Goal: Information Seeking & Learning: Learn about a topic

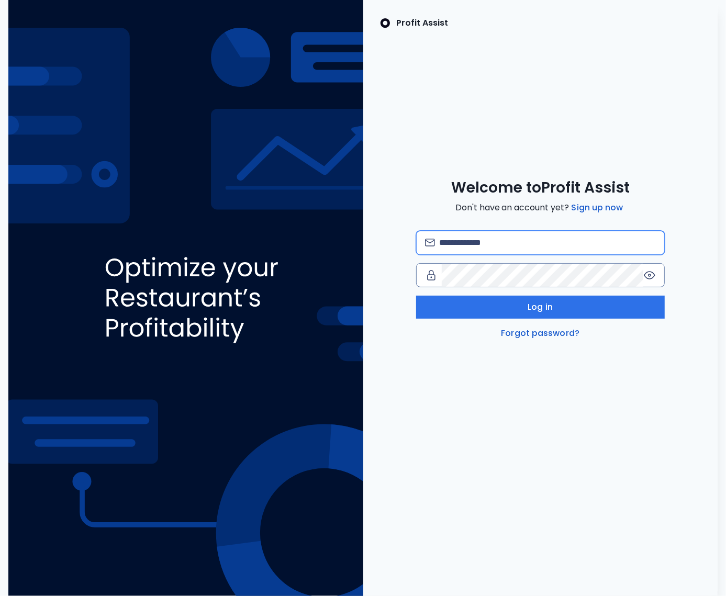
click at [462, 241] on input "email" at bounding box center [547, 242] width 217 height 23
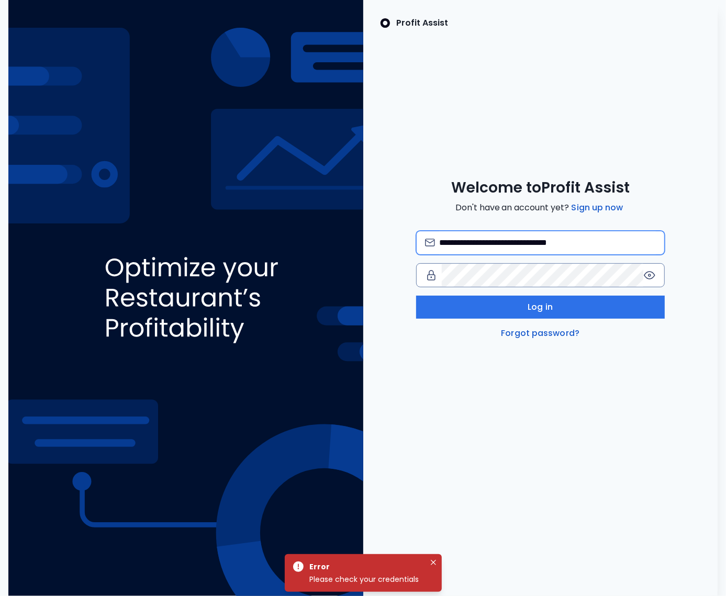
click at [547, 244] on input "**********" at bounding box center [547, 242] width 217 height 23
click at [552, 243] on input "**********" at bounding box center [547, 242] width 217 height 23
type input "**********"
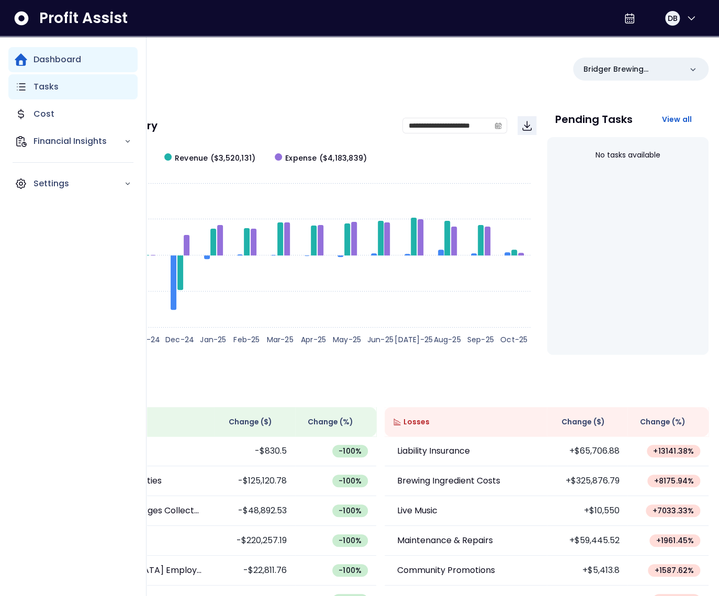
click at [15, 87] on icon "Main navigation" at bounding box center [21, 87] width 13 height 13
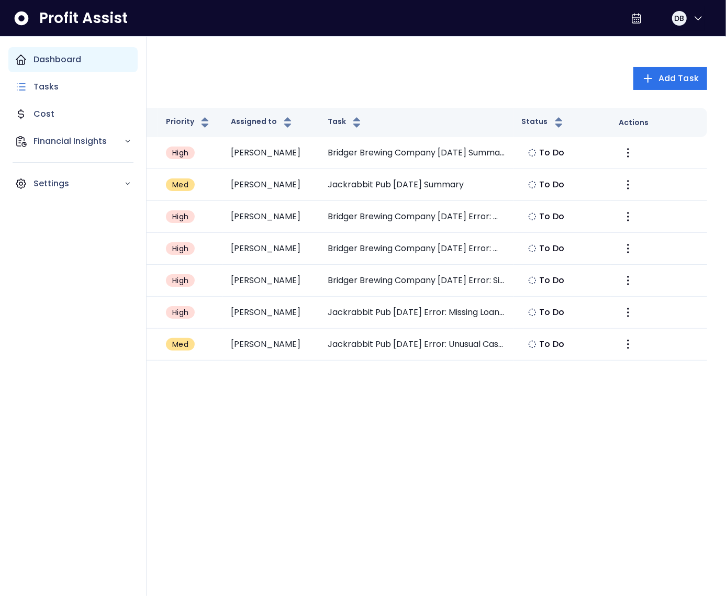
click at [27, 60] on icon "Main navigation" at bounding box center [21, 59] width 13 height 13
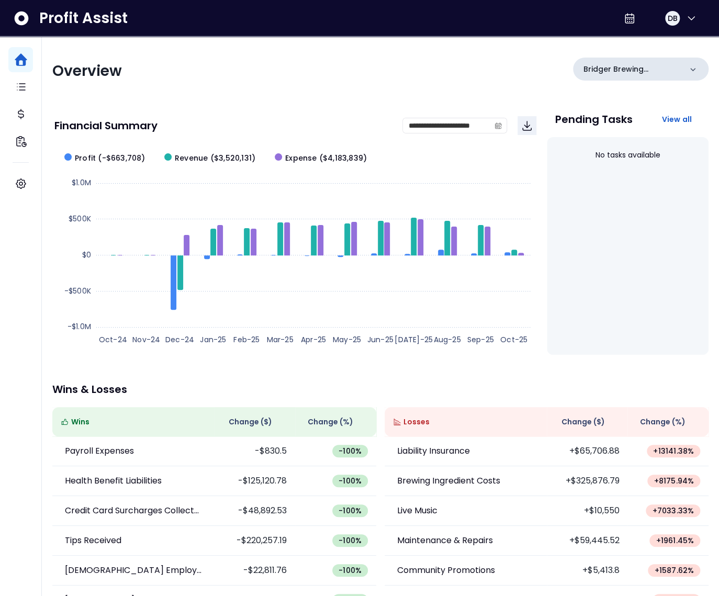
click at [620, 80] on div "Bridger Brewing Company" at bounding box center [641, 69] width 136 height 23
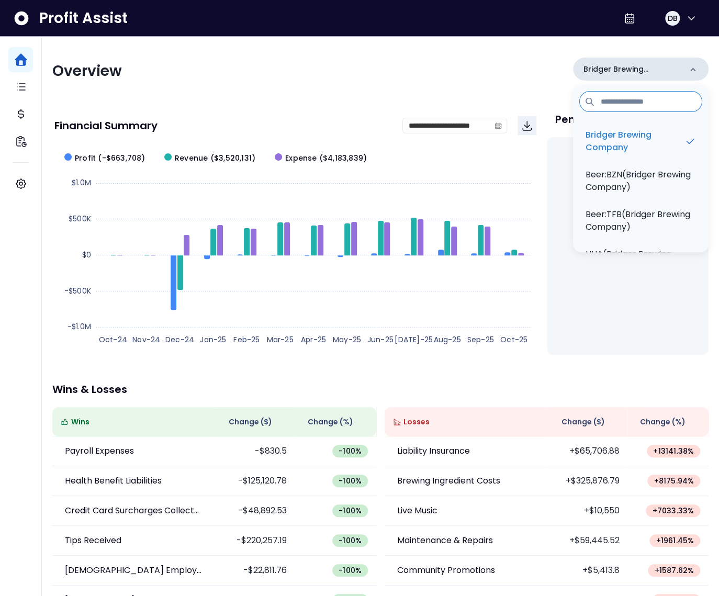
click at [610, 72] on p "Bridger Brewing Company" at bounding box center [633, 69] width 98 height 11
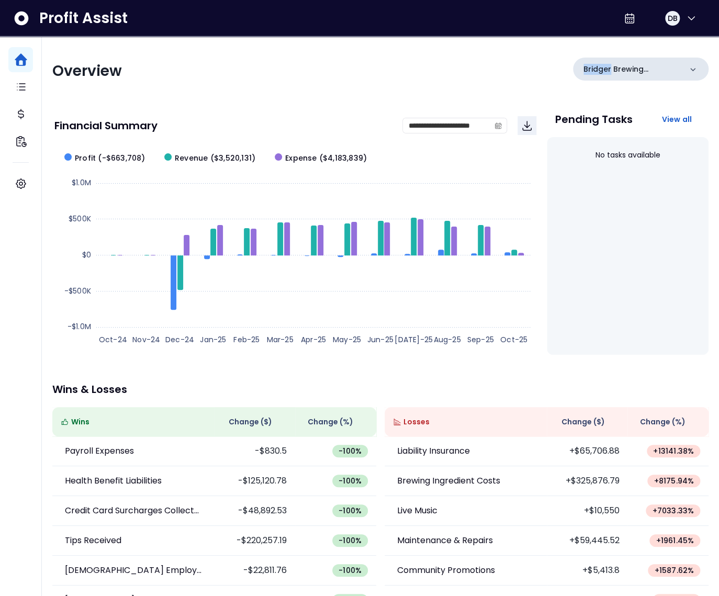
click at [610, 72] on p "Bridger Brewing Company" at bounding box center [633, 69] width 98 height 11
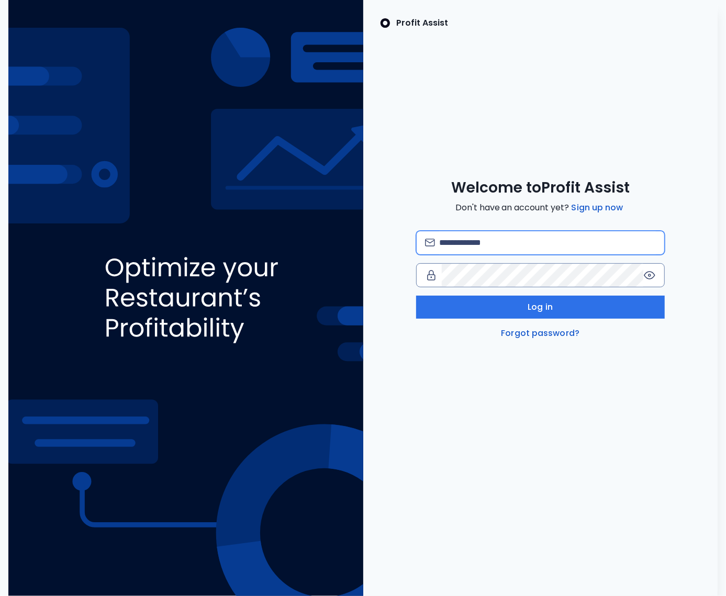
click at [481, 249] on input "email" at bounding box center [547, 242] width 217 height 23
type input "**********"
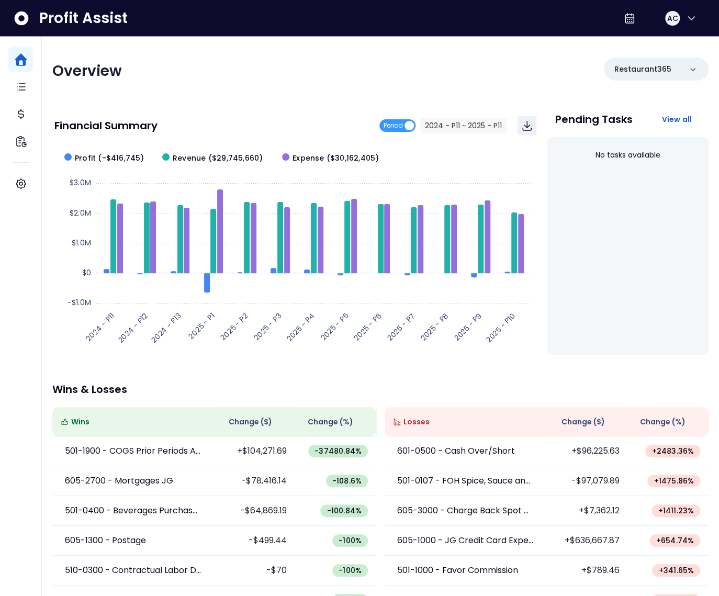
click at [187, 111] on div "Financial Summary Period 2024 - P11 ~ 2025 - P11" at bounding box center [295, 126] width 482 height 36
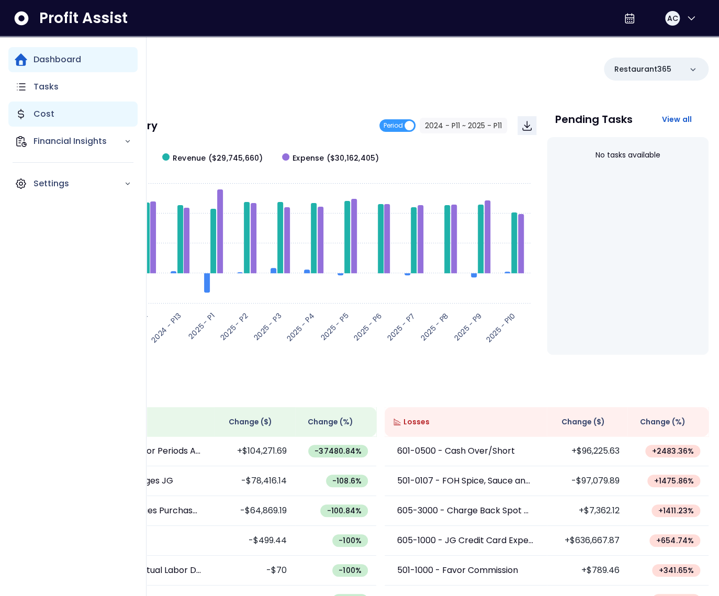
click at [52, 123] on div "Cost" at bounding box center [72, 114] width 129 height 25
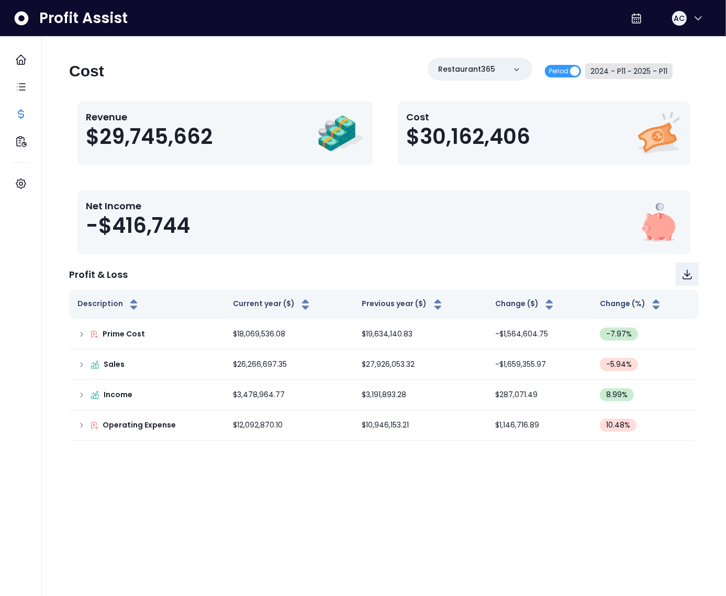
click at [657, 70] on button "2024 - P11 ~ 2025 - P11" at bounding box center [628, 71] width 87 height 16
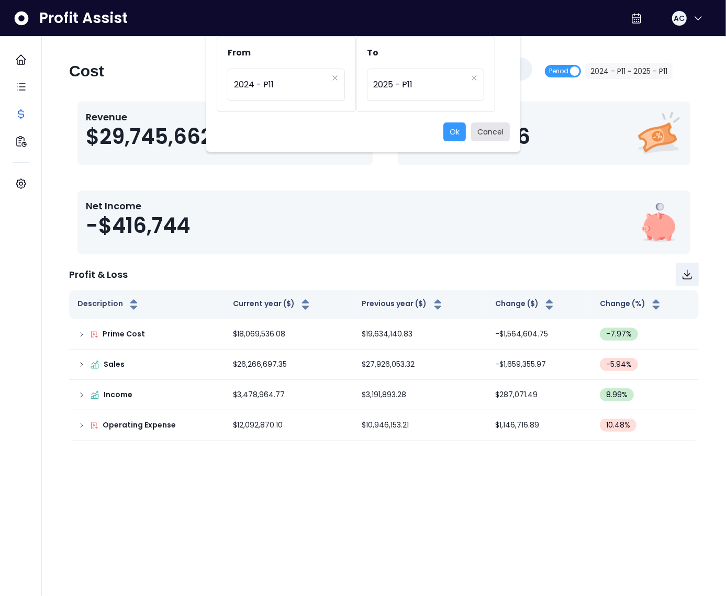
click at [486, 125] on button "Cancel" at bounding box center [490, 132] width 39 height 19
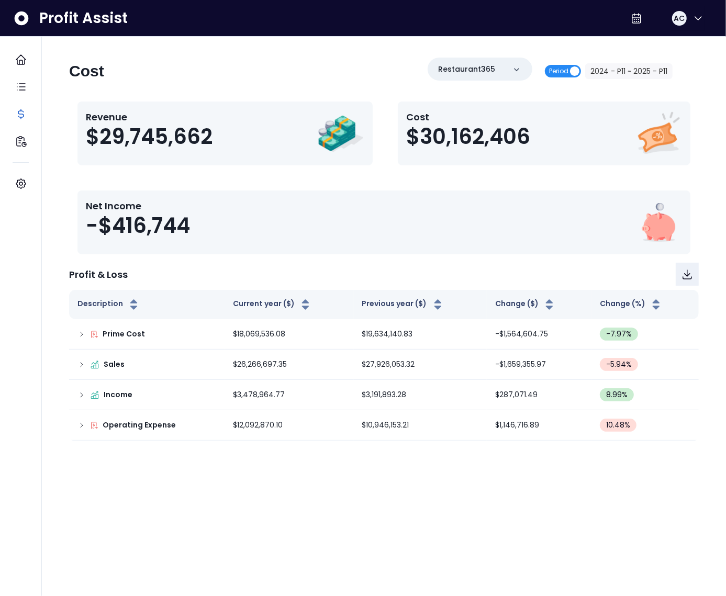
click at [559, 72] on span "Period" at bounding box center [558, 71] width 19 height 13
click at [665, 70] on icon "calendar" at bounding box center [664, 71] width 6 height 3
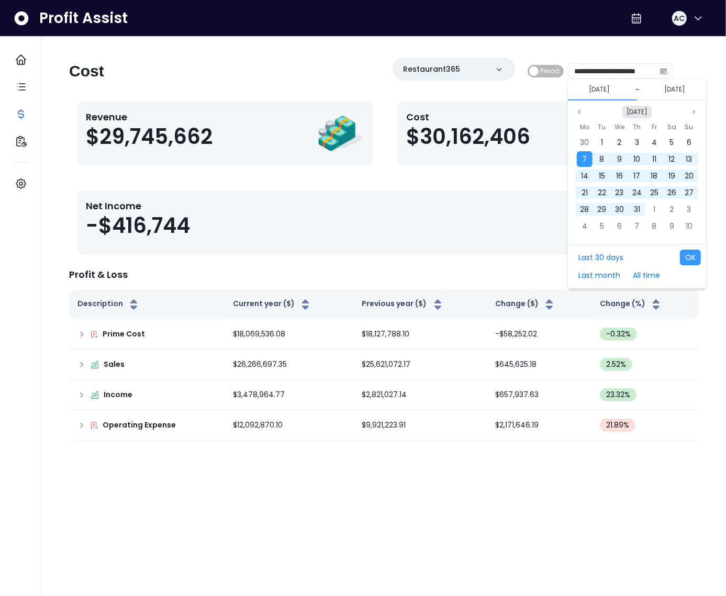
click at [638, 110] on button "[DATE]" at bounding box center [637, 112] width 29 height 13
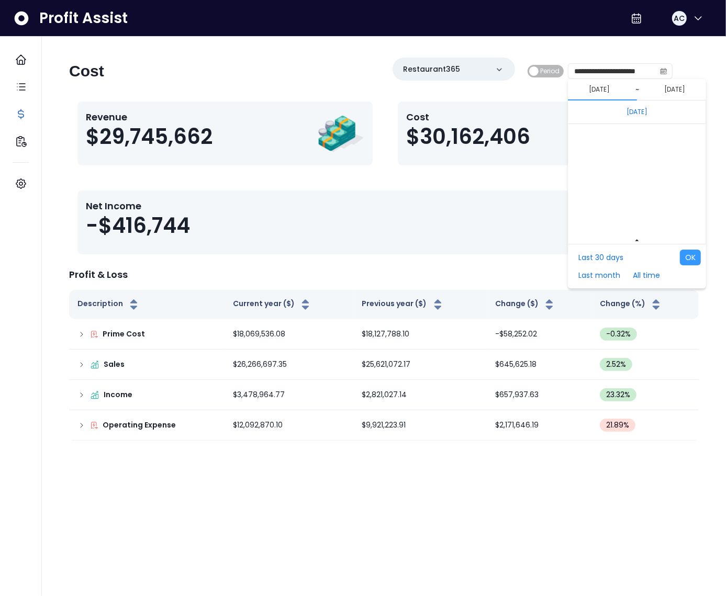
scroll to position [7012, 0]
click at [634, 221] on span "Oct" at bounding box center [633, 226] width 19 height 16
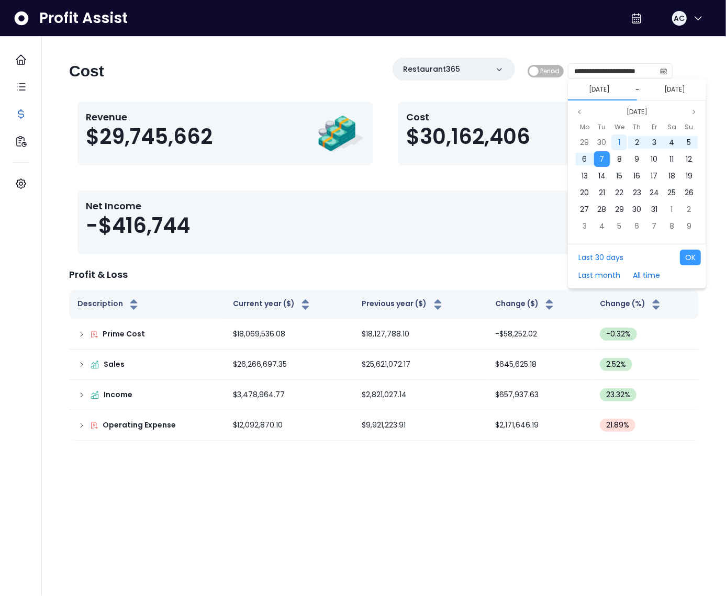
click at [615, 139] on div "1" at bounding box center [620, 143] width 16 height 16
drag, startPoint x: 607, startPoint y: 155, endPoint x: 628, endPoint y: 170, distance: 25.1
click at [607, 155] on div "7" at bounding box center [602, 159] width 16 height 16
click at [693, 259] on button "OK" at bounding box center [690, 258] width 21 height 16
type input "**********"
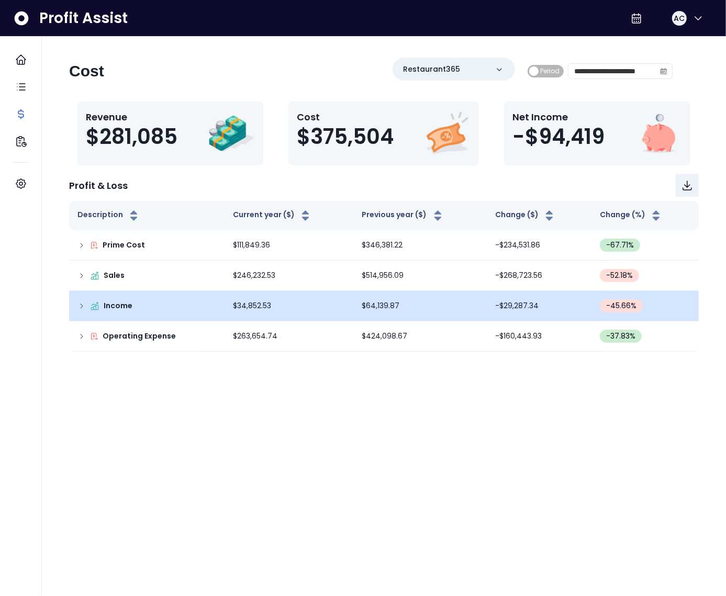
click at [80, 307] on icon at bounding box center [81, 306] width 8 height 8
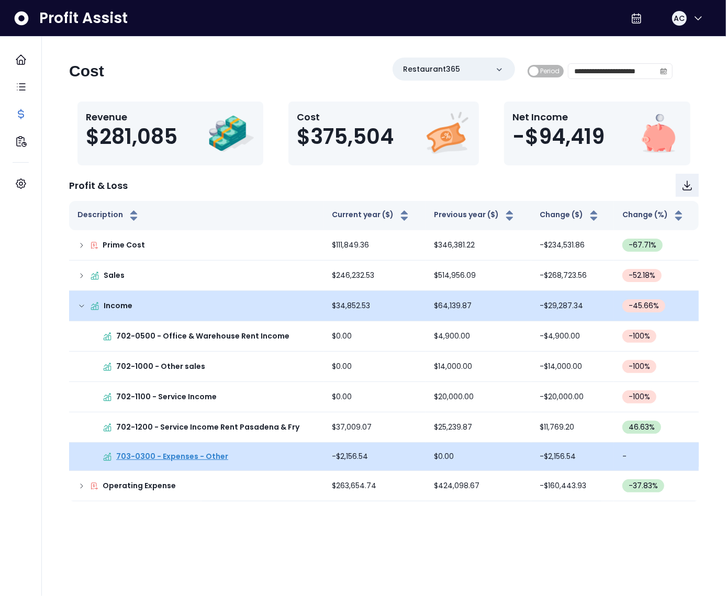
click at [153, 457] on p "703-0300 - Expenses - Other" at bounding box center [172, 456] width 112 height 11
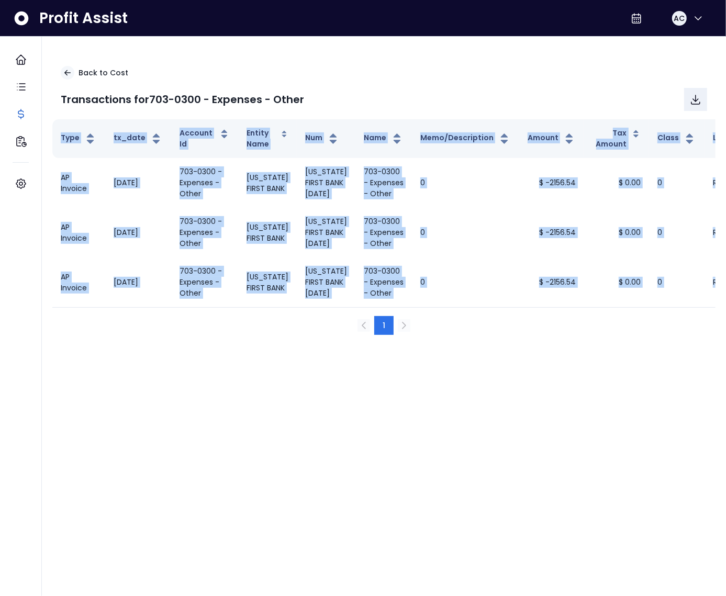
drag, startPoint x: 349, startPoint y: 348, endPoint x: 397, endPoint y: 345, distance: 48.8
click at [396, 343] on div "Back to Cost Transactions for 703-0300 - Expenses - Other Type tx_date Account …" at bounding box center [383, 201] width 663 height 286
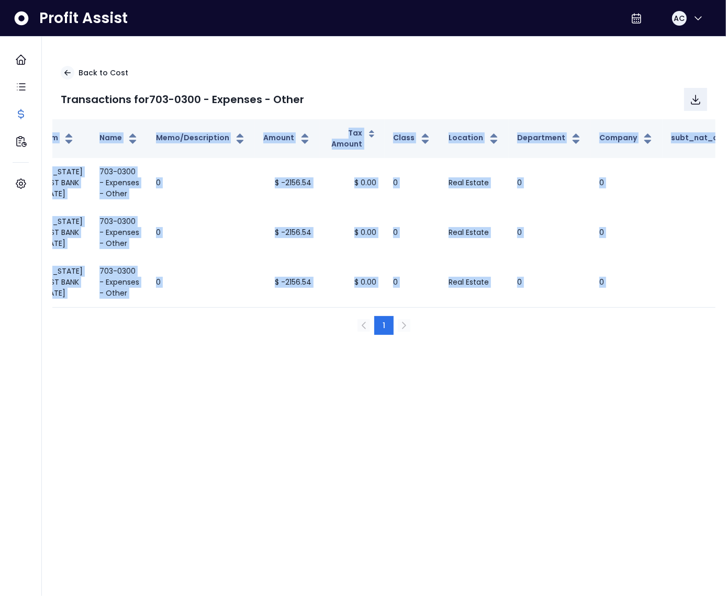
scroll to position [0, 265]
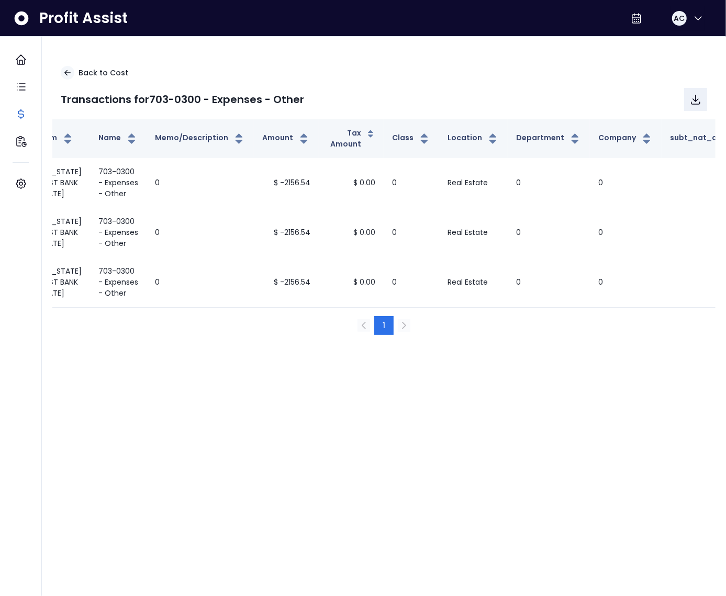
drag, startPoint x: 586, startPoint y: 380, endPoint x: 570, endPoint y: 365, distance: 21.8
click at [586, 343] on div "1" at bounding box center [383, 325] width 663 height 36
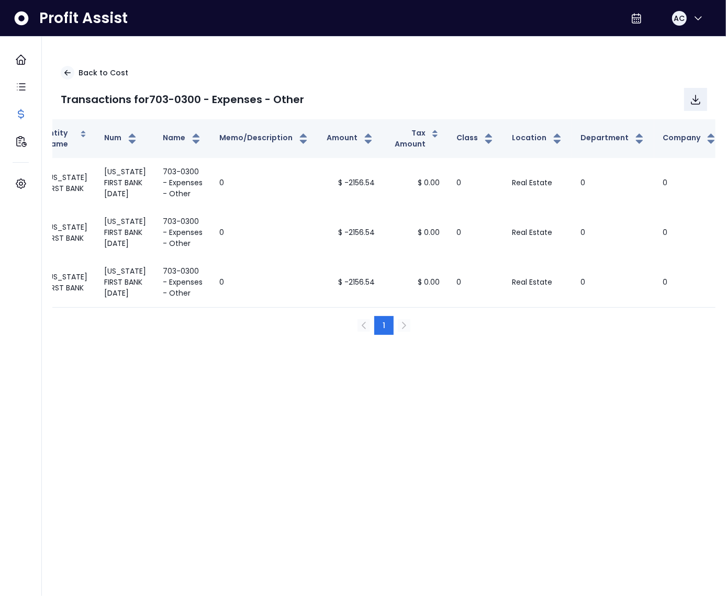
scroll to position [0, 0]
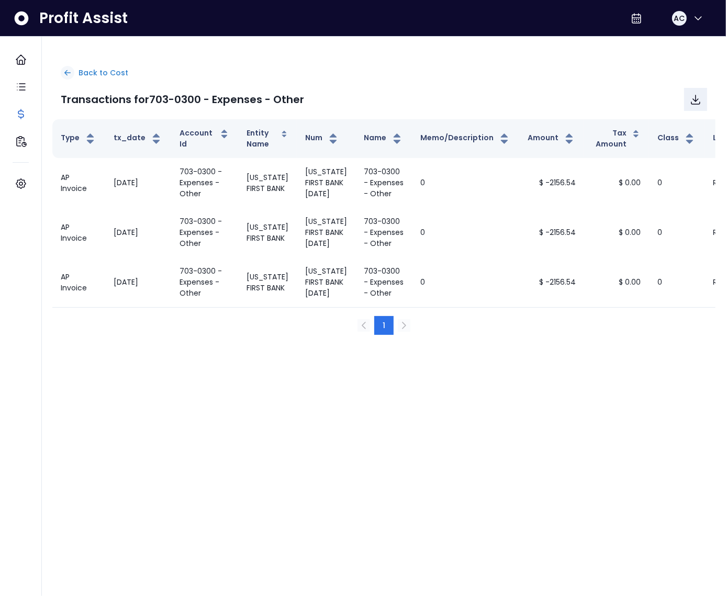
click at [77, 72] on div "Back to Cost" at bounding box center [384, 73] width 647 height 14
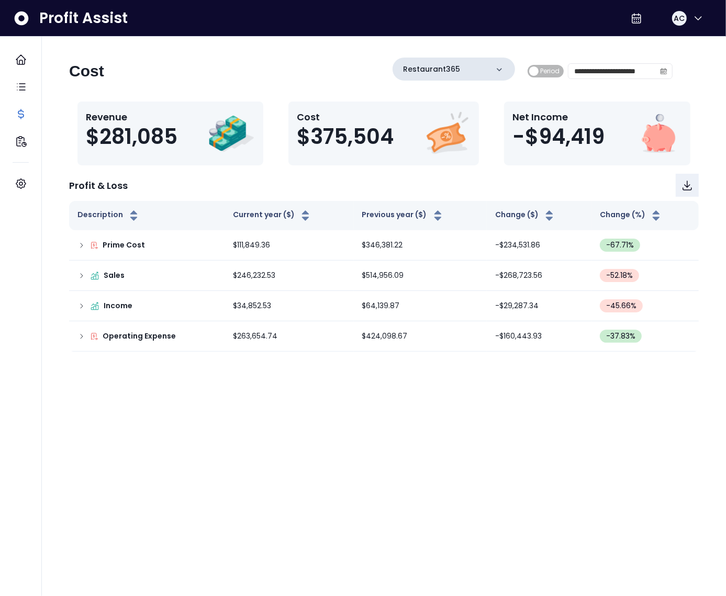
click at [487, 67] on div "Restaurant365" at bounding box center [454, 69] width 123 height 23
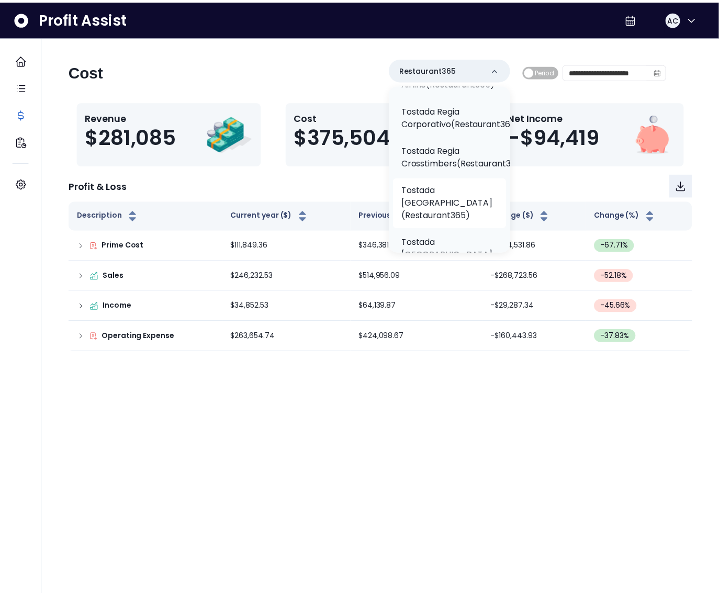
scroll to position [258, 0]
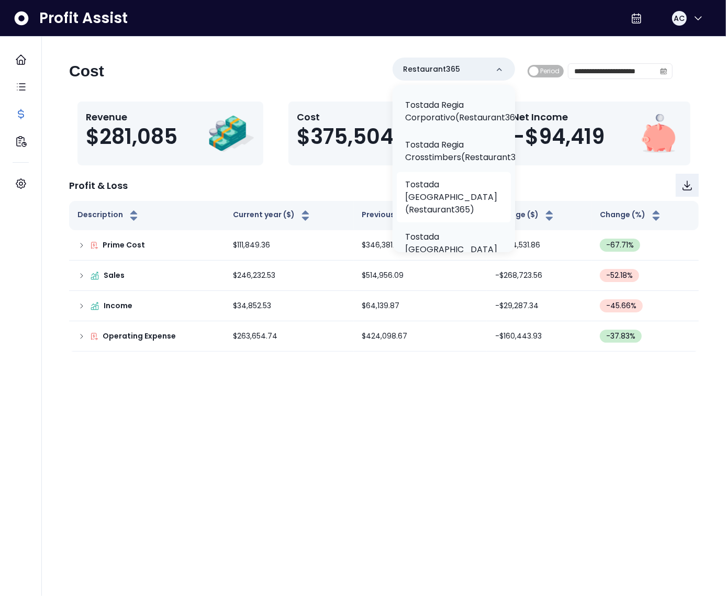
click at [456, 189] on p "Tostada Regia East Freeway(Restaurant365)" at bounding box center [453, 198] width 97 height 38
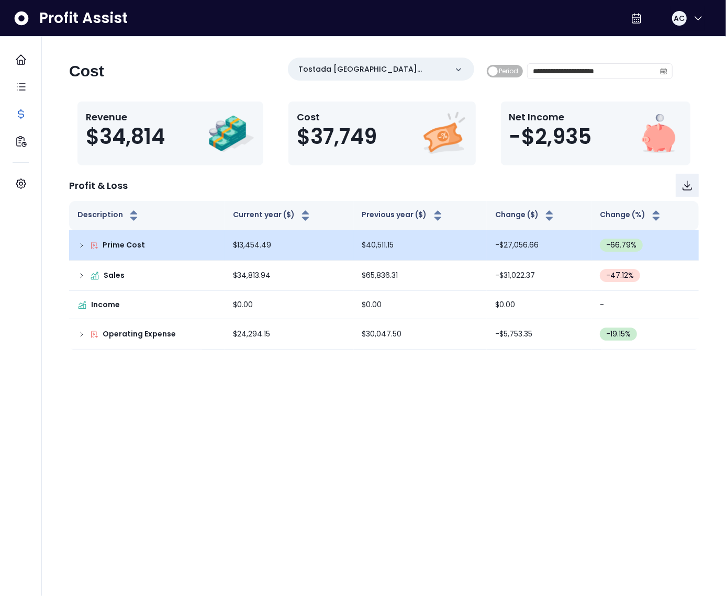
click at [77, 247] on icon at bounding box center [81, 245] width 8 height 8
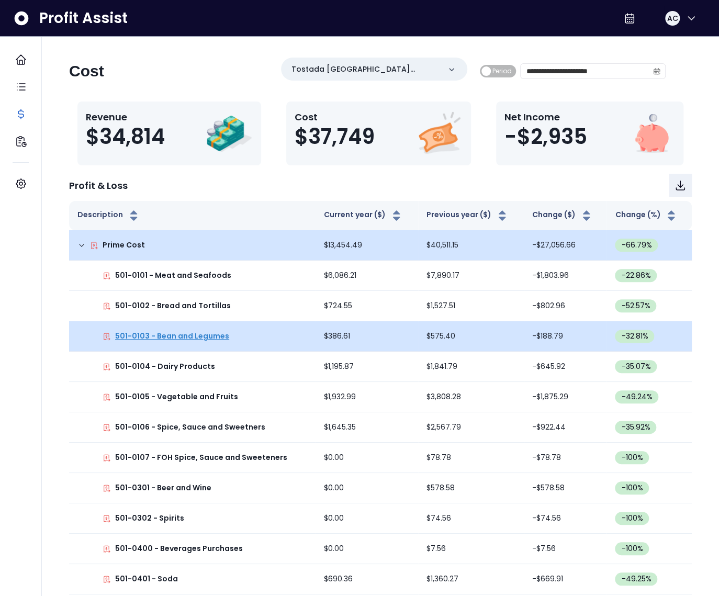
click at [157, 334] on p "501-0103 - Bean and Legumes" at bounding box center [172, 336] width 114 height 11
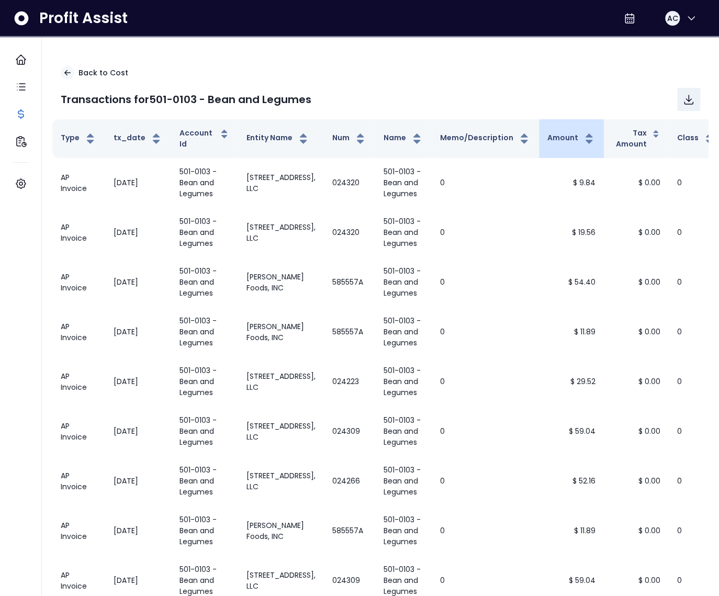
click at [539, 135] on th "Amount" at bounding box center [571, 138] width 65 height 39
click at [539, 138] on th "Amount" at bounding box center [571, 138] width 65 height 39
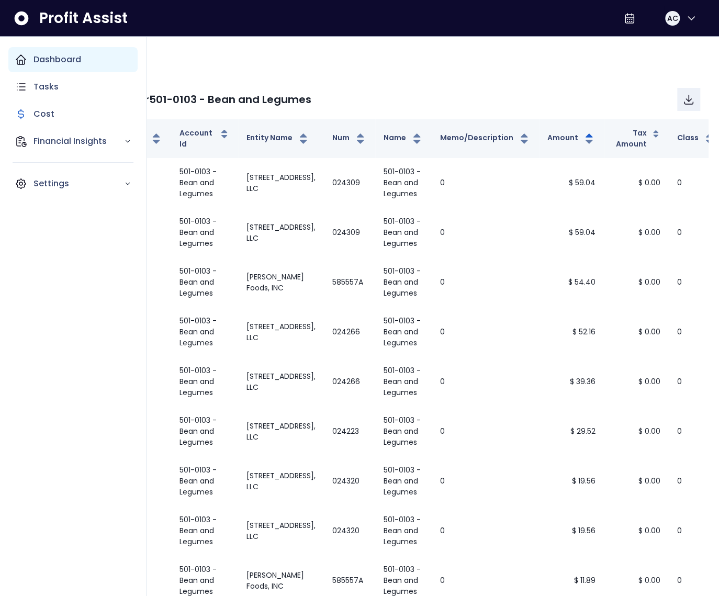
click at [20, 57] on icon "Main navigation" at bounding box center [21, 59] width 13 height 13
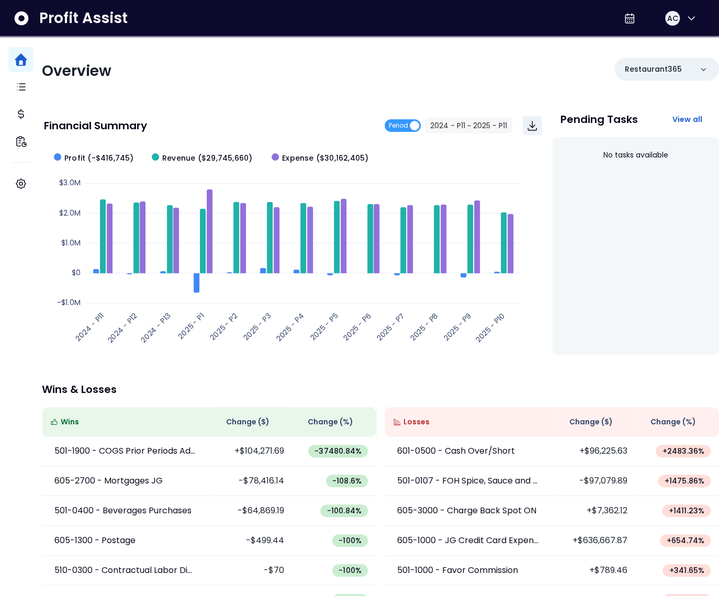
click at [197, 75] on div "Overview" at bounding box center [208, 71] width 332 height 19
click at [649, 71] on p "Restaurant365" at bounding box center [653, 69] width 57 height 11
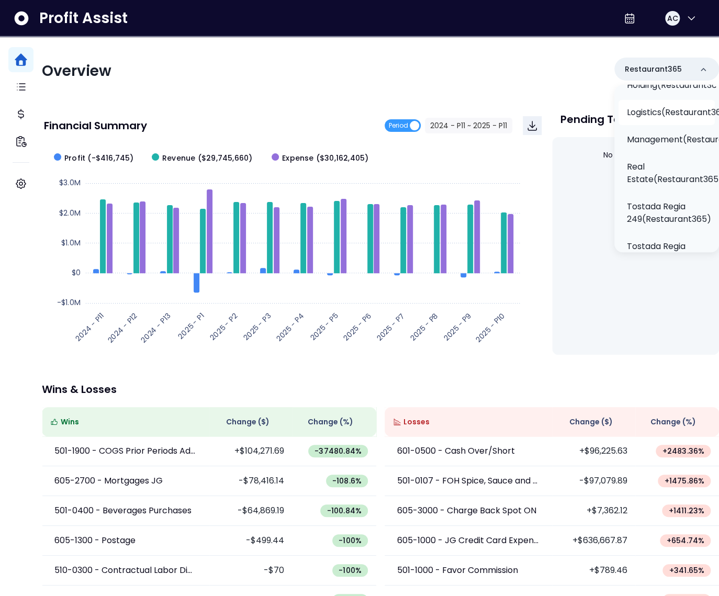
scroll to position [114, 0]
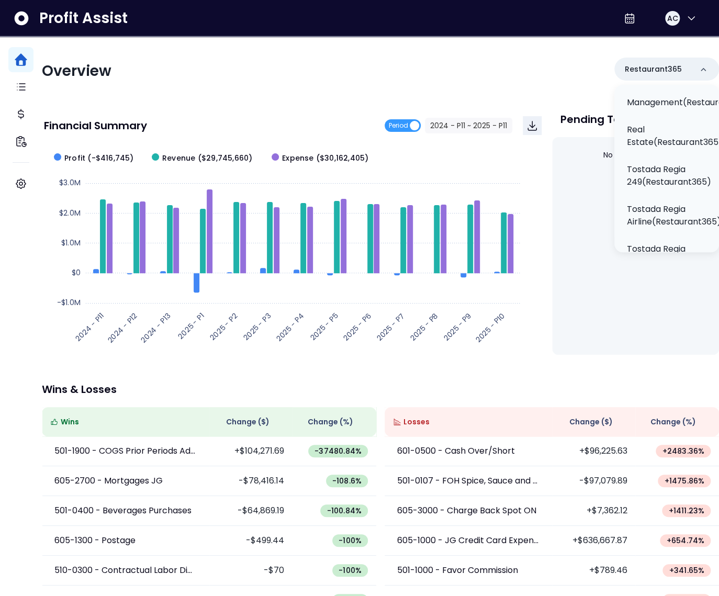
click at [389, 76] on div "Overview Restaurant365 Restaurant365 Holding(Restaurant365) Logistics(Restauran…" at bounding box center [381, 71] width 678 height 27
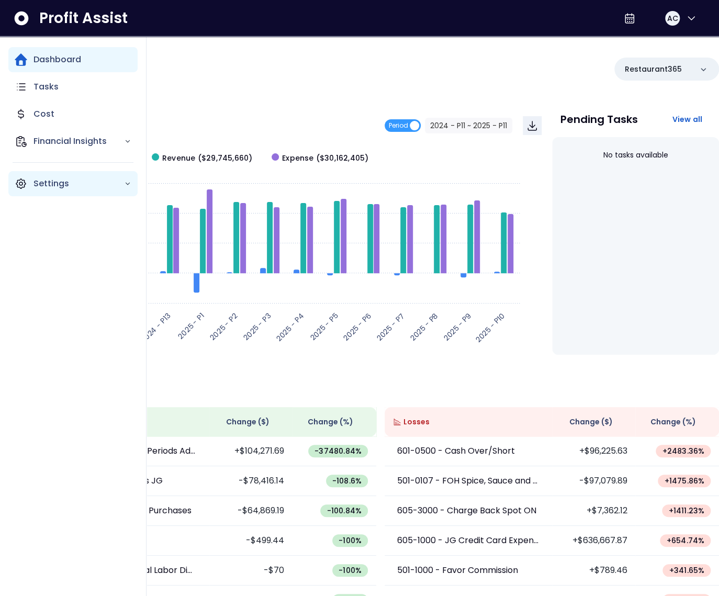
click at [20, 185] on icon "Main navigation" at bounding box center [21, 184] width 13 height 13
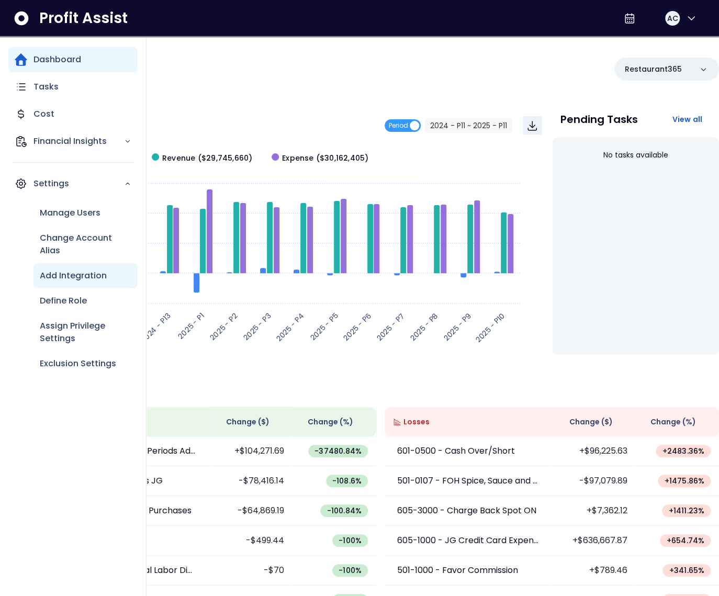
click at [67, 274] on p "Add Integration" at bounding box center [73, 276] width 67 height 13
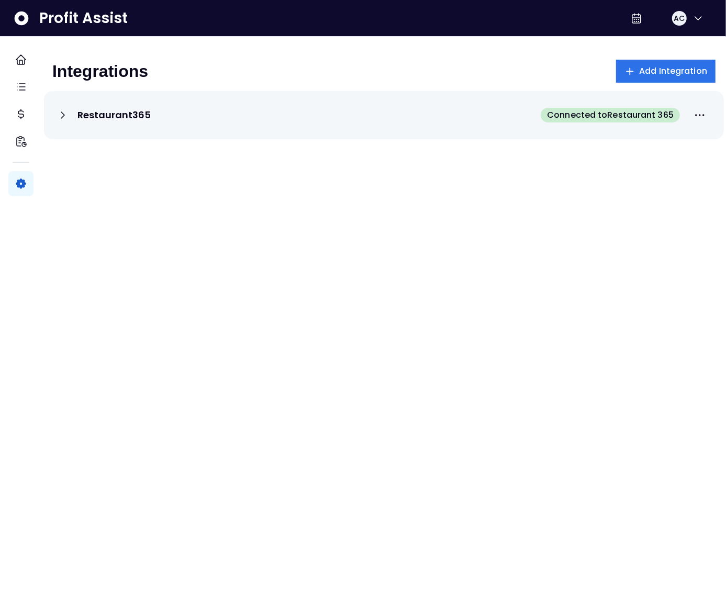
click at [64, 118] on icon at bounding box center [62, 115] width 3 height 6
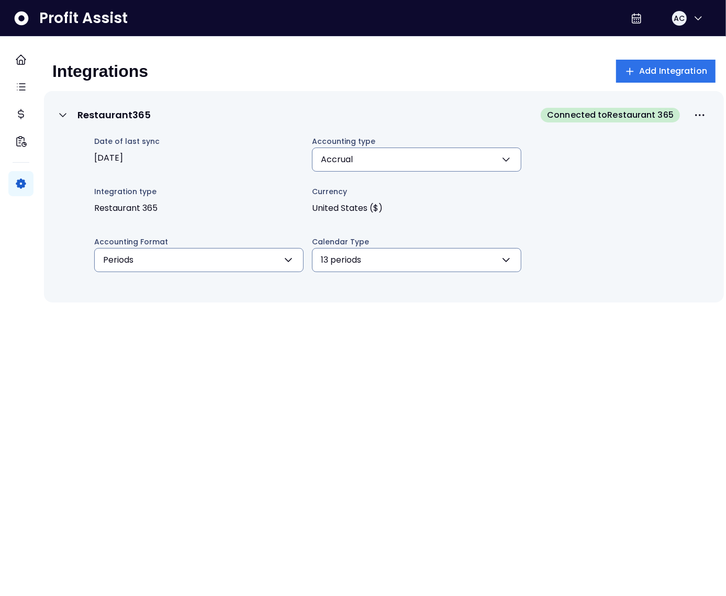
click at [69, 113] on icon at bounding box center [63, 115] width 13 height 13
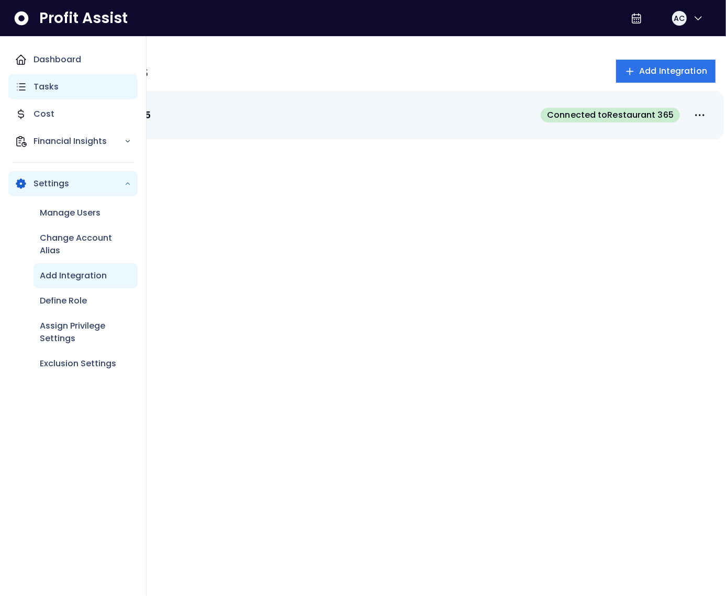
click at [40, 90] on p "Tasks" at bounding box center [46, 87] width 25 height 13
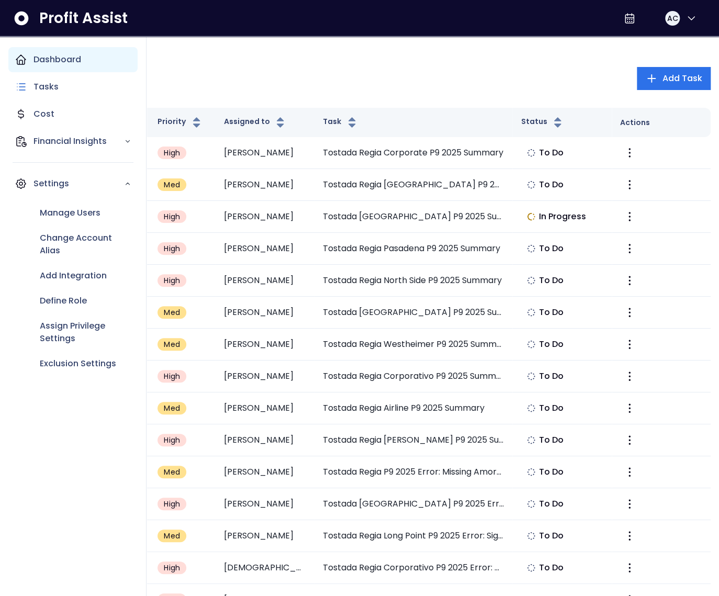
click at [21, 60] on icon "Main navigation" at bounding box center [20, 59] width 9 height 9
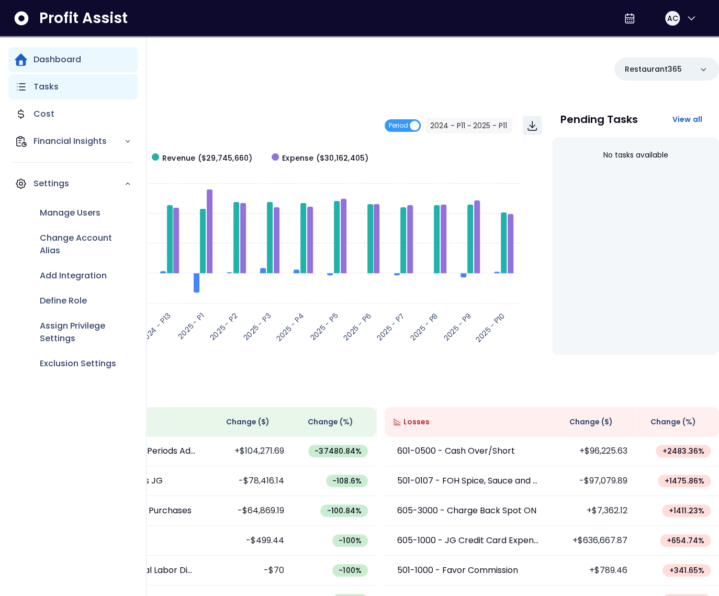
click at [28, 94] on div "Tasks" at bounding box center [72, 86] width 129 height 25
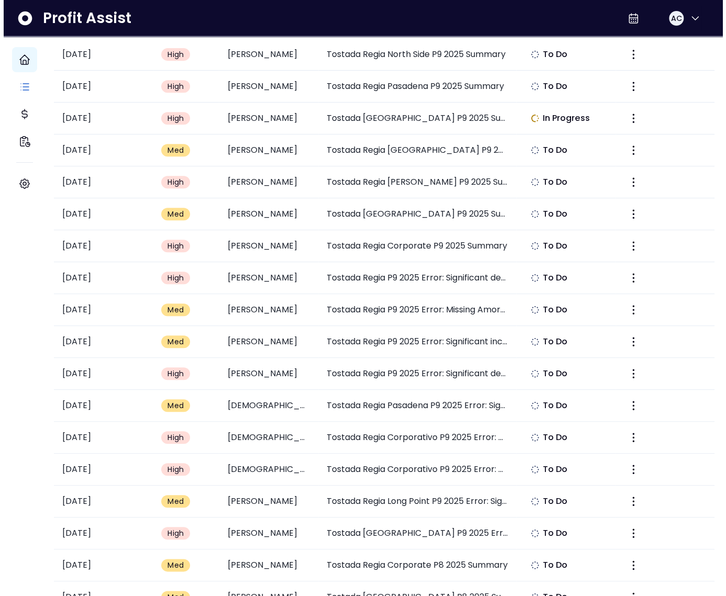
scroll to position [866, 0]
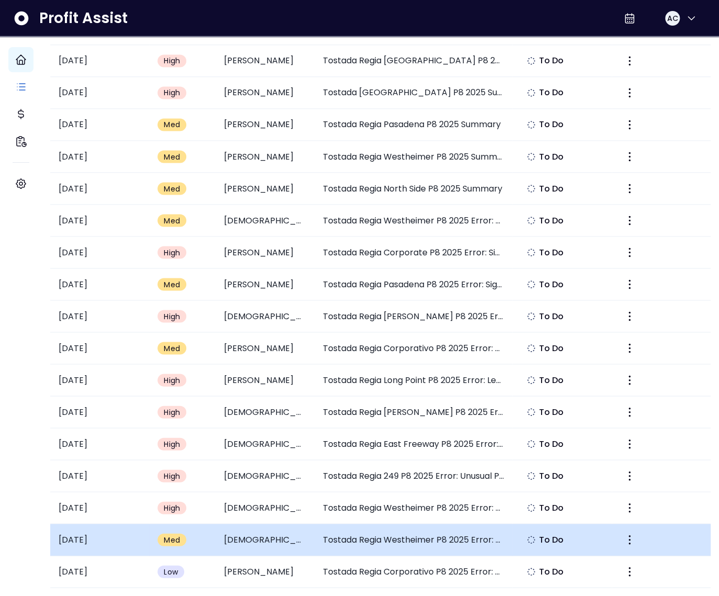
click at [636, 524] on td at bounding box center [661, 540] width 99 height 32
click at [625, 534] on icon "More" at bounding box center [630, 540] width 13 height 13
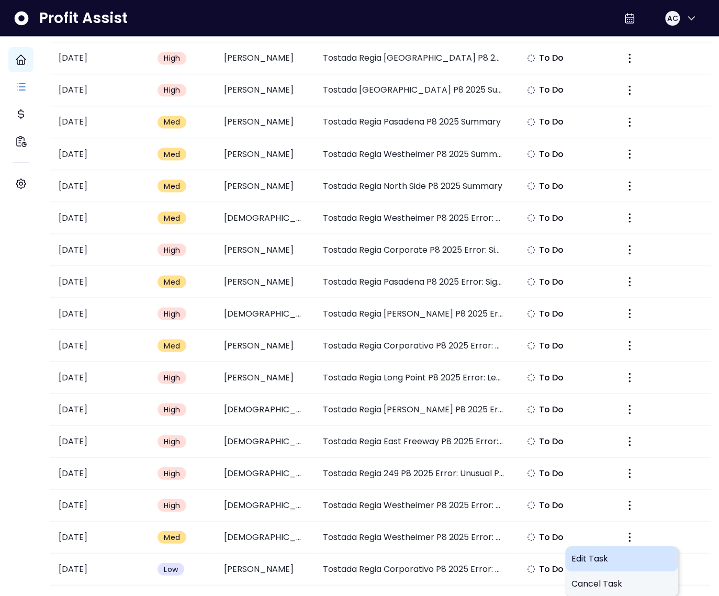
click at [605, 552] on span "Edit Task" at bounding box center [622, 558] width 101 height 13
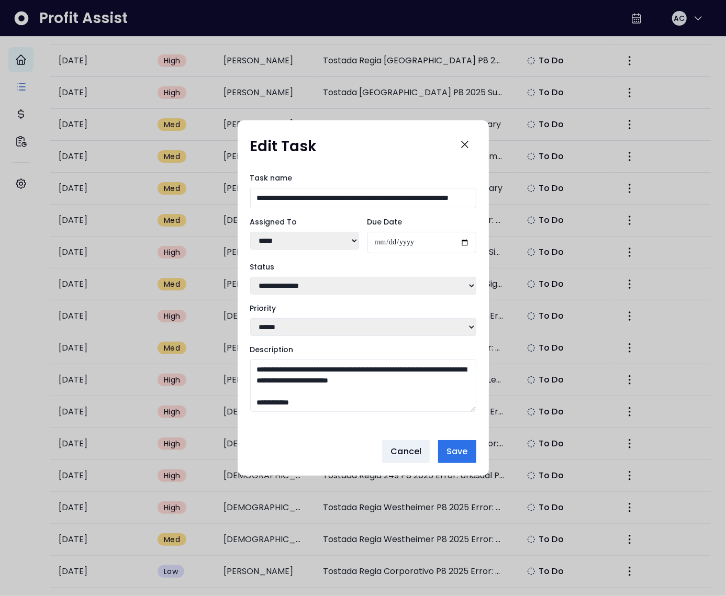
click at [294, 246] on select "****** ****** *****" at bounding box center [304, 241] width 109 height 18
select select "***"
click at [250, 232] on select "****** ****** *****" at bounding box center [304, 241] width 109 height 18
click at [467, 452] on span "Save" at bounding box center [457, 452] width 21 height 13
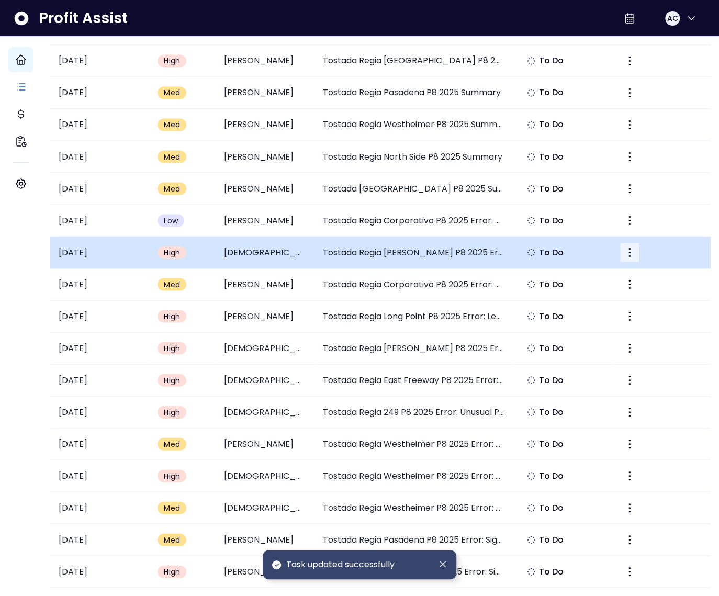
click at [628, 246] on button "More" at bounding box center [629, 252] width 19 height 19
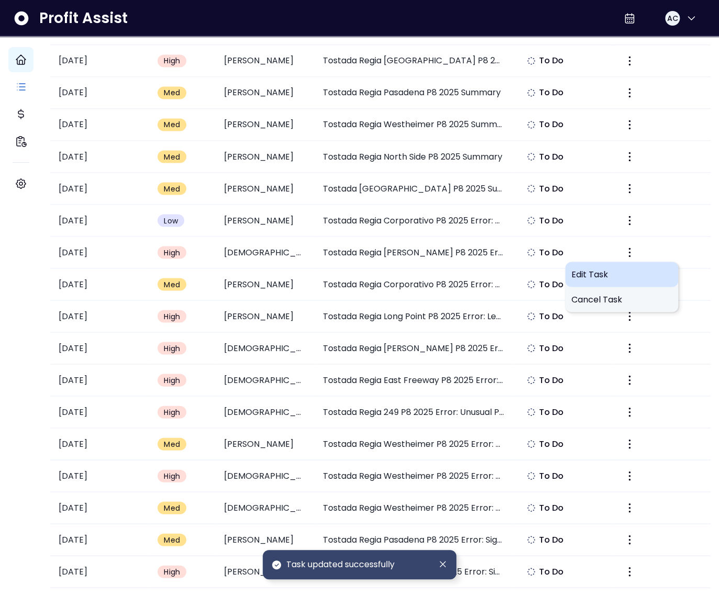
click at [612, 268] on span "Edit Task" at bounding box center [622, 274] width 101 height 13
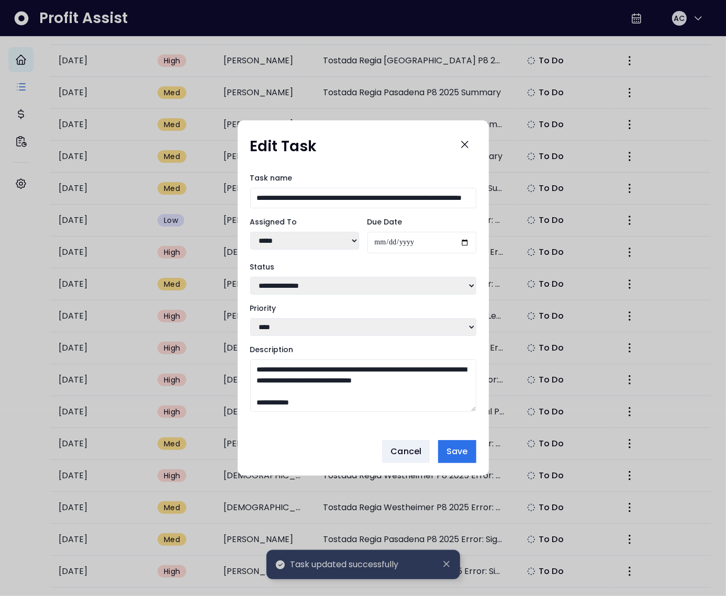
click at [287, 236] on select "****** ****** *****" at bounding box center [304, 241] width 109 height 18
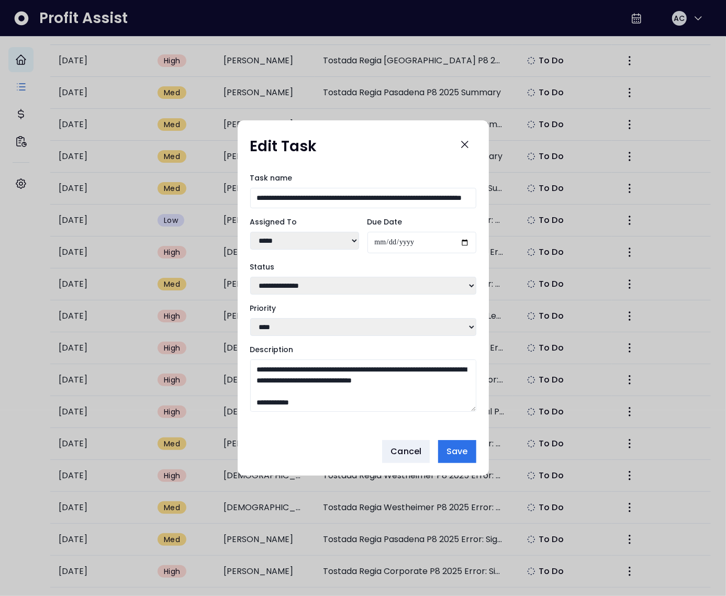
select select "***"
click at [250, 232] on select "****** ****** *****" at bounding box center [304, 241] width 109 height 18
click at [453, 457] on span "Save" at bounding box center [457, 452] width 21 height 13
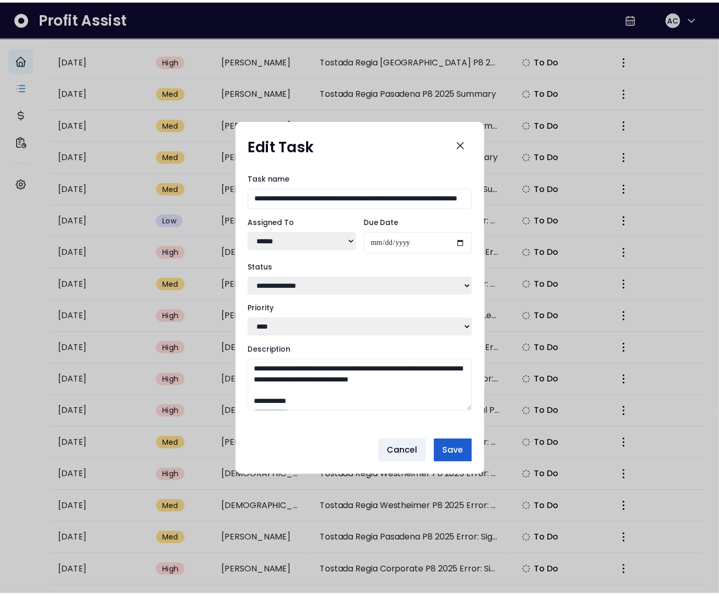
scroll to position [0, 0]
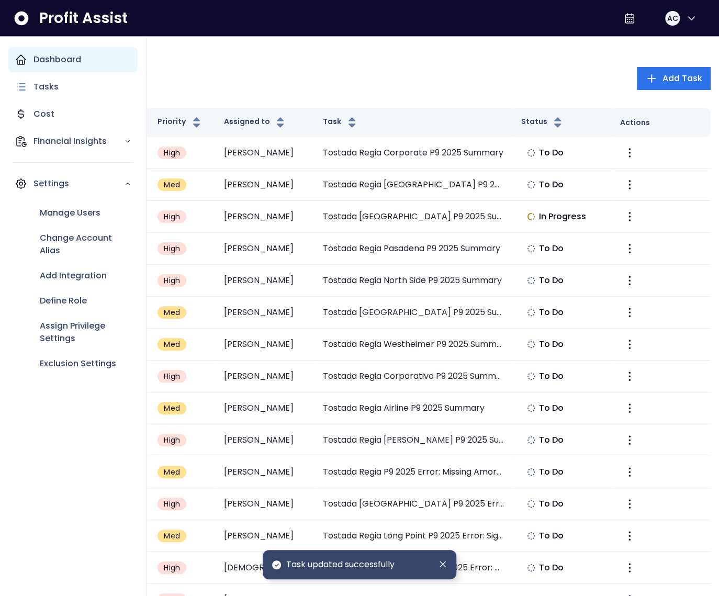
click at [16, 50] on div "Dashboard" at bounding box center [72, 59] width 129 height 25
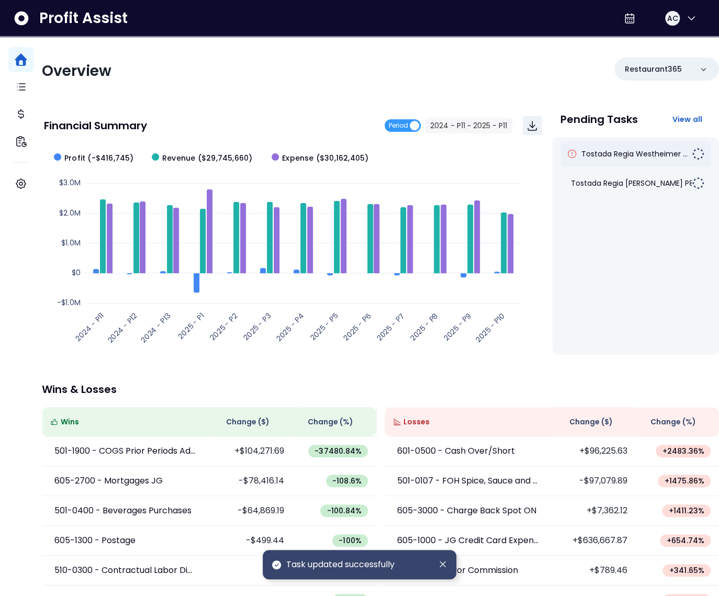
click at [623, 160] on div "Tostada Regia Westheimer ..." at bounding box center [636, 153] width 151 height 25
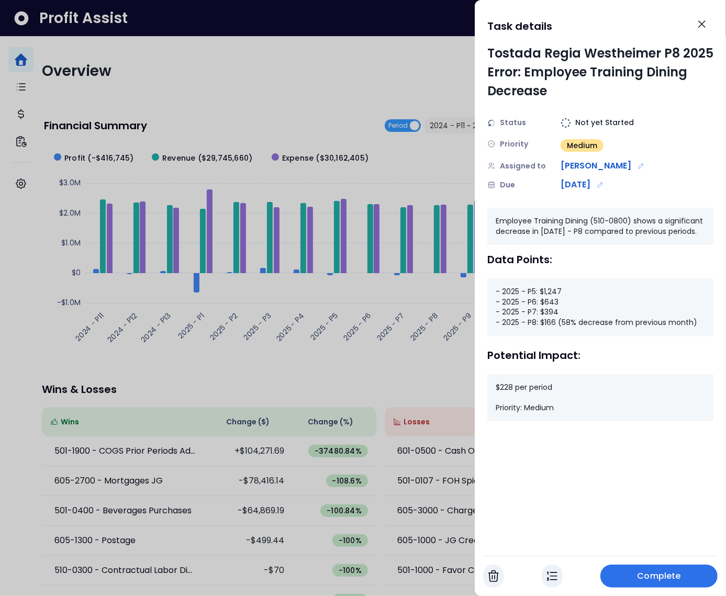
click at [554, 293] on div "- 2025 - P5: $1,247 - 2025 - P6: $643 - 2025 - P7: $394 - 2025 - P8: $166 (58% …" at bounding box center [600, 308] width 226 height 58
click at [550, 302] on div "- 2025 - P5: $1,247 - 2025 - P6: $643 - 2025 - P7: $394 - 2025 - P8: $166 (58% …" at bounding box center [600, 308] width 226 height 58
click at [549, 313] on div "- 2025 - P5: $1,247 - 2025 - P6: $643 - 2025 - P7: $394 - 2025 - P8: $166 (58% …" at bounding box center [600, 308] width 226 height 58
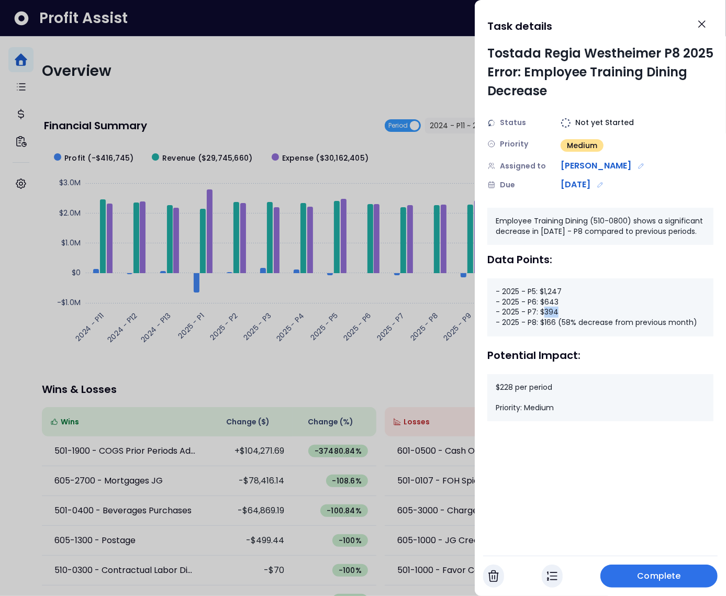
click at [549, 313] on div "- 2025 - P5: $1,247 - 2025 - P6: $643 - 2025 - P7: $394 - 2025 - P8: $166 (58% …" at bounding box center [600, 308] width 226 height 58
click at [549, 322] on div "- 2025 - P5: $1,247 - 2025 - P6: $643 - 2025 - P7: $394 - 2025 - P8: $166 (58% …" at bounding box center [600, 308] width 226 height 58
click at [549, 313] on div "- 2025 - P5: $1,247 - 2025 - P6: $643 - 2025 - P7: $394 - 2025 - P8: $166 (58% …" at bounding box center [600, 308] width 226 height 58
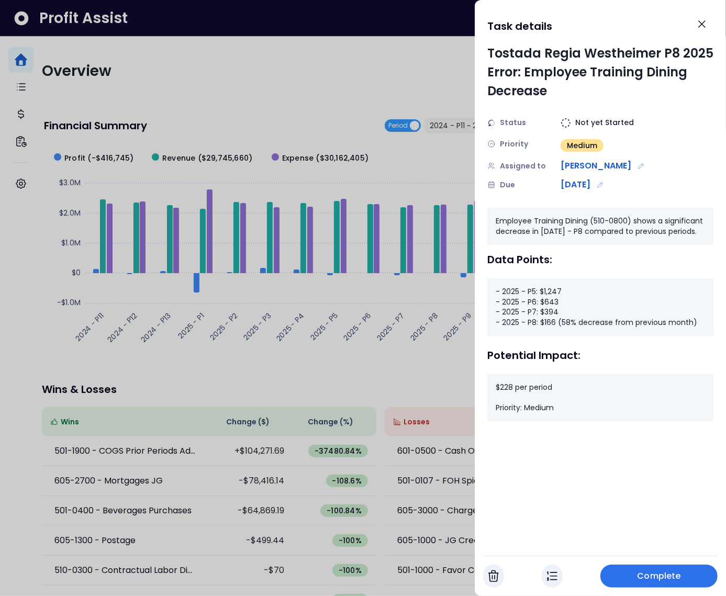
click at [550, 301] on div "- 2025 - P5: $1,247 - 2025 - P6: $643 - 2025 - P7: $394 - 2025 - P8: $166 (58% …" at bounding box center [600, 308] width 226 height 58
click at [553, 289] on div "- 2025 - P5: $1,247 - 2025 - P6: $643 - 2025 - P7: $394 - 2025 - P8: $166 (58% …" at bounding box center [600, 308] width 226 height 58
click at [551, 301] on div "- 2025 - P5: $1,247 - 2025 - P6: $643 - 2025 - P7: $394 - 2025 - P8: $166 (58% …" at bounding box center [600, 308] width 226 height 58
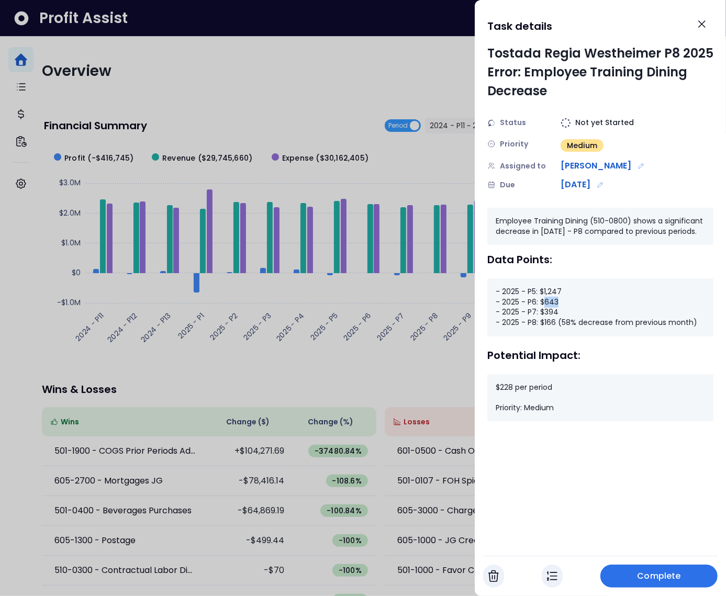
click at [551, 301] on div "- 2025 - P5: $1,247 - 2025 - P6: $643 - 2025 - P7: $394 - 2025 - P8: $166 (58% …" at bounding box center [600, 308] width 226 height 58
click at [655, 579] on span "Complete" at bounding box center [659, 576] width 43 height 13
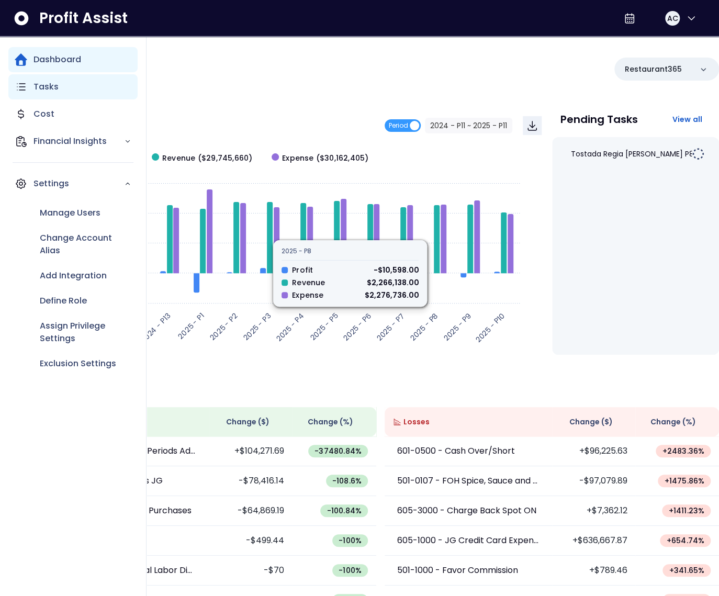
click at [29, 85] on div "Tasks" at bounding box center [72, 86] width 129 height 25
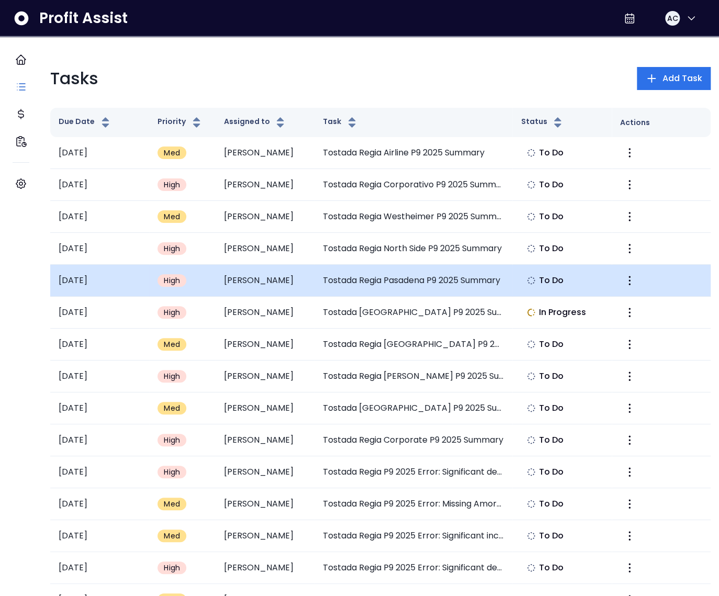
scroll to position [866, 0]
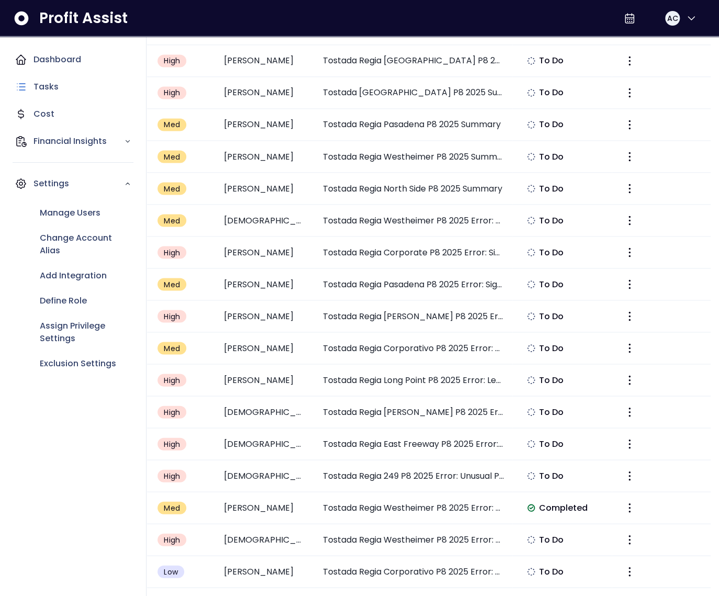
click at [18, 65] on icon "Main navigation" at bounding box center [21, 59] width 13 height 13
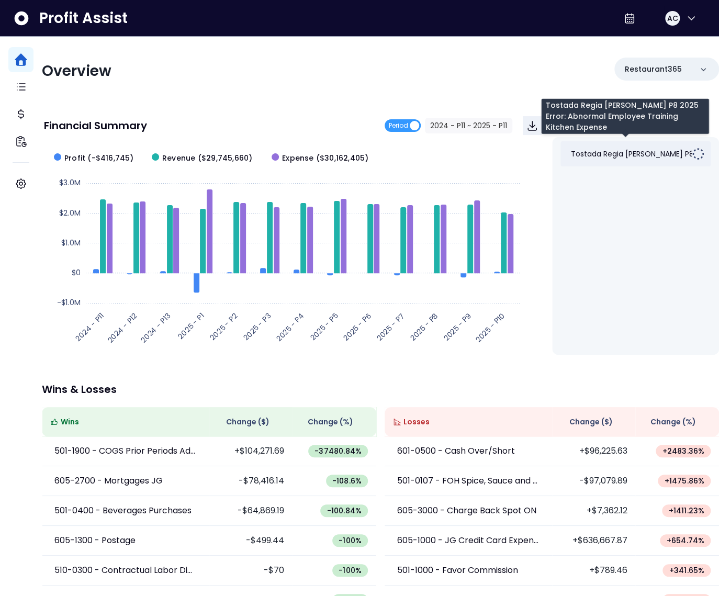
click at [619, 156] on span "Tostada Regia Fry RD P8 2..." at bounding box center [638, 154] width 134 height 10
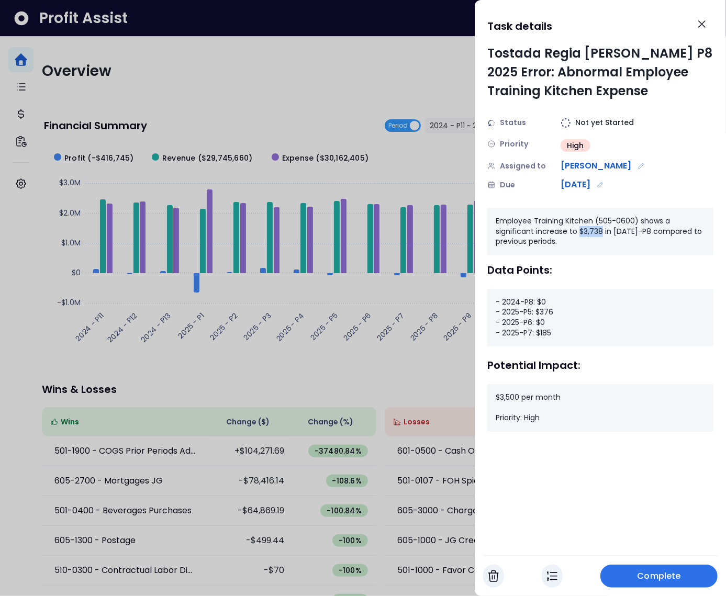
drag, startPoint x: 580, startPoint y: 232, endPoint x: 602, endPoint y: 230, distance: 22.0
click at [602, 230] on div "Employee Training Kitchen (505-0600) shows a significant increase to $3,738 in …" at bounding box center [600, 232] width 226 height 48
click at [555, 575] on img "button" at bounding box center [552, 576] width 10 height 13
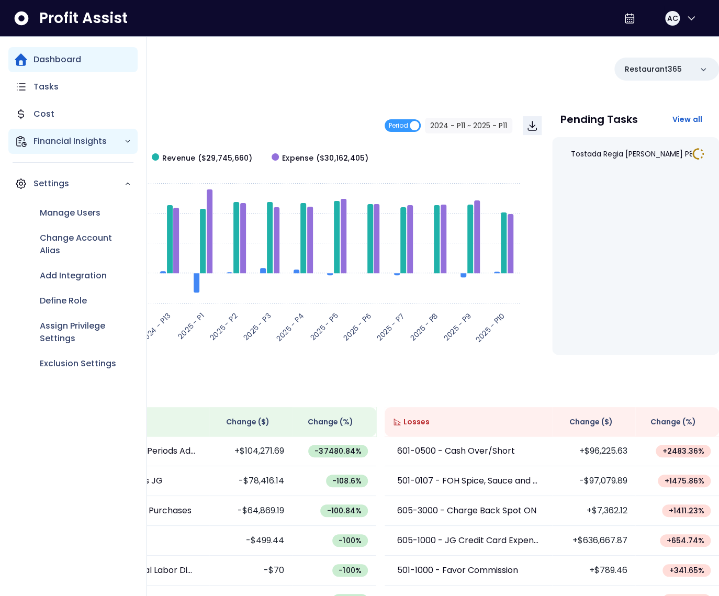
click at [26, 140] on icon "Main navigation" at bounding box center [21, 141] width 13 height 13
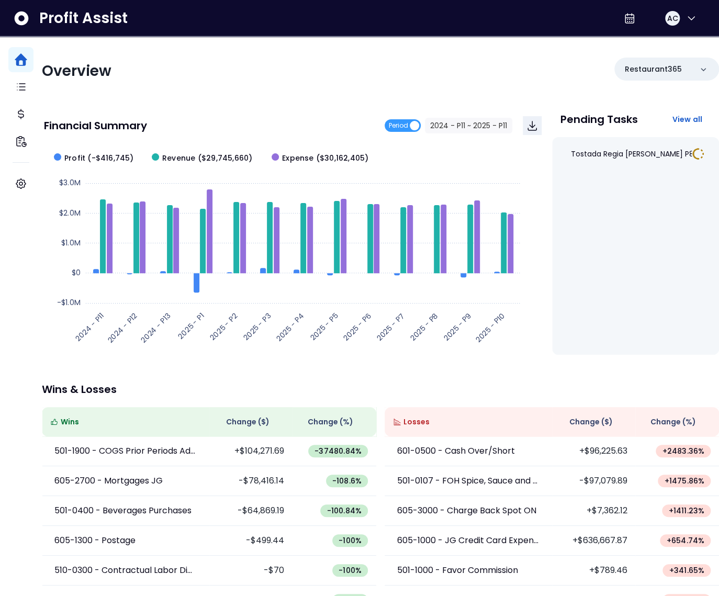
click at [274, 102] on div "Overview Restaurant365 Financial Summary Period 2024 - P11 ~ 2025 - P11 Created…" at bounding box center [381, 341] width 678 height 609
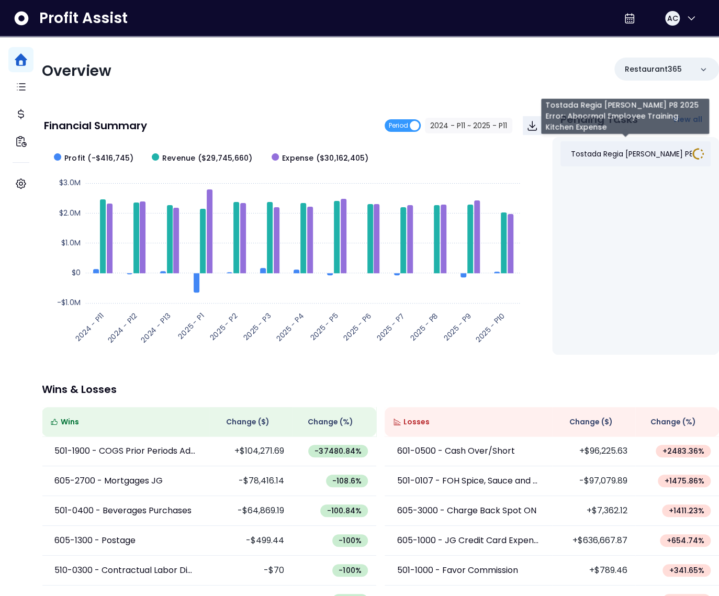
click at [592, 154] on span "Tostada Regia Fry RD P8 2..." at bounding box center [638, 154] width 134 height 10
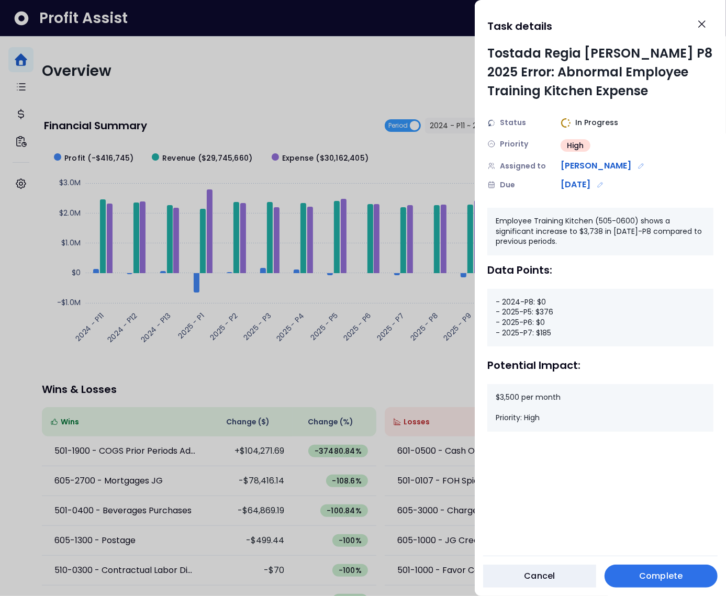
click at [362, 335] on div at bounding box center [363, 298] width 726 height 596
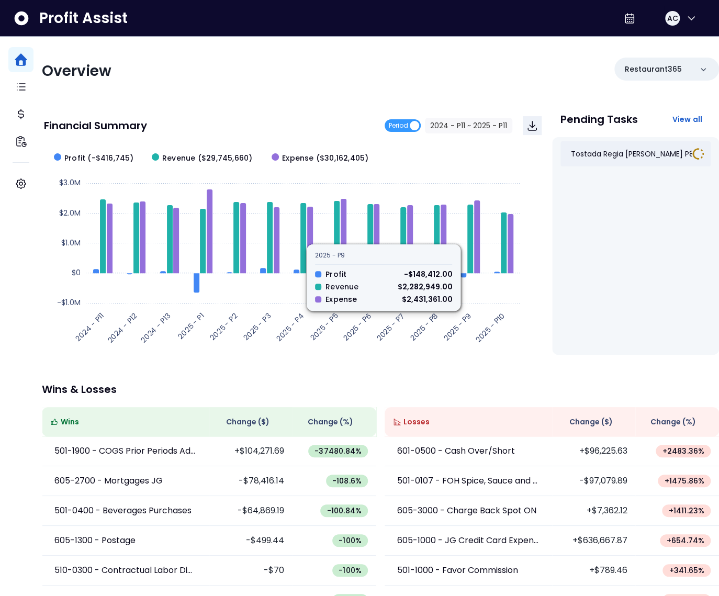
click at [606, 147] on div "Tostada Regia Fry RD P8 2..." at bounding box center [636, 153] width 151 height 25
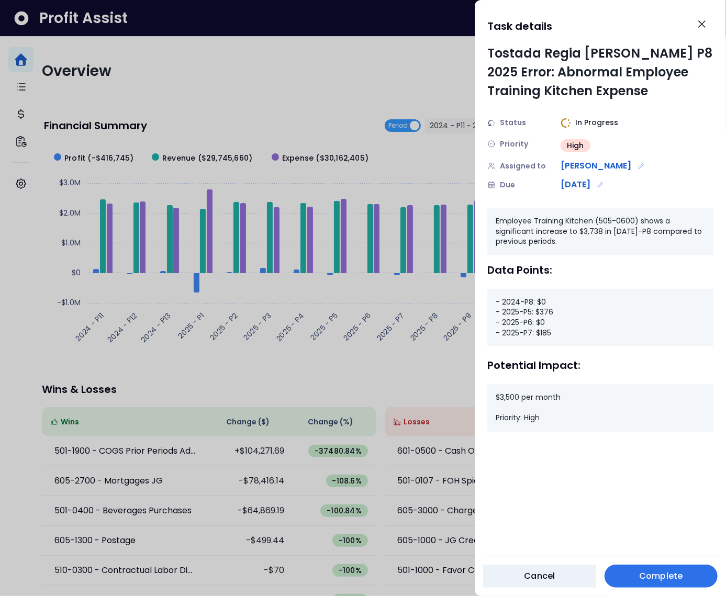
click at [660, 575] on span "Complete" at bounding box center [660, 576] width 43 height 13
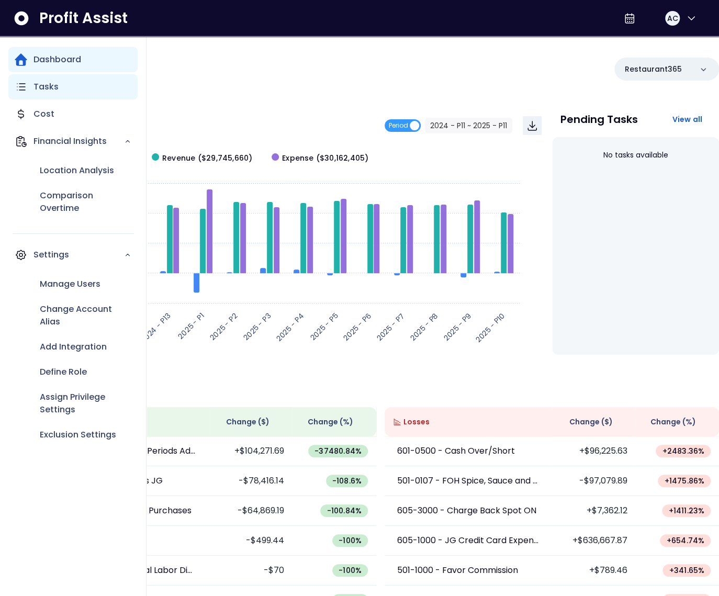
click at [45, 92] on p "Tasks" at bounding box center [46, 87] width 25 height 13
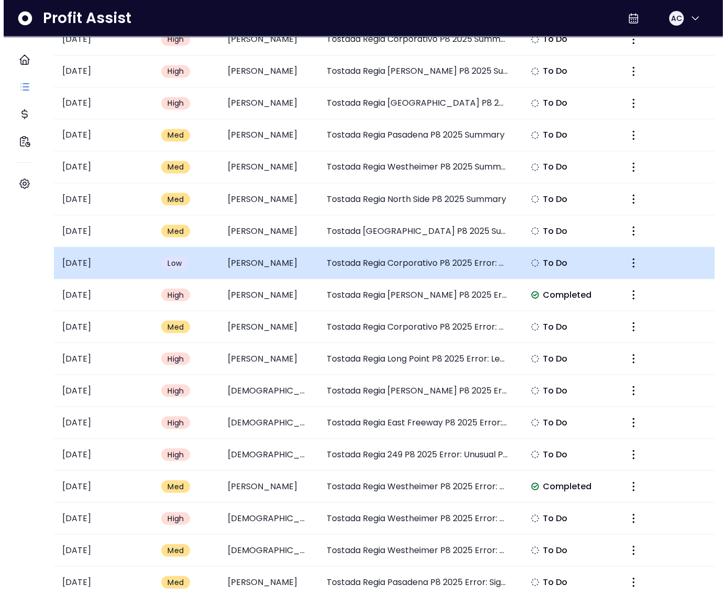
scroll to position [803, 0]
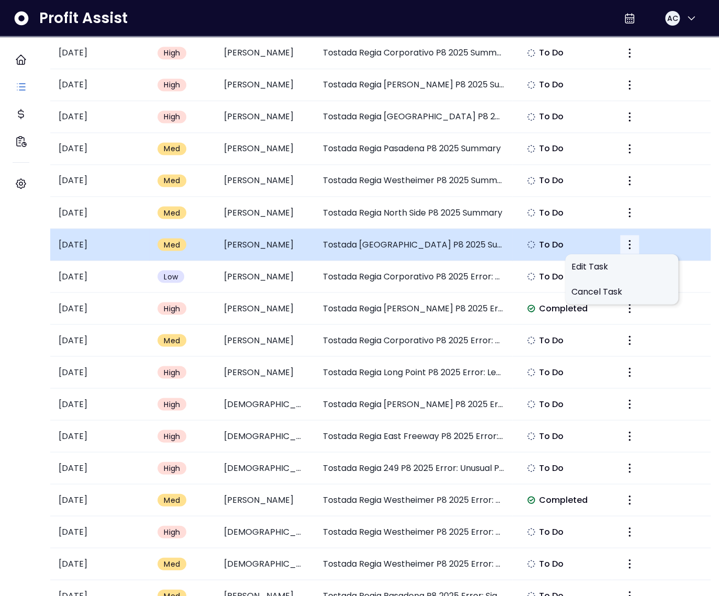
click at [625, 245] on icon "More" at bounding box center [630, 244] width 13 height 13
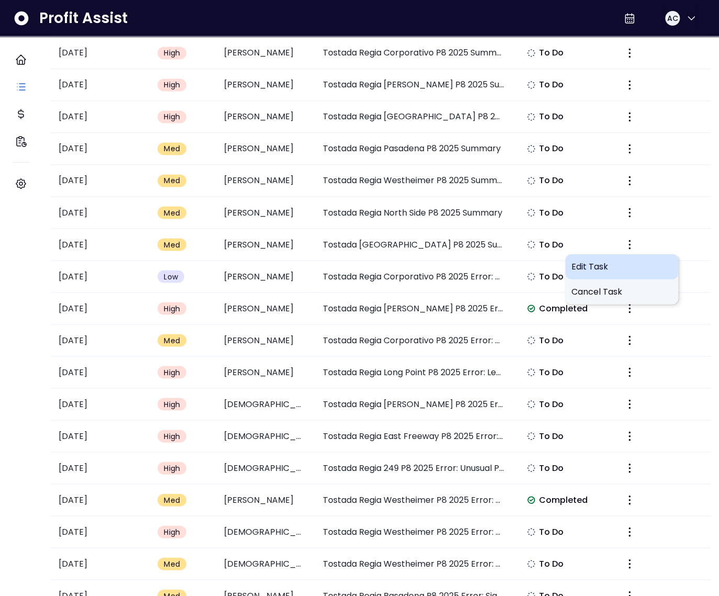
click at [602, 262] on span "Edit Task" at bounding box center [622, 266] width 101 height 13
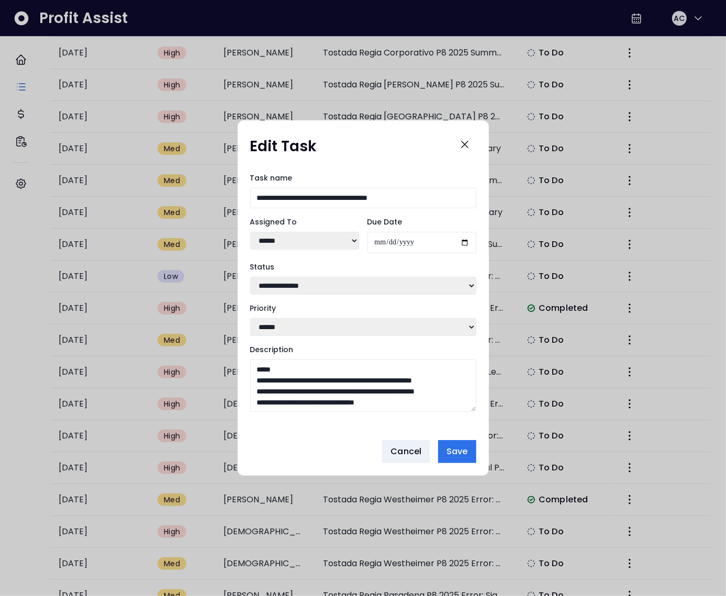
click at [307, 244] on select "****** ****** *****" at bounding box center [304, 241] width 109 height 18
select select "***"
click at [250, 232] on select "****** ****** *****" at bounding box center [304, 241] width 109 height 18
click at [457, 463] on button "Save" at bounding box center [457, 451] width 38 height 23
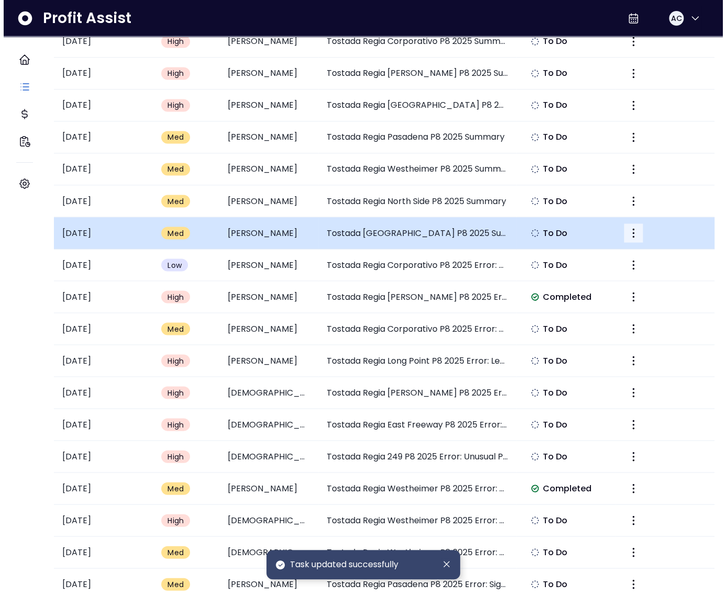
scroll to position [773, 0]
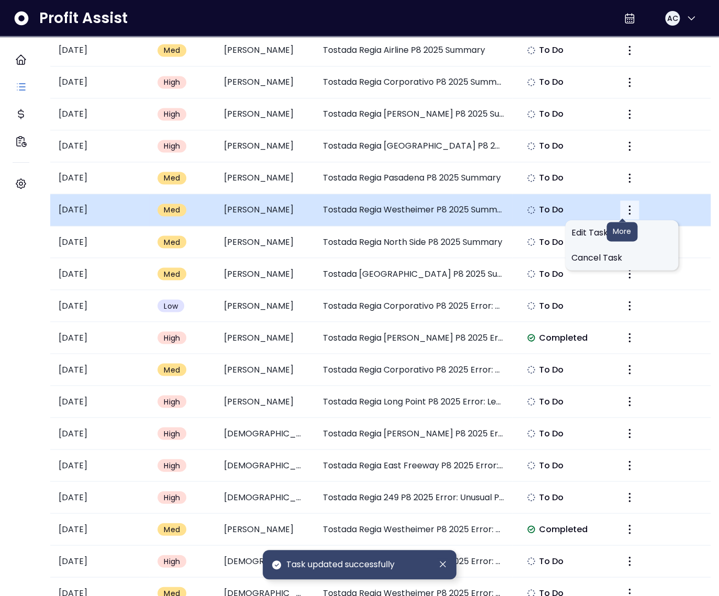
click at [624, 206] on icon "More" at bounding box center [630, 210] width 13 height 13
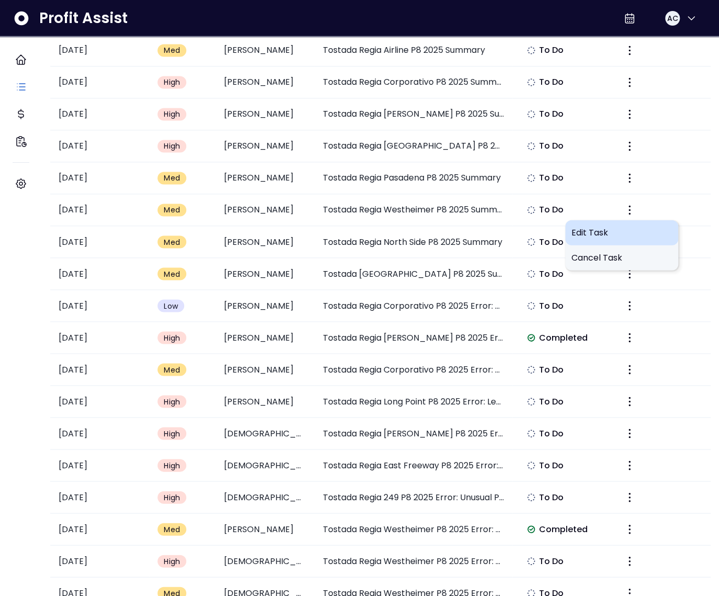
click at [617, 230] on span "Edit Task" at bounding box center [622, 232] width 101 height 13
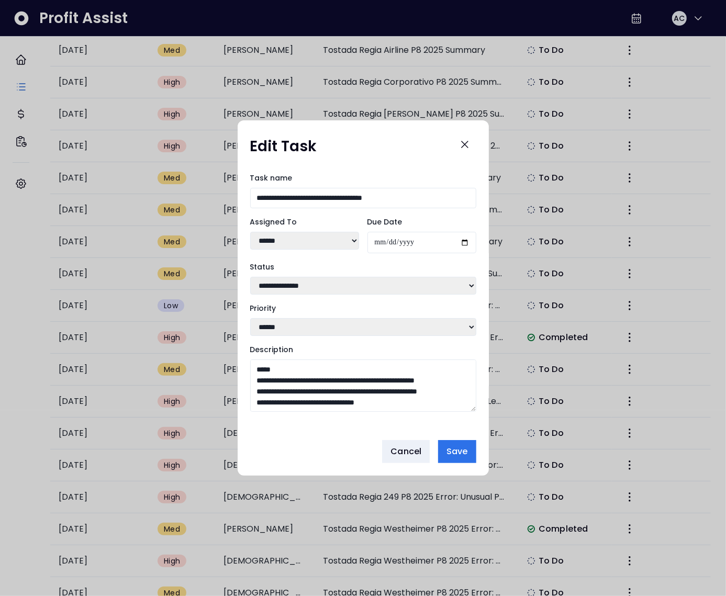
click at [320, 246] on select "****** ****** *****" at bounding box center [304, 241] width 109 height 18
select select "***"
click at [250, 232] on select "****** ****** *****" at bounding box center [304, 241] width 109 height 18
click at [464, 452] on span "Save" at bounding box center [457, 452] width 21 height 13
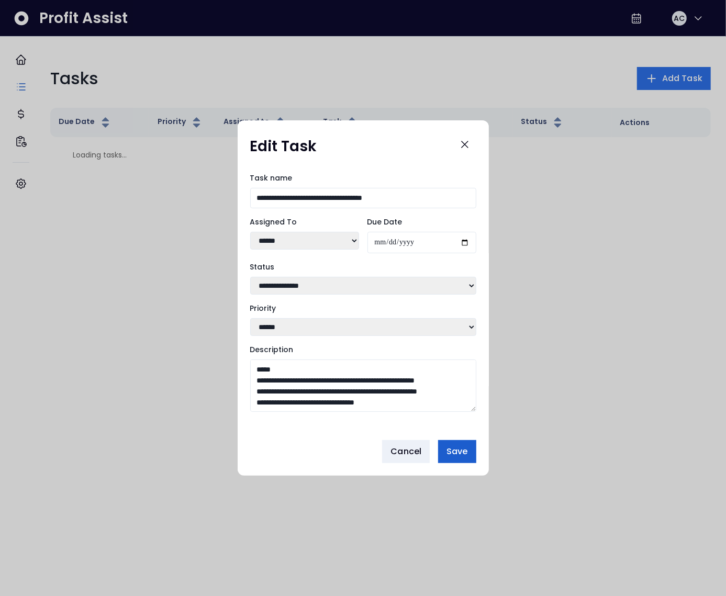
scroll to position [0, 0]
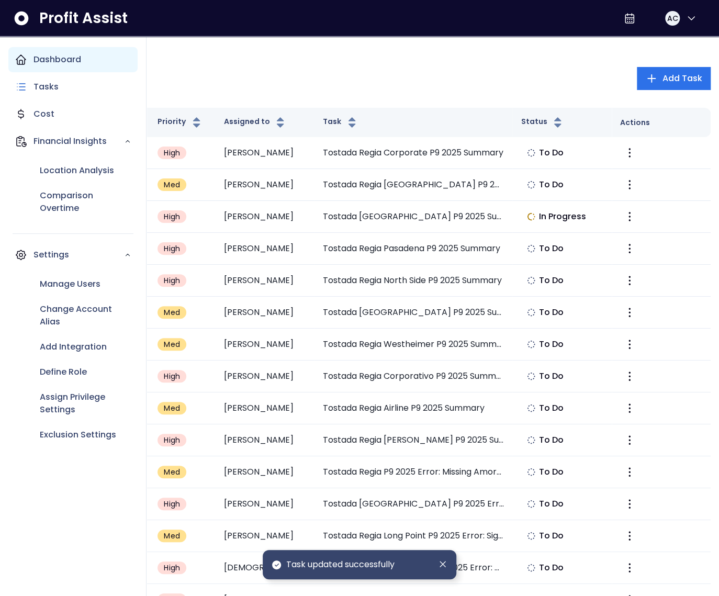
click at [28, 65] on div "Dashboard" at bounding box center [72, 59] width 129 height 25
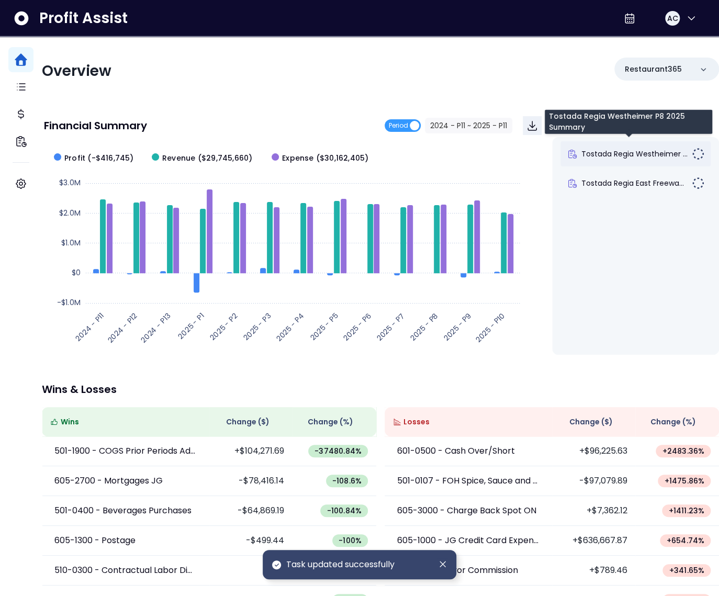
click at [620, 153] on span "Tostada Regia Westheimer ..." at bounding box center [635, 154] width 106 height 10
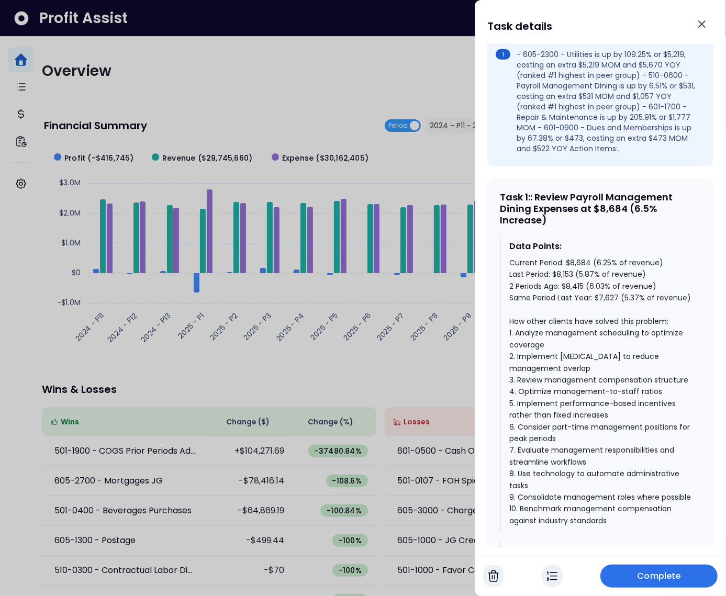
scroll to position [351, 0]
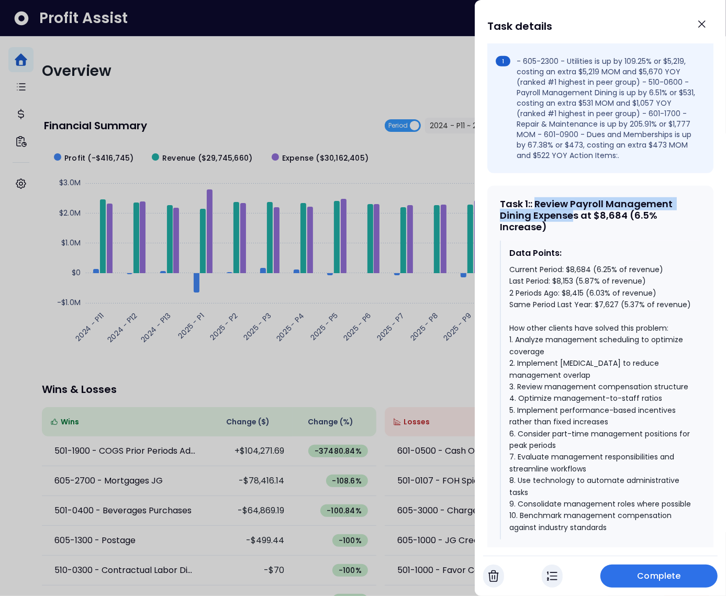
drag, startPoint x: 540, startPoint y: 204, endPoint x: 575, endPoint y: 218, distance: 37.3
click at [575, 218] on div "Task 1 : : Review Payroll Management Dining Expenses at $8,684 (6.5% Increase)" at bounding box center [600, 215] width 201 height 34
drag, startPoint x: 627, startPoint y: 216, endPoint x: 644, endPoint y: 218, distance: 17.4
click at [644, 218] on div "Task 1 : : Review Payroll Management Dining Expenses at $8,684 (6.5% Increase)" at bounding box center [600, 215] width 201 height 34
drag, startPoint x: 635, startPoint y: 214, endPoint x: 544, endPoint y: 226, distance: 91.9
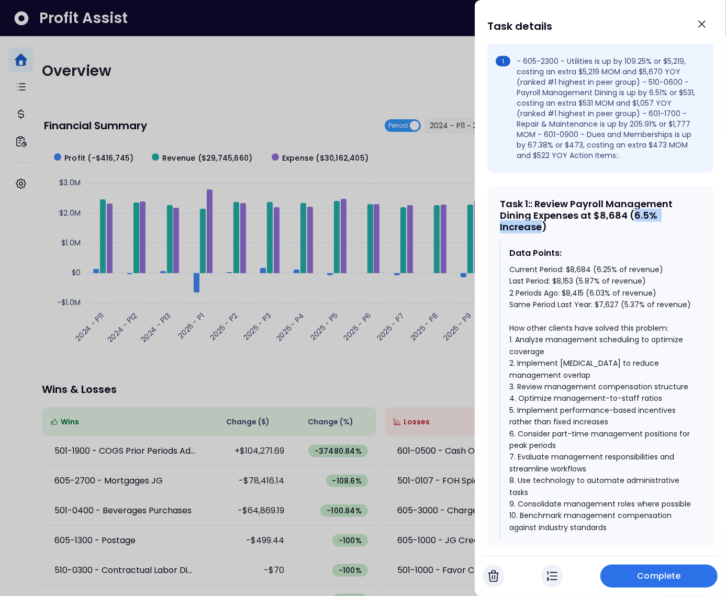
click at [544, 226] on div "Task 1 : : Review Payroll Management Dining Expenses at $8,684 (6.5% Increase)" at bounding box center [600, 215] width 201 height 34
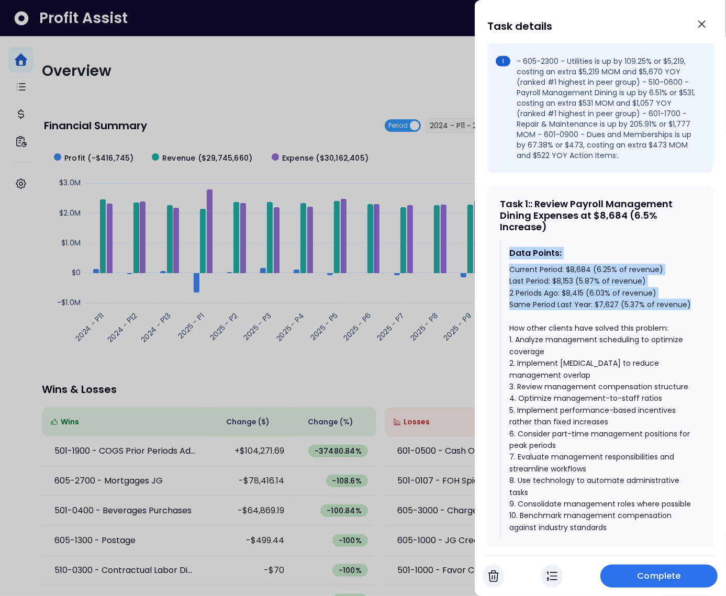
drag, startPoint x: 512, startPoint y: 255, endPoint x: 578, endPoint y: 311, distance: 86.2
click at [578, 311] on div "Data Points: Current Period: $8,684 (6.25% of revenue) Last Period: $8,153 (5.8…" at bounding box center [600, 390] width 201 height 299
click at [566, 267] on div "Current Period: $8,684 (6.25% of revenue) Last Period: $8,153 (5.87% of revenue…" at bounding box center [600, 399] width 183 height 270
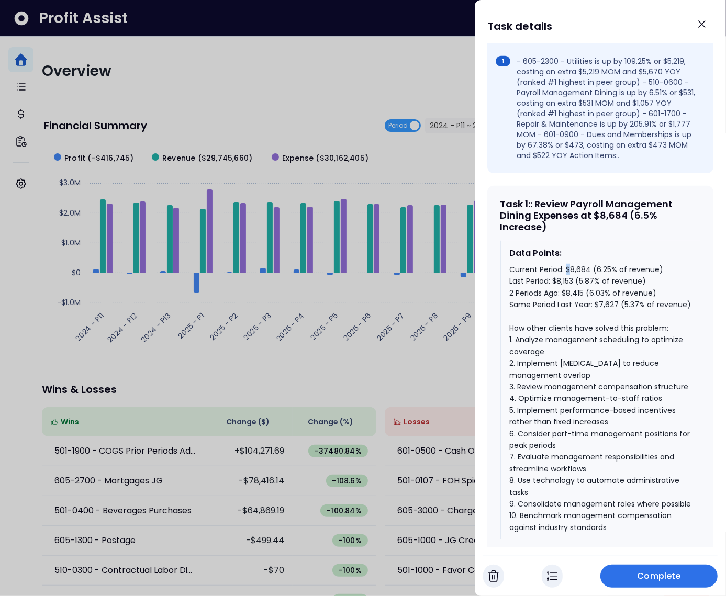
click at [566, 267] on div "Current Period: $8,684 (6.25% of revenue) Last Period: $8,153 (5.87% of revenue…" at bounding box center [600, 399] width 183 height 270
click at [558, 274] on div "Current Period: $8,684 (6.25% of revenue) Last Period: $8,153 (5.87% of revenue…" at bounding box center [600, 399] width 183 height 270
click at [559, 286] on div "Current Period: $8,684 (6.25% of revenue) Last Period: $8,153 (5.87% of revenue…" at bounding box center [600, 399] width 183 height 270
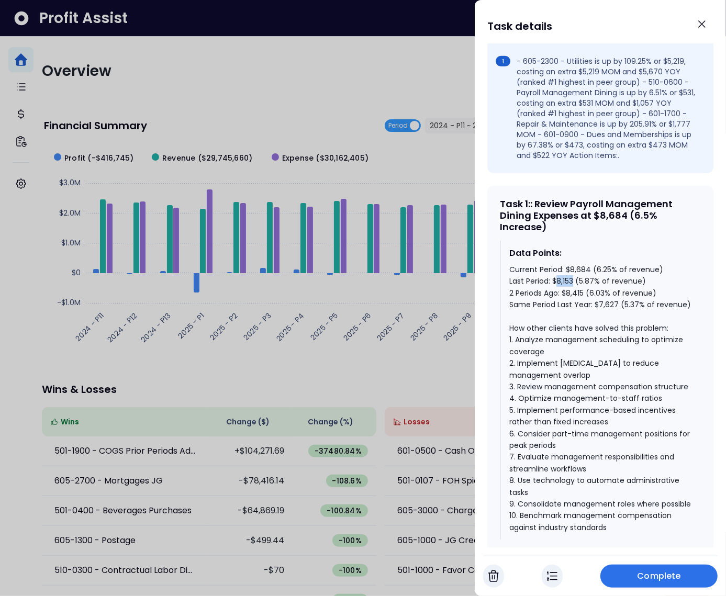
click at [559, 286] on div "Current Period: $8,684 (6.25% of revenue) Last Period: $8,153 (5.87% of revenue…" at bounding box center [600, 399] width 183 height 270
click at [581, 307] on div "Current Period: $8,684 (6.25% of revenue) Last Period: $8,153 (5.87% of revenue…" at bounding box center [600, 399] width 183 height 270
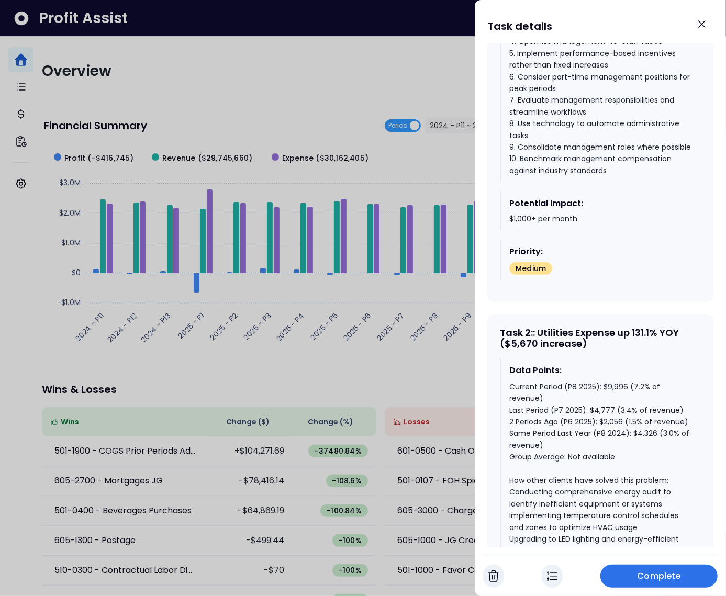
scroll to position [772, 0]
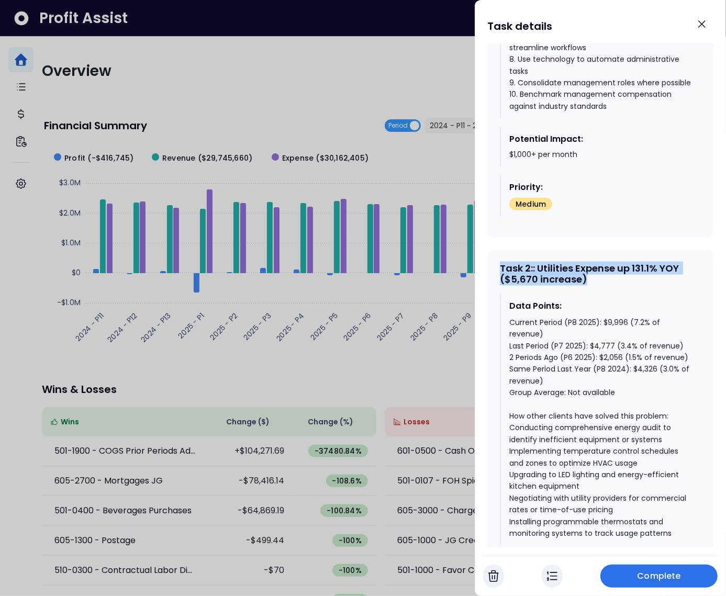
drag, startPoint x: 590, startPoint y: 316, endPoint x: 500, endPoint y: 298, distance: 91.8
click at [500, 285] on div "Task 2 : : Utilities Expense up 131.1% YOY ($5,670 increase)" at bounding box center [600, 274] width 201 height 23
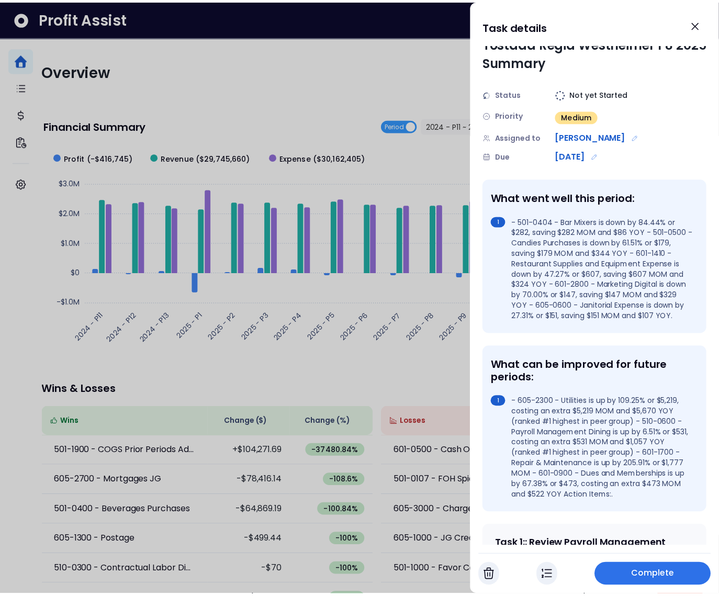
scroll to position [0, 0]
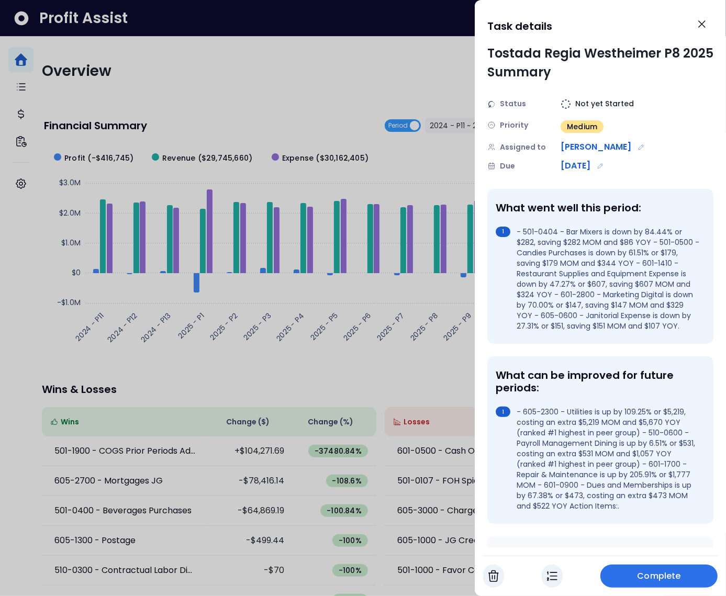
click at [436, 110] on div at bounding box center [363, 298] width 726 height 596
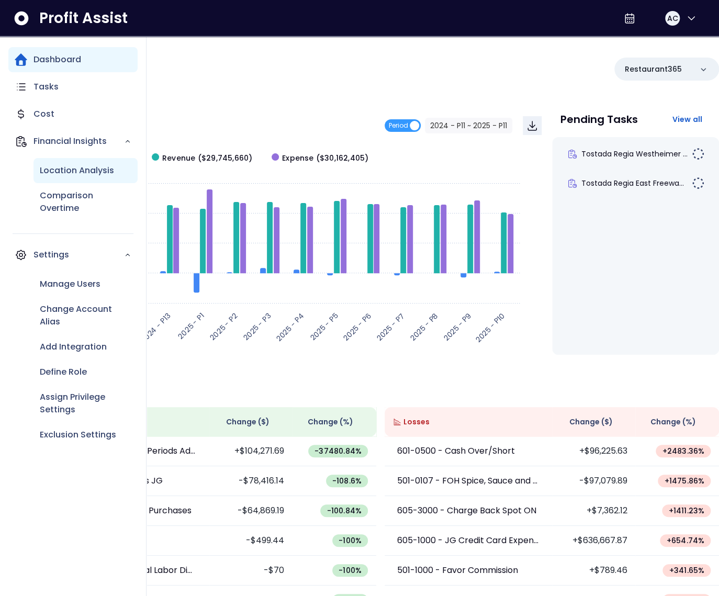
drag, startPoint x: 3, startPoint y: 185, endPoint x: 37, endPoint y: 181, distance: 34.4
click at [37, 181] on div "Location Analysis" at bounding box center [86, 170] width 104 height 25
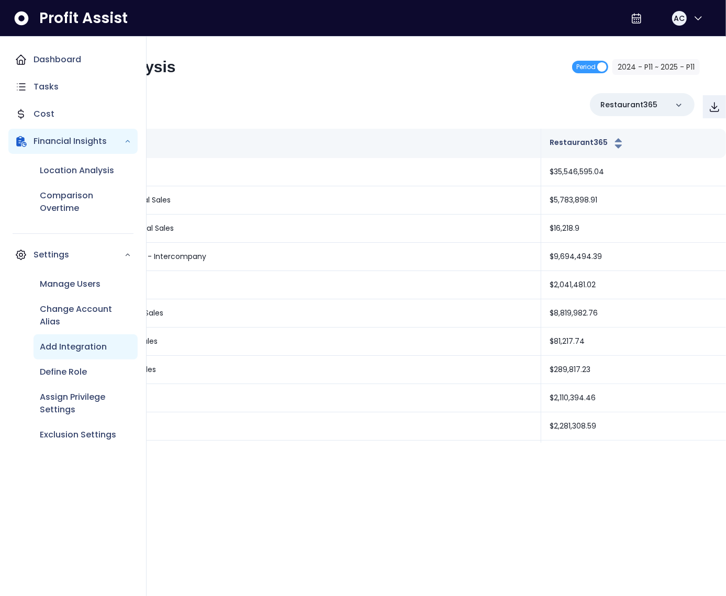
click at [83, 341] on p "Add Integration" at bounding box center [73, 347] width 67 height 13
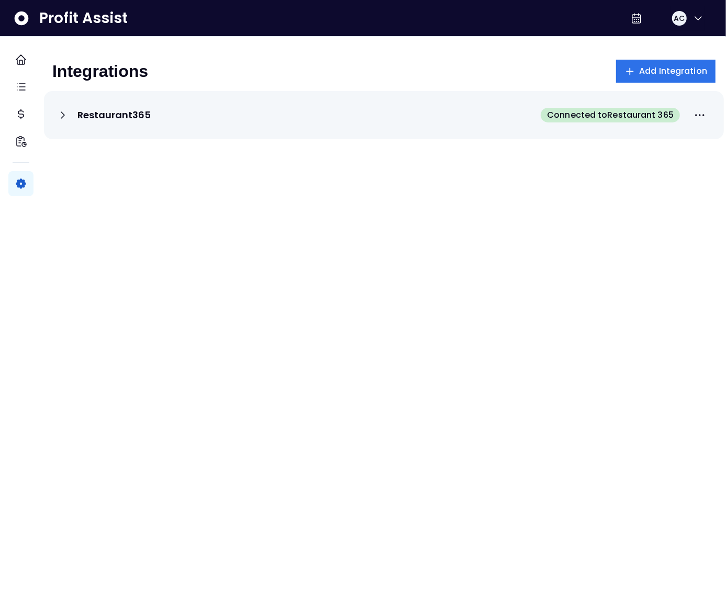
click at [501, 114] on div "Restaurant365 Connected to Restaurant 365" at bounding box center [384, 115] width 655 height 23
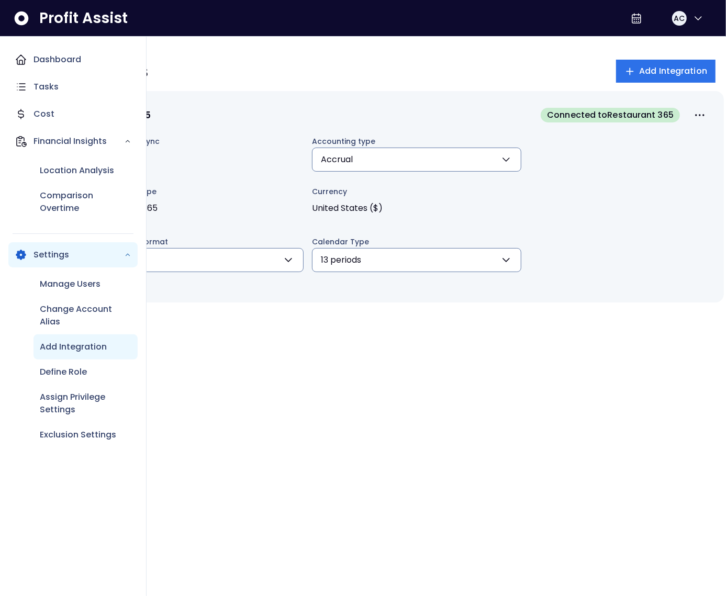
click at [20, 63] on icon "Main navigation" at bounding box center [21, 59] width 13 height 13
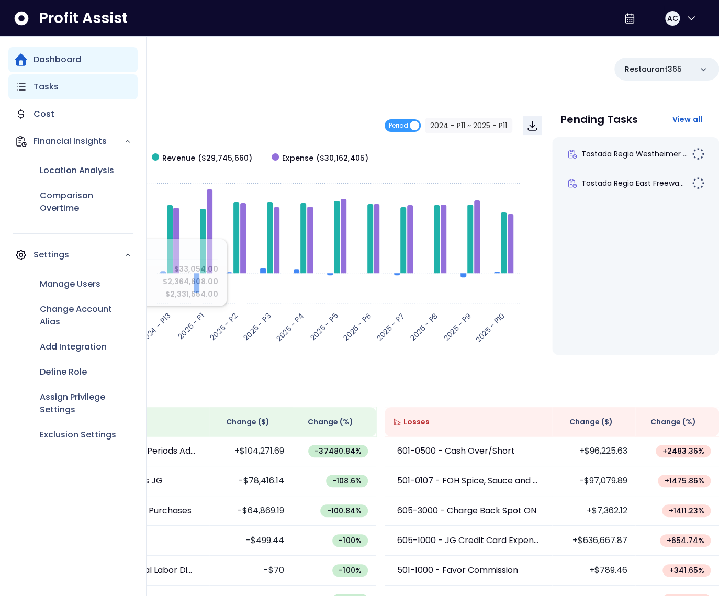
click at [21, 94] on div "Tasks" at bounding box center [72, 86] width 129 height 25
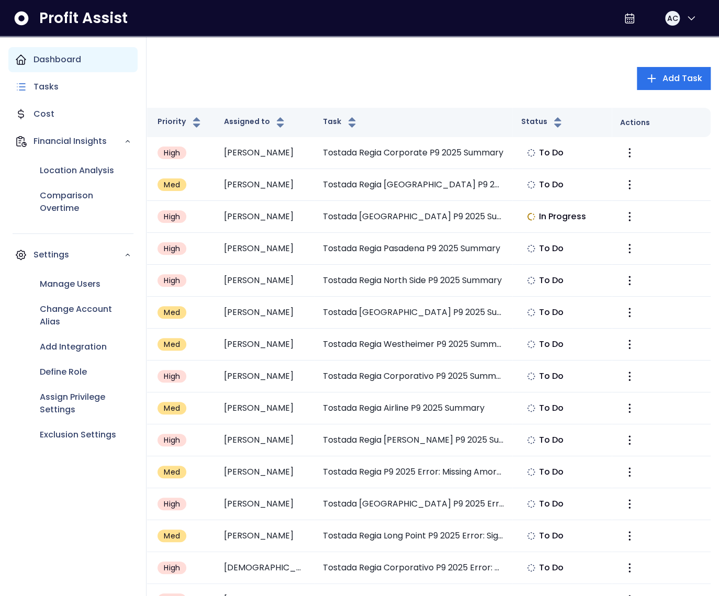
click at [41, 56] on p "Dashboard" at bounding box center [58, 59] width 48 height 13
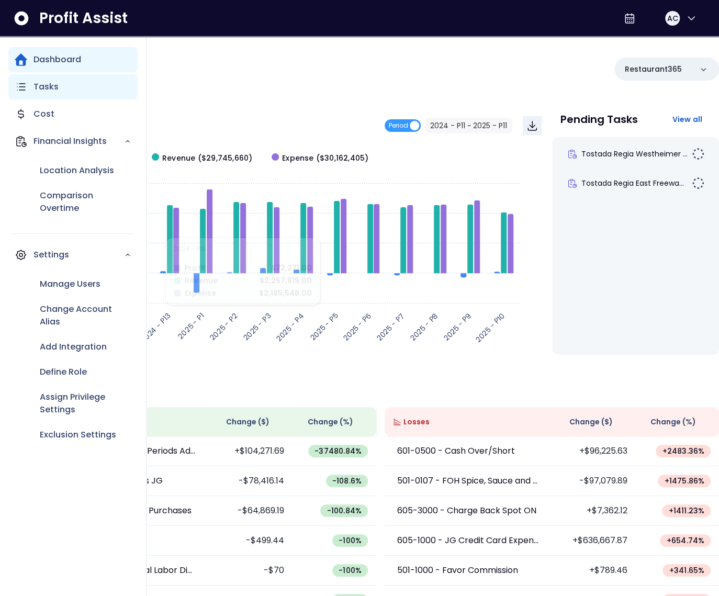
click at [28, 86] on div "Tasks" at bounding box center [72, 86] width 129 height 25
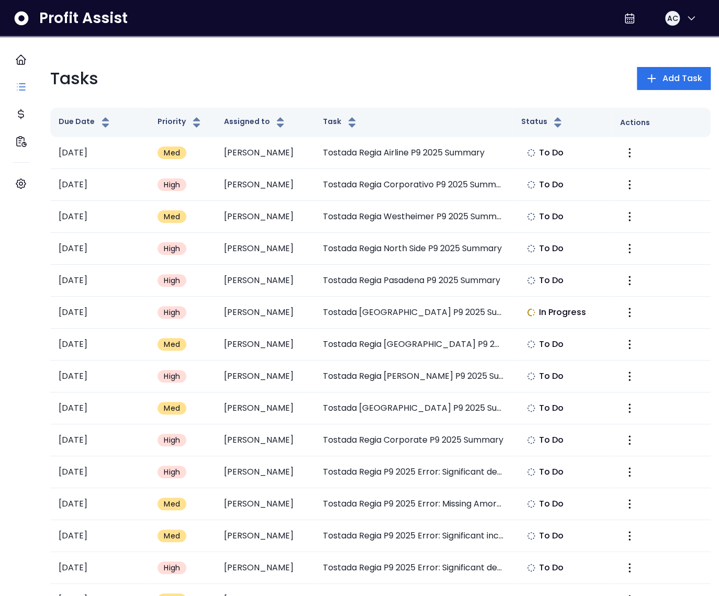
click at [177, 76] on div "Tasks Add Task" at bounding box center [380, 78] width 661 height 25
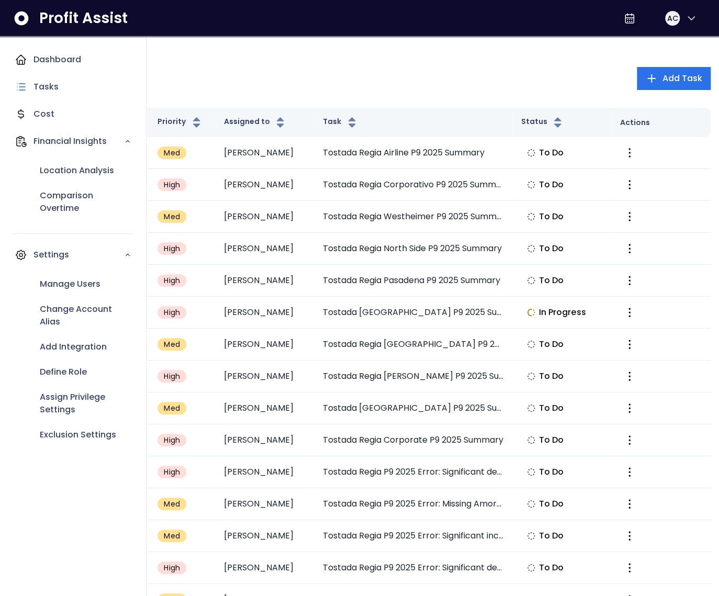
click at [18, 58] on icon "Main navigation" at bounding box center [20, 59] width 9 height 9
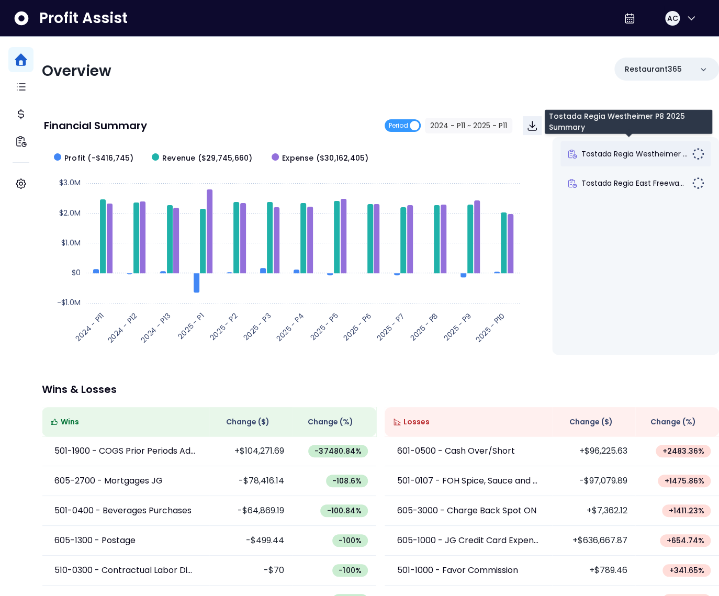
click at [643, 153] on span "Tostada Regia Westheimer ..." at bounding box center [635, 154] width 106 height 10
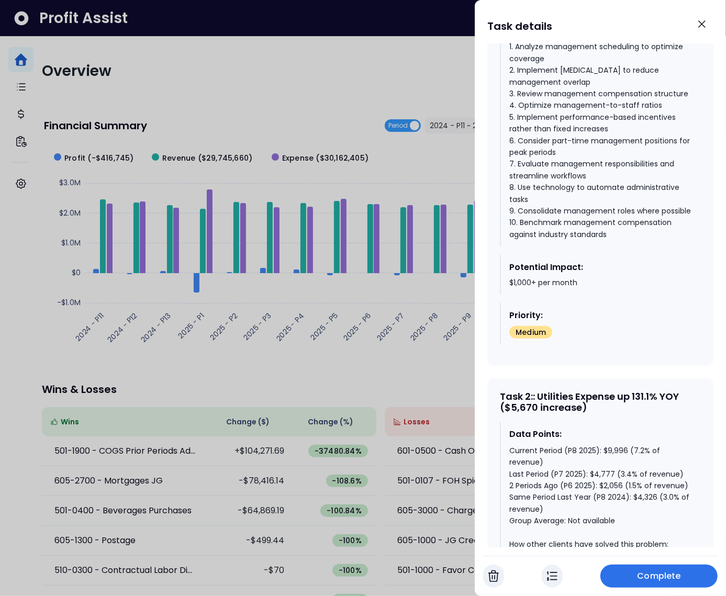
scroll to position [838, 0]
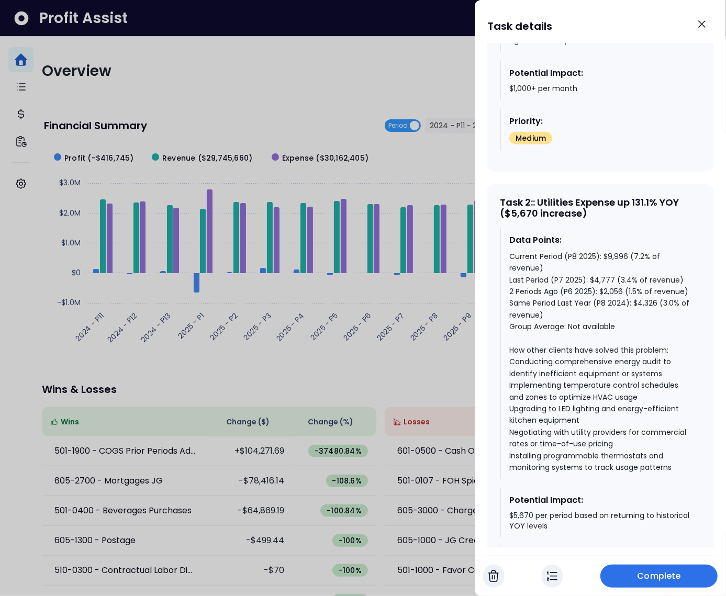
click at [297, 109] on div at bounding box center [363, 298] width 726 height 596
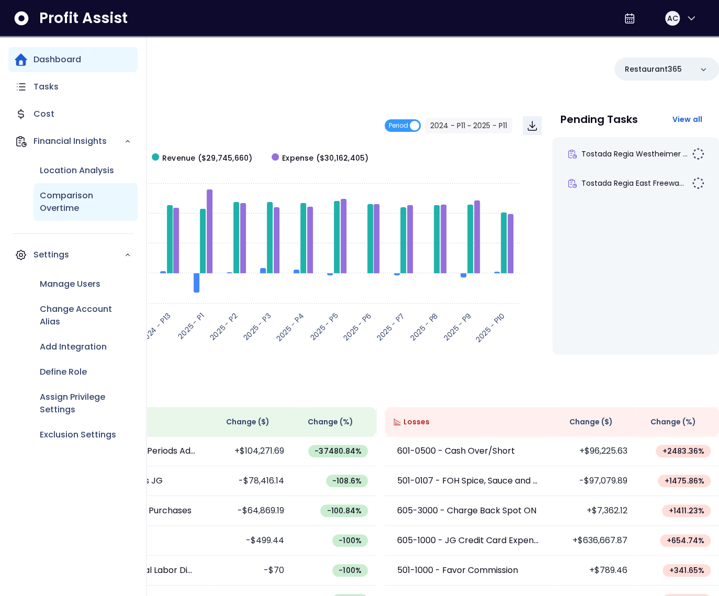
click at [67, 201] on p "Comparison Overtime" at bounding box center [86, 202] width 92 height 25
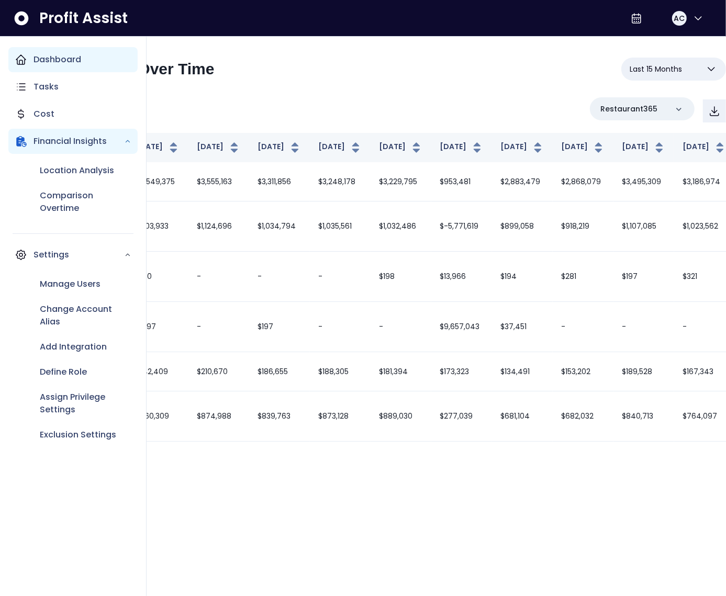
click at [18, 66] on div "Dashboard" at bounding box center [72, 59] width 129 height 25
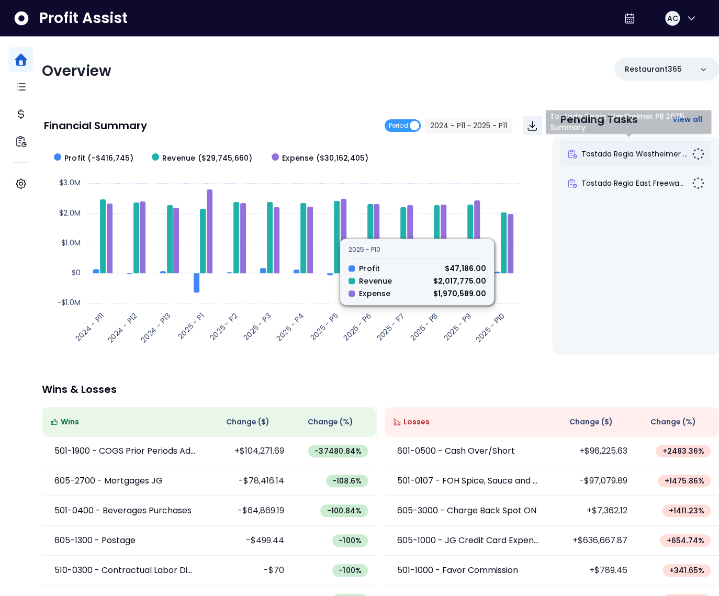
click at [606, 155] on span "Tostada Regia Westheimer ..." at bounding box center [635, 154] width 106 height 10
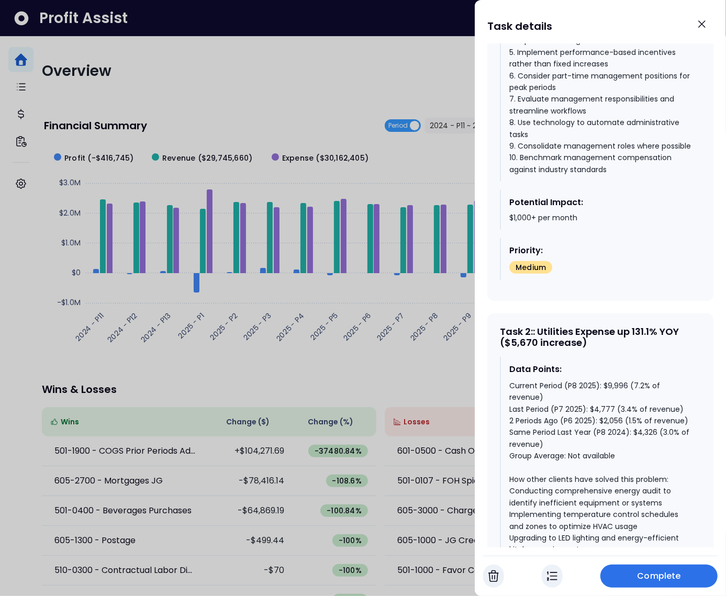
scroll to position [841, 0]
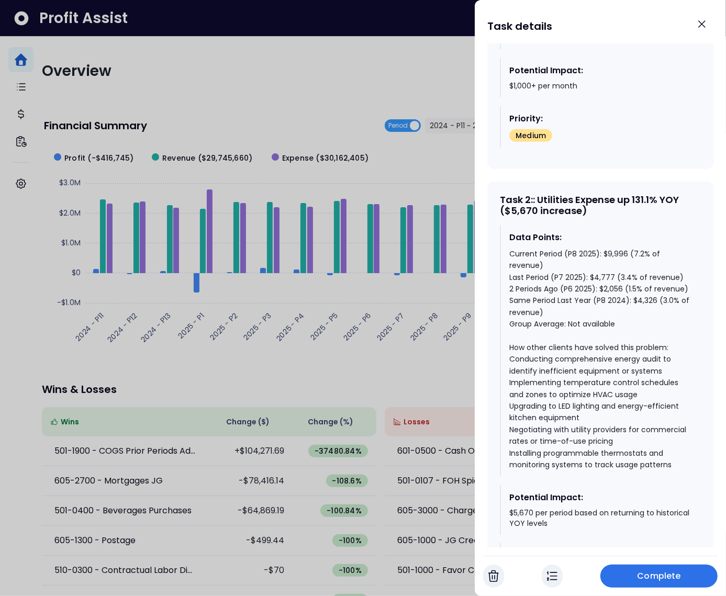
click at [191, 115] on div at bounding box center [363, 298] width 726 height 596
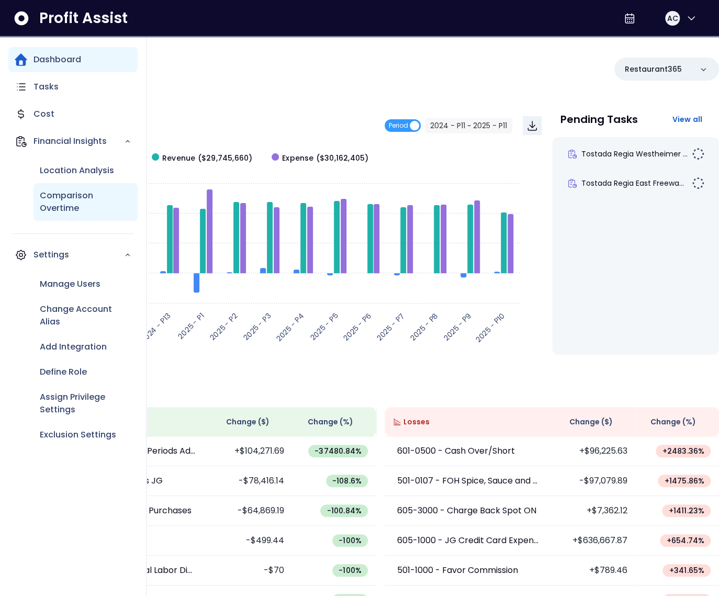
click at [42, 193] on p "Comparison Overtime" at bounding box center [86, 202] width 92 height 25
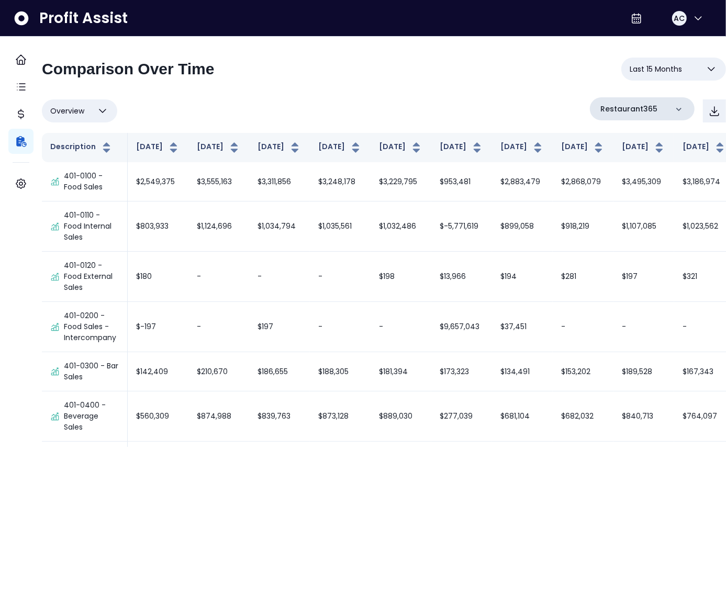
click at [605, 109] on p "Restaurant365" at bounding box center [629, 109] width 57 height 11
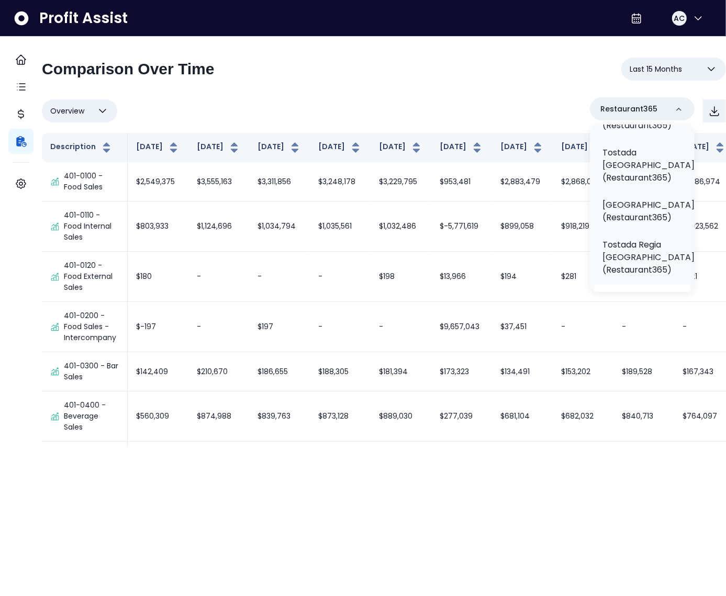
click at [631, 291] on p "Tostada Regia Westheimer(Restaurant365)" at bounding box center [663, 303] width 120 height 25
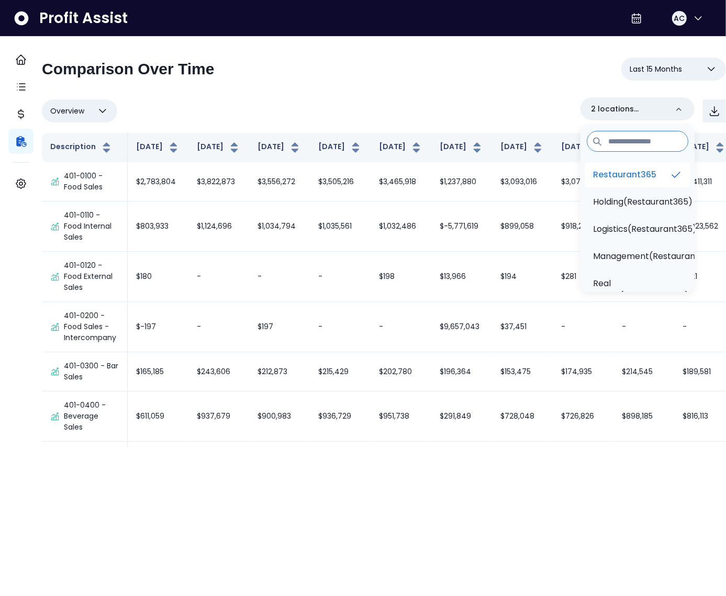
click at [630, 173] on p "Restaurant365" at bounding box center [624, 175] width 63 height 13
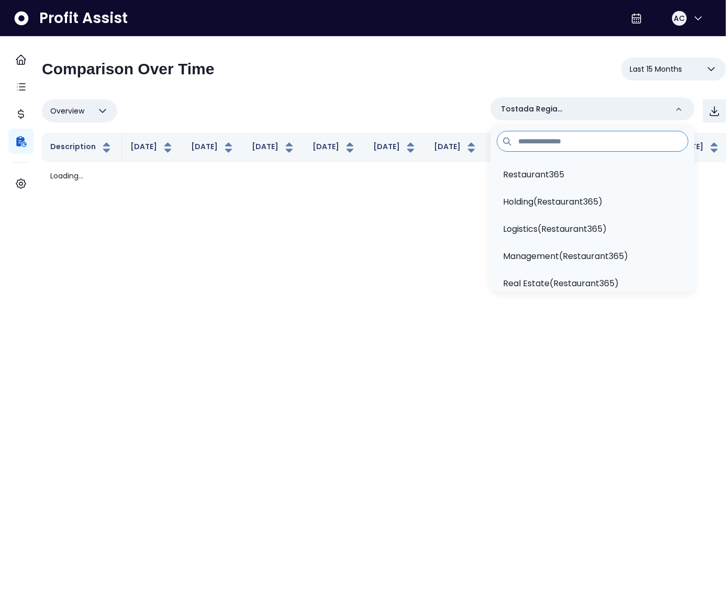
click at [353, 86] on div "**********" at bounding box center [384, 73] width 684 height 31
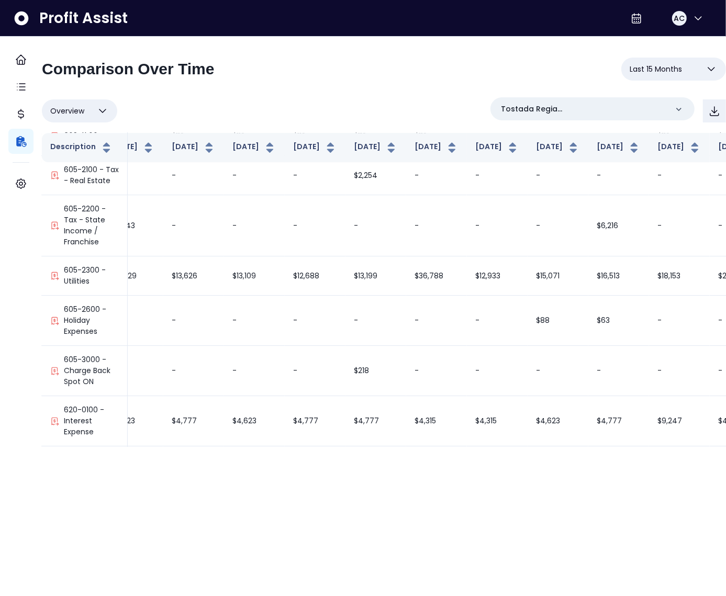
scroll to position [4943, 262]
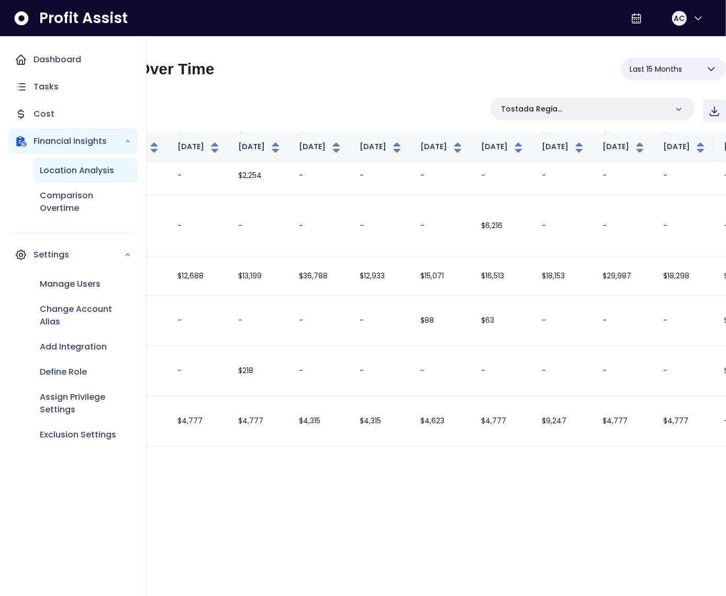
click at [55, 171] on p "Location Analysis" at bounding box center [77, 170] width 74 height 13
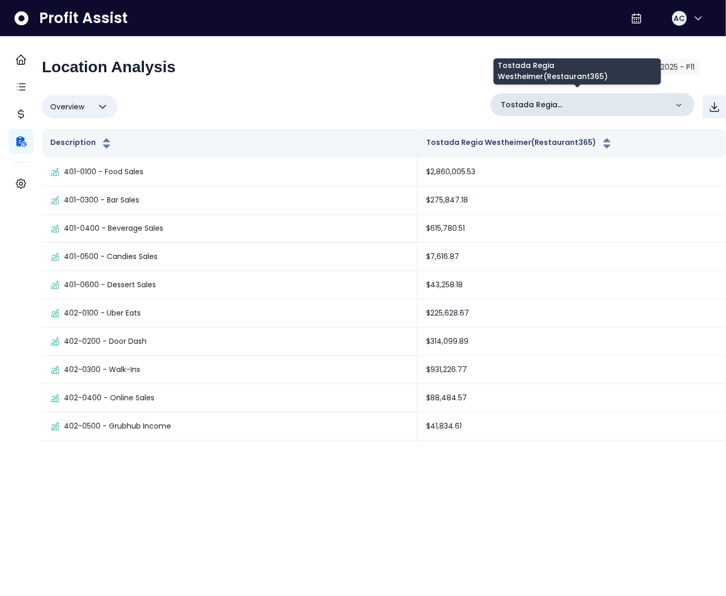
click at [552, 107] on p "Tostada Regia Westheimer(Restaurant365)" at bounding box center [584, 104] width 167 height 11
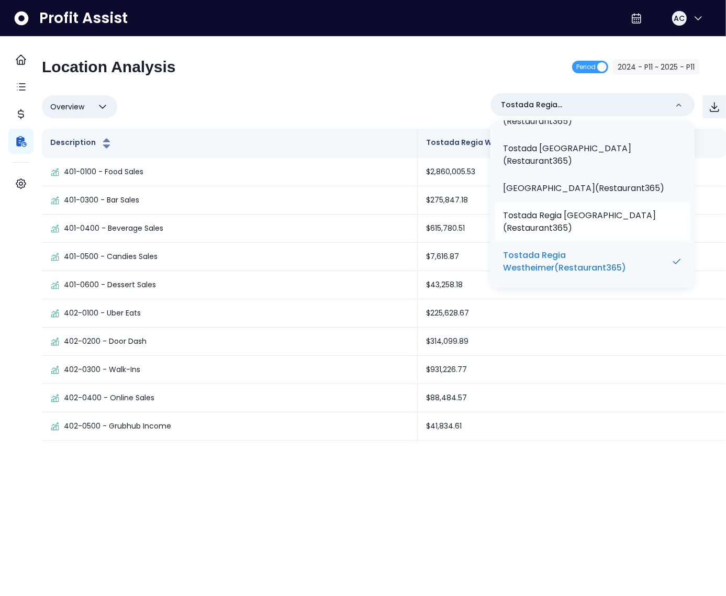
scroll to position [442, 0]
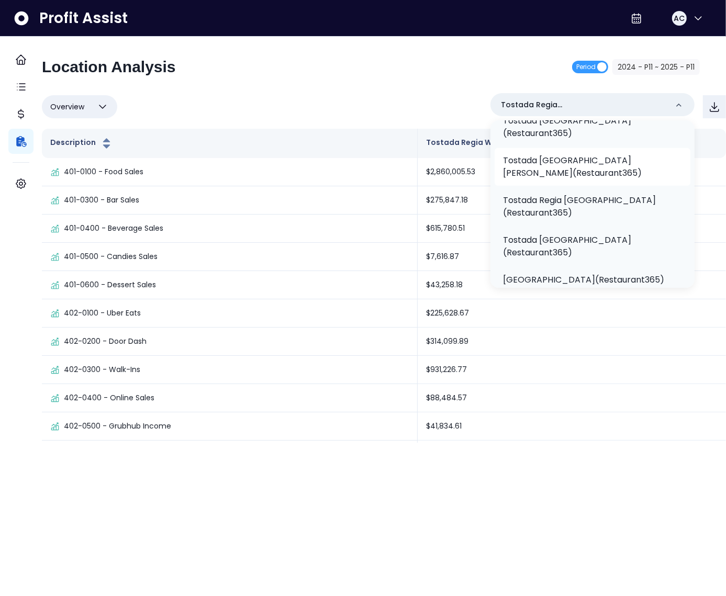
click at [567, 169] on li "Tostada Regia Fry RD(Restaurant365)" at bounding box center [593, 167] width 196 height 38
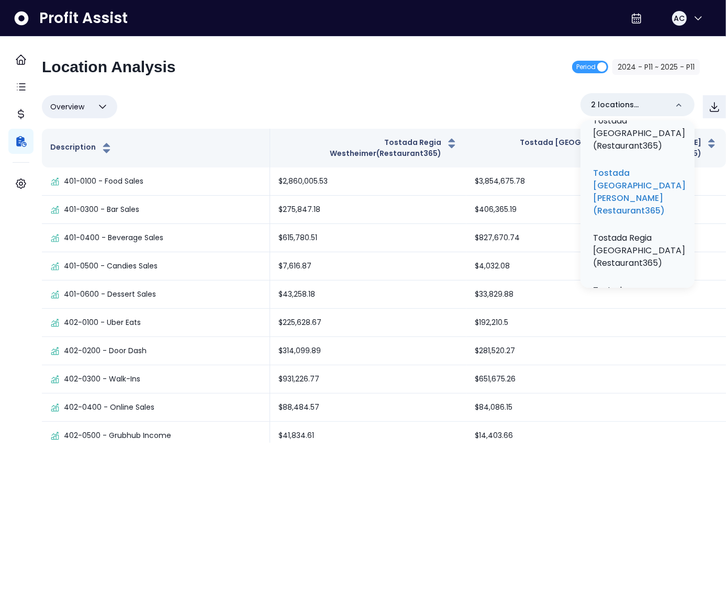
click at [416, 87] on div "Location Analysis Period 2024 - P11 ~ 2025 - P11 Overview Overview % of cost % …" at bounding box center [384, 250] width 684 height 385
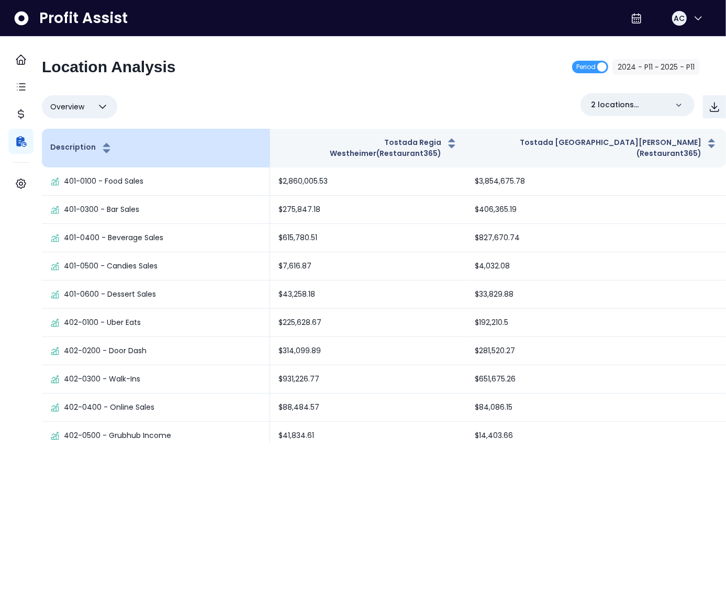
scroll to position [2764, 0]
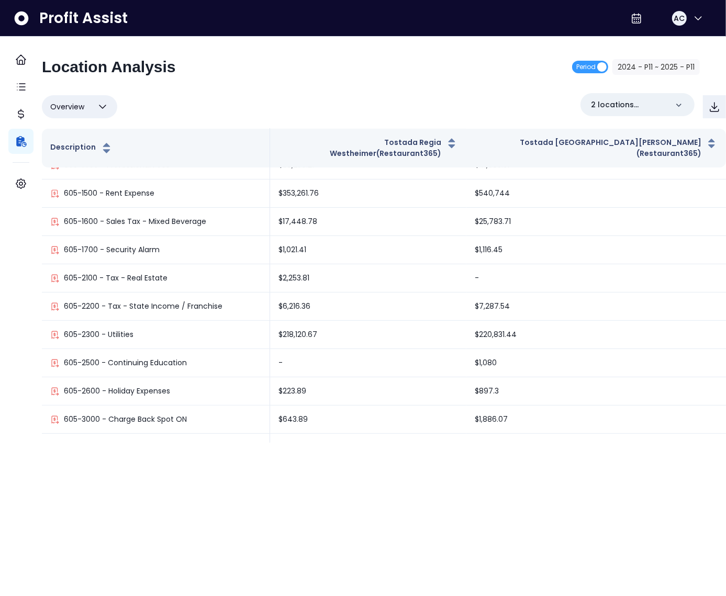
click at [95, 103] on button "Overview" at bounding box center [79, 106] width 75 height 23
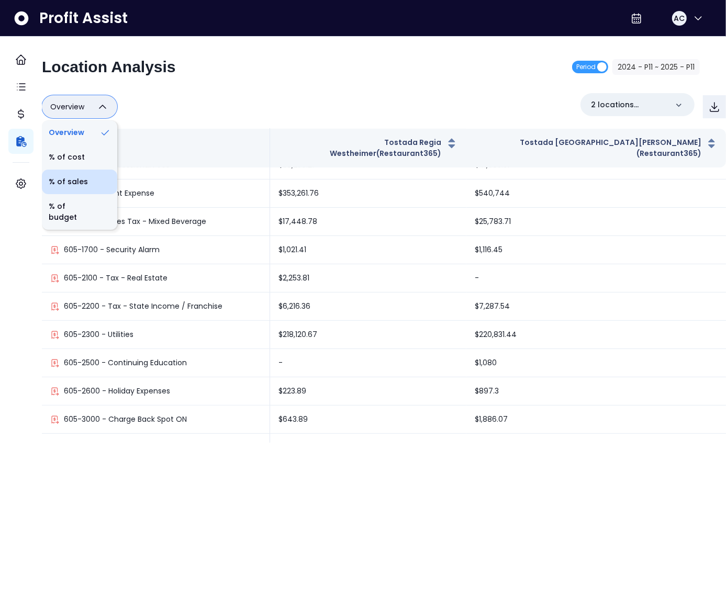
click at [100, 181] on li "% of sales" at bounding box center [79, 182] width 75 height 25
type input "*********"
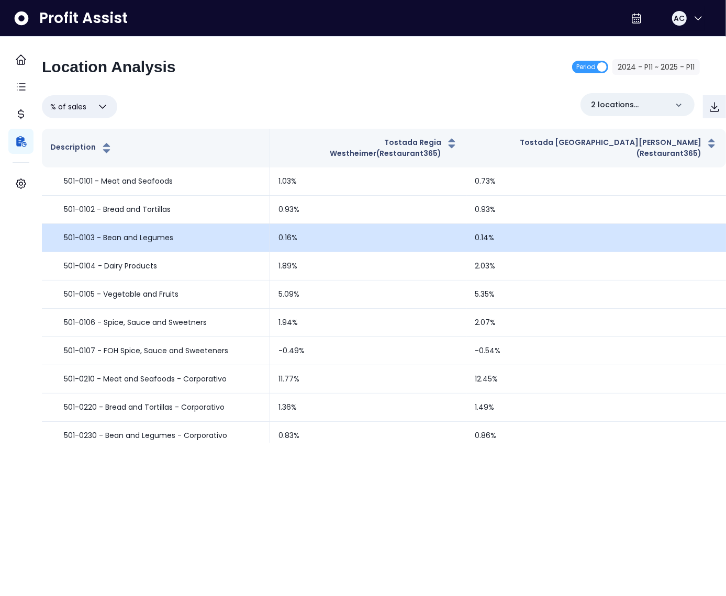
scroll to position [2312, 0]
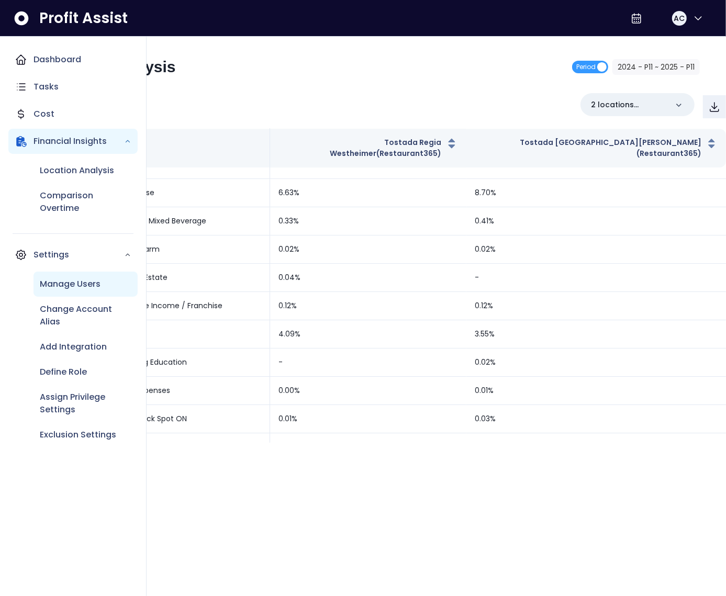
click at [73, 283] on p "Manage Users" at bounding box center [70, 284] width 61 height 13
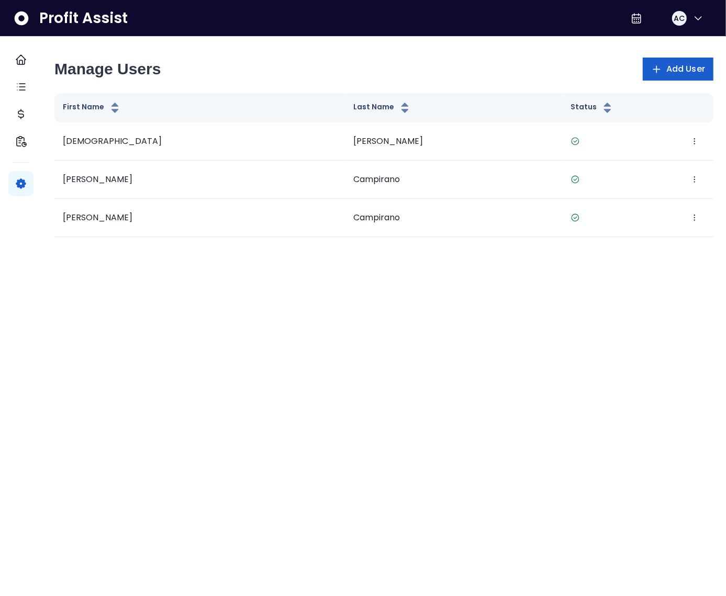
click at [667, 66] on span "Add User" at bounding box center [686, 69] width 39 height 13
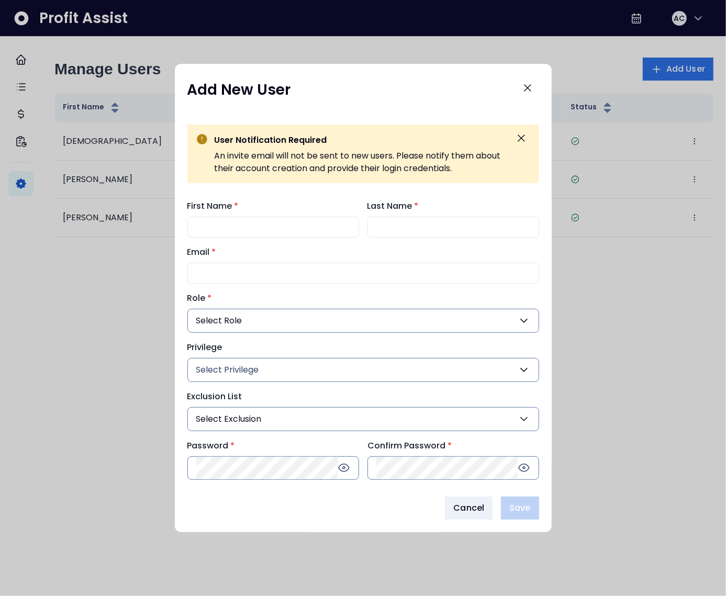
click at [267, 320] on button "Select Role" at bounding box center [363, 321] width 352 height 24
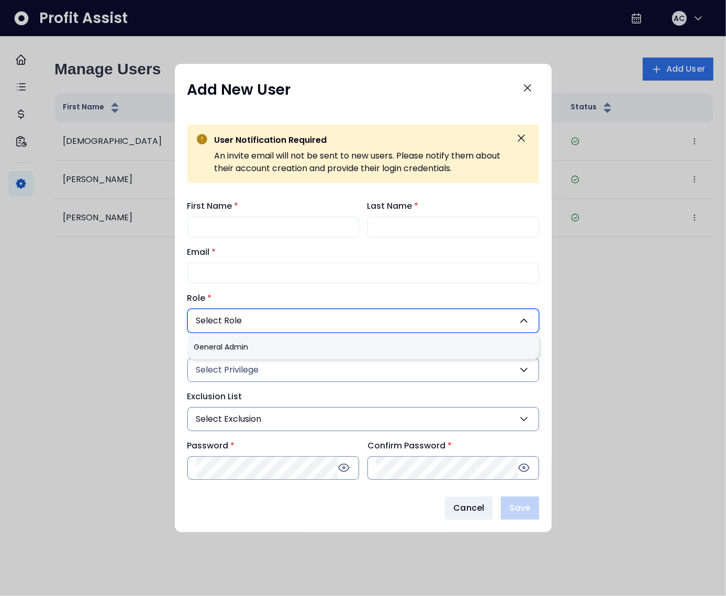
click at [129, 313] on div at bounding box center [363, 298] width 726 height 596
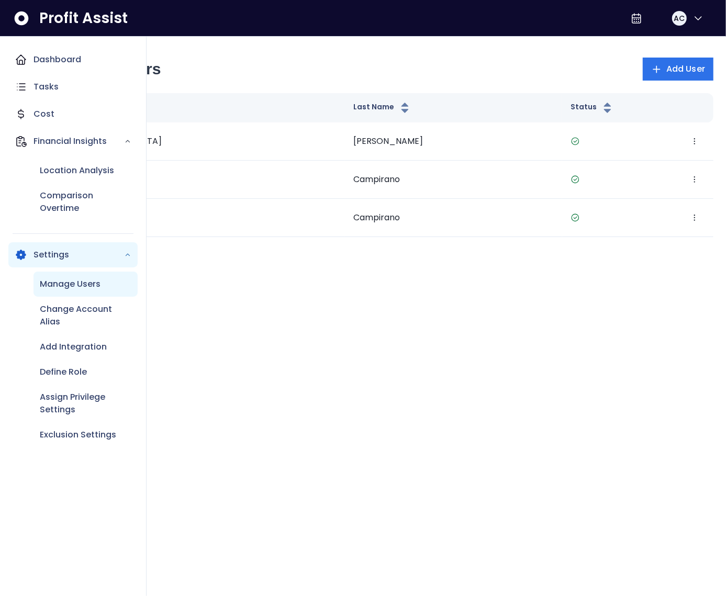
click at [58, 279] on p "Manage Users" at bounding box center [70, 284] width 61 height 13
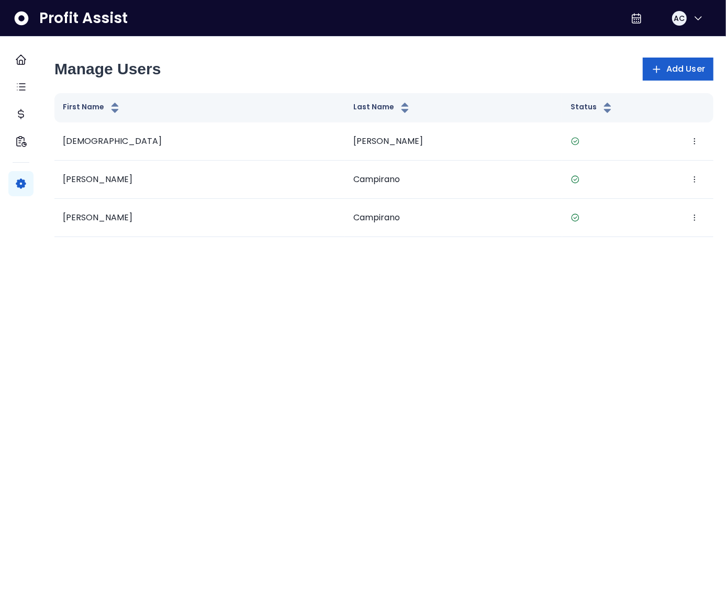
click at [674, 75] on span "Add User" at bounding box center [686, 69] width 39 height 13
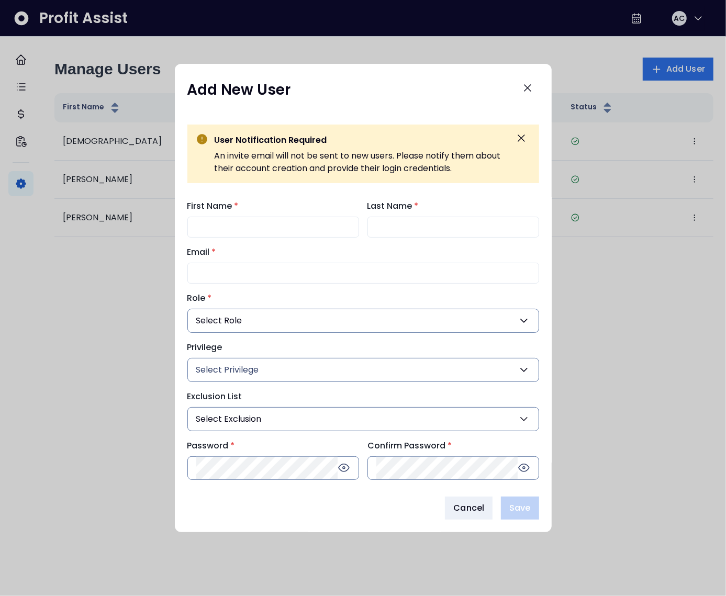
click at [246, 364] on span "Select Privilege" at bounding box center [227, 370] width 63 height 13
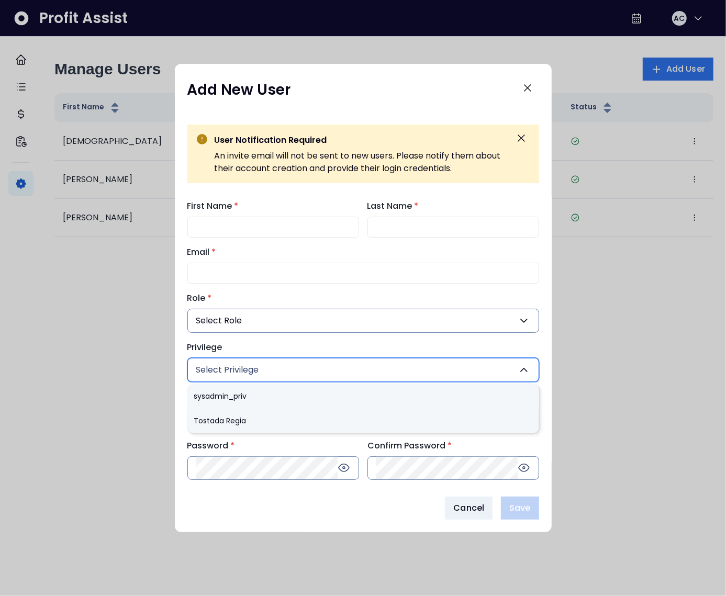
click at [295, 348] on label "Privilege" at bounding box center [360, 347] width 346 height 13
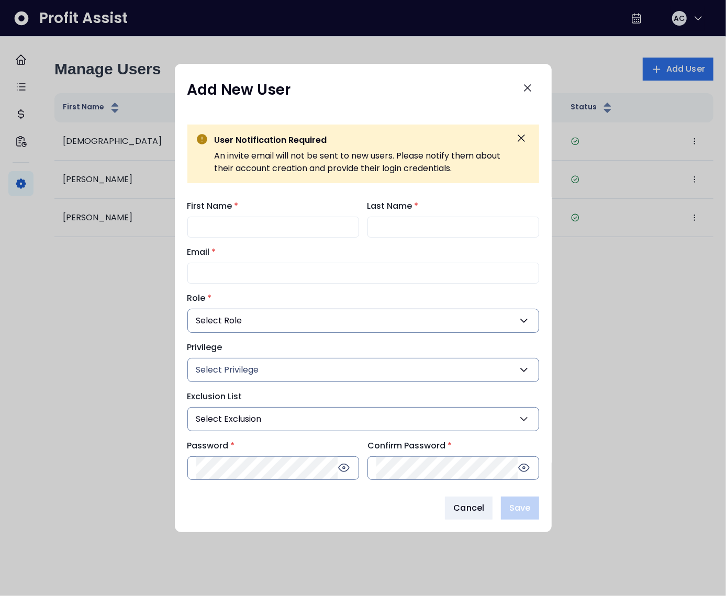
click at [231, 418] on span "Select Exclusion" at bounding box center [228, 419] width 65 height 13
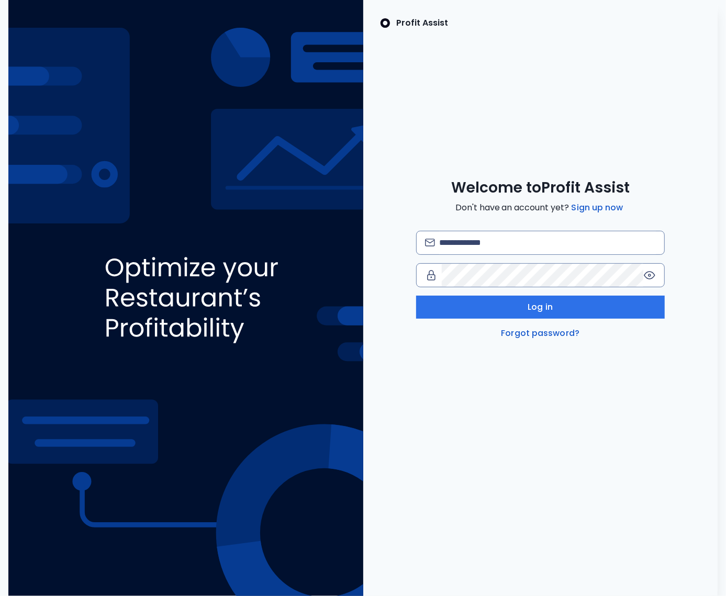
click at [459, 212] on span "Don't have an account yet? Sign up now" at bounding box center [541, 208] width 170 height 13
click at [459, 247] on input "email" at bounding box center [547, 242] width 217 height 23
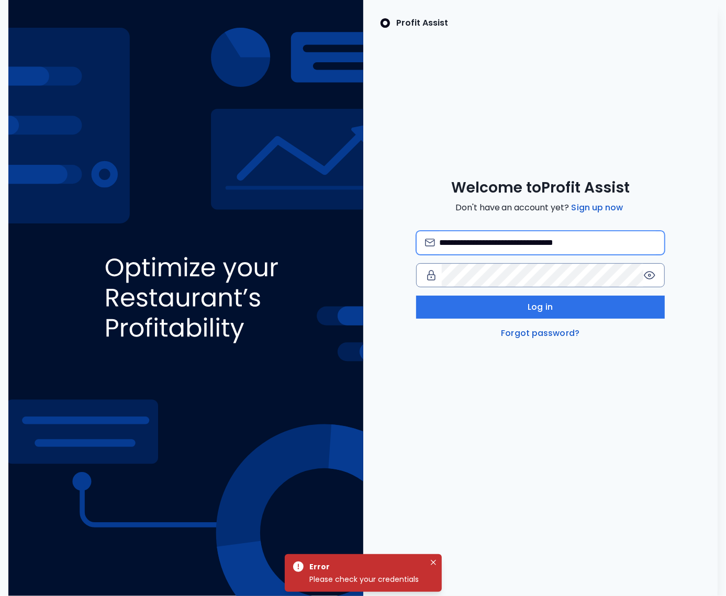
click at [564, 245] on input "**********" at bounding box center [547, 242] width 217 height 23
type input "**********"
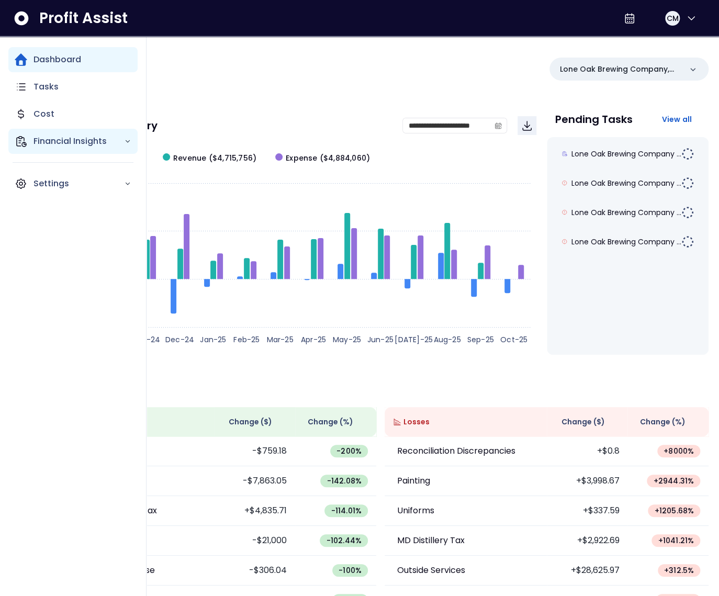
click at [59, 146] on p "Financial Insights" at bounding box center [79, 141] width 91 height 13
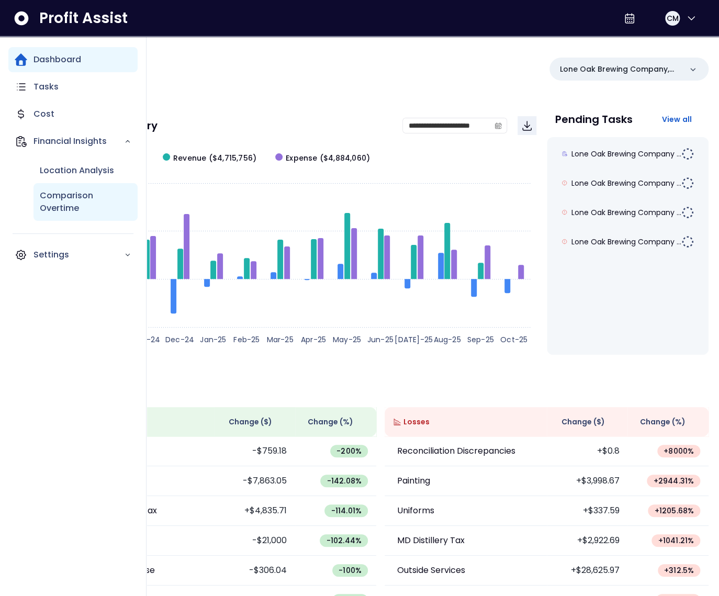
click at [75, 204] on p "Comparison Overtime" at bounding box center [86, 202] width 92 height 25
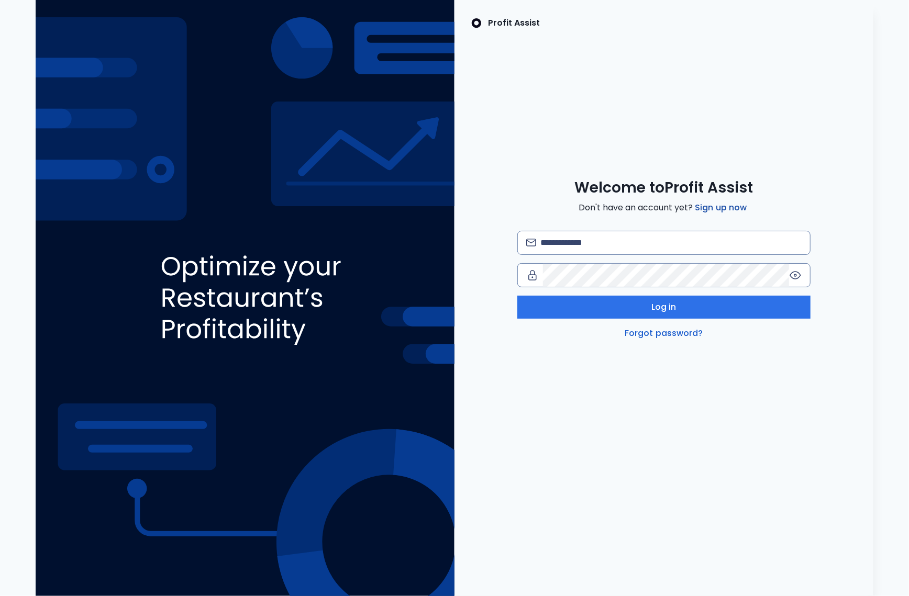
click at [719, 208] on link "Sign up now" at bounding box center [721, 208] width 56 height 13
click at [574, 246] on input "email" at bounding box center [670, 242] width 261 height 23
paste input "**********"
type input "**********"
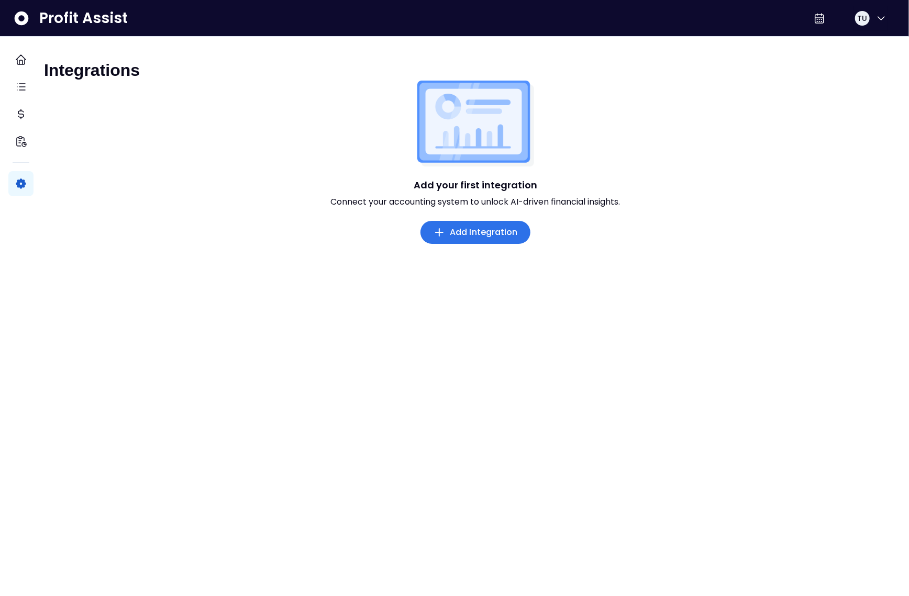
click at [472, 239] on span "Add Integration" at bounding box center [484, 232] width 68 height 13
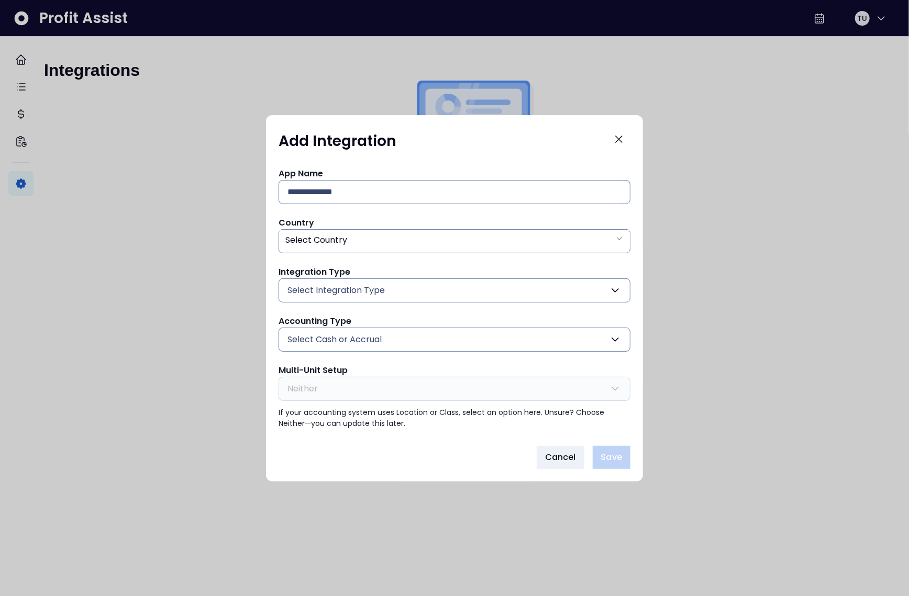
click at [391, 296] on button "Select Integration Type" at bounding box center [455, 291] width 352 height 24
click at [393, 267] on div "Integration Type Select Integration Type Quickbooks Online Quickbooks Offline X…" at bounding box center [455, 284] width 352 height 37
click at [380, 342] on span "Select Cash or Accrual" at bounding box center [334, 340] width 94 height 13
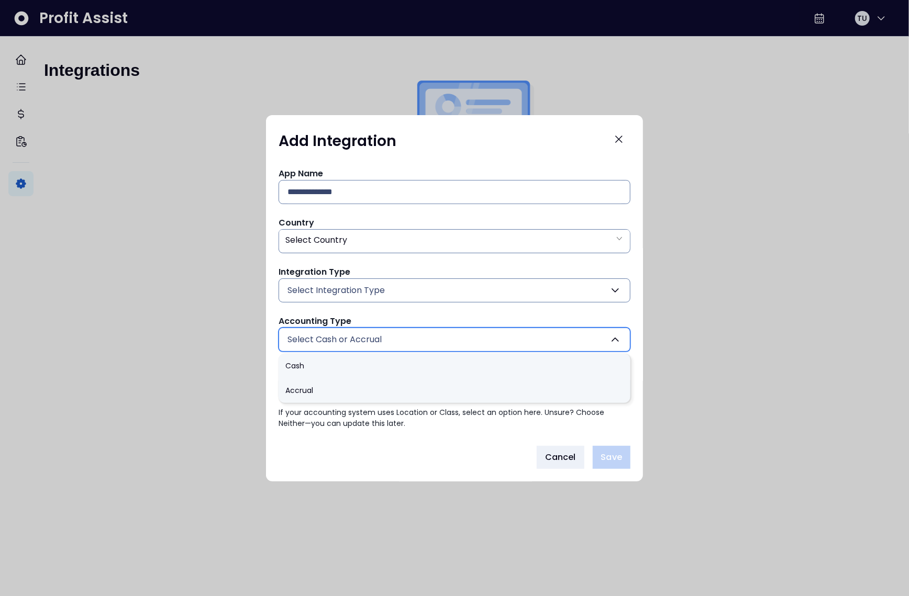
click at [416, 311] on div "App Name Country Select Country Integration Type Select Integration Type Quickb…" at bounding box center [455, 299] width 352 height 262
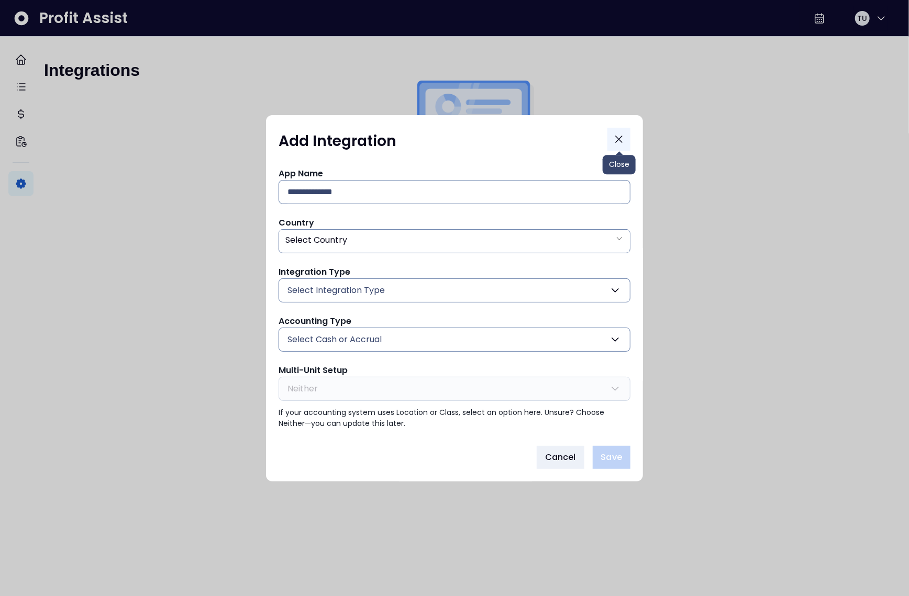
click at [626, 141] on button "Close" at bounding box center [618, 139] width 23 height 23
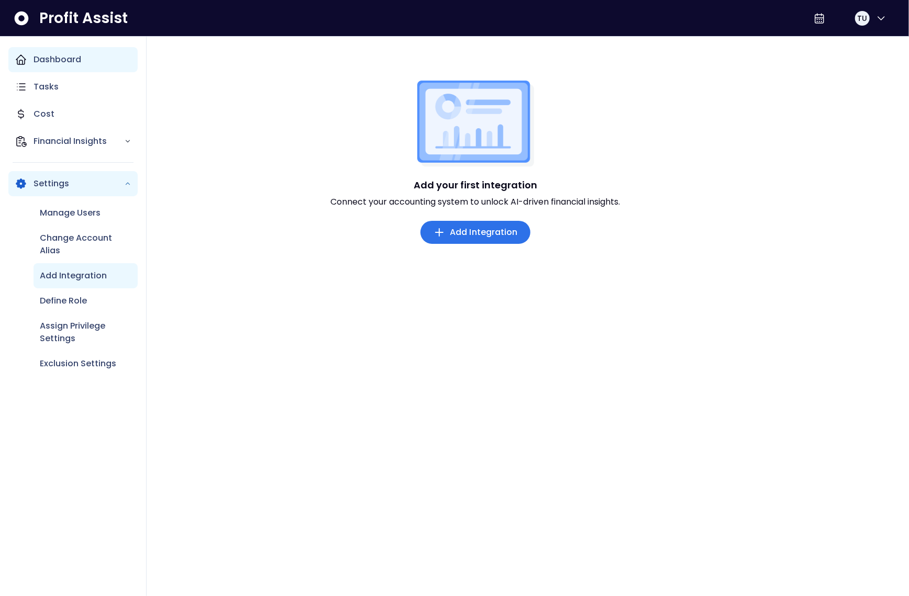
click at [28, 57] on div "Dashboard" at bounding box center [72, 59] width 129 height 25
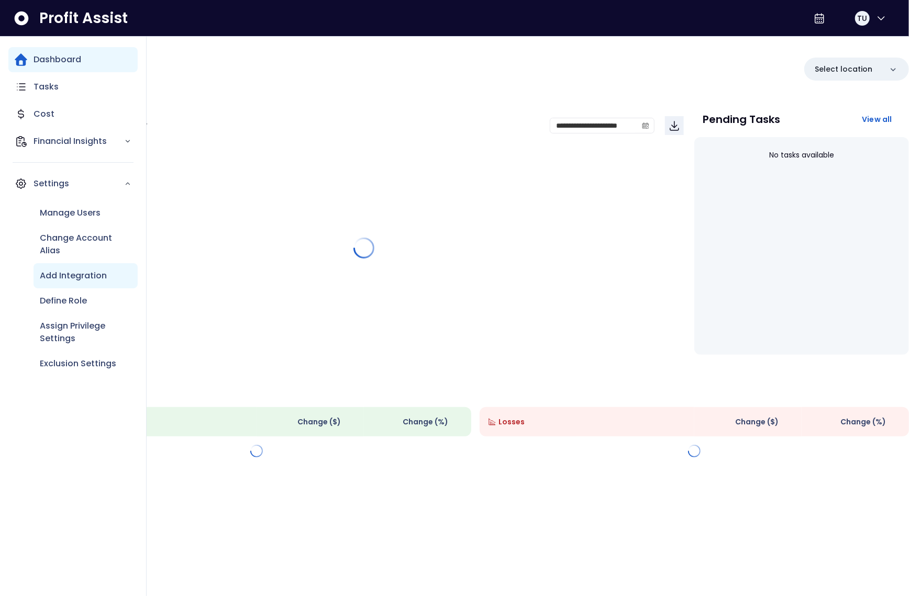
click at [89, 270] on p "Add Integration" at bounding box center [73, 276] width 67 height 13
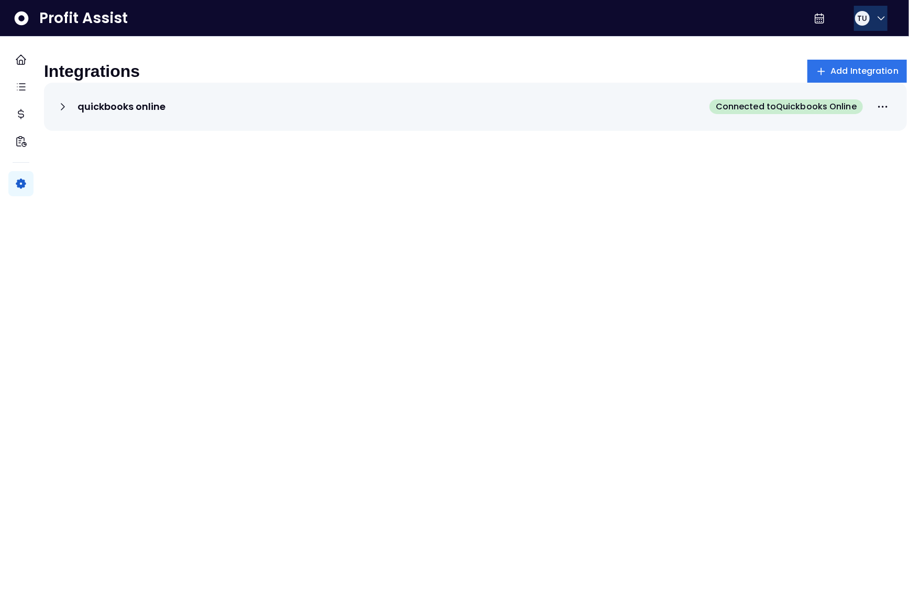
click at [873, 28] on button "TU" at bounding box center [871, 18] width 34 height 25
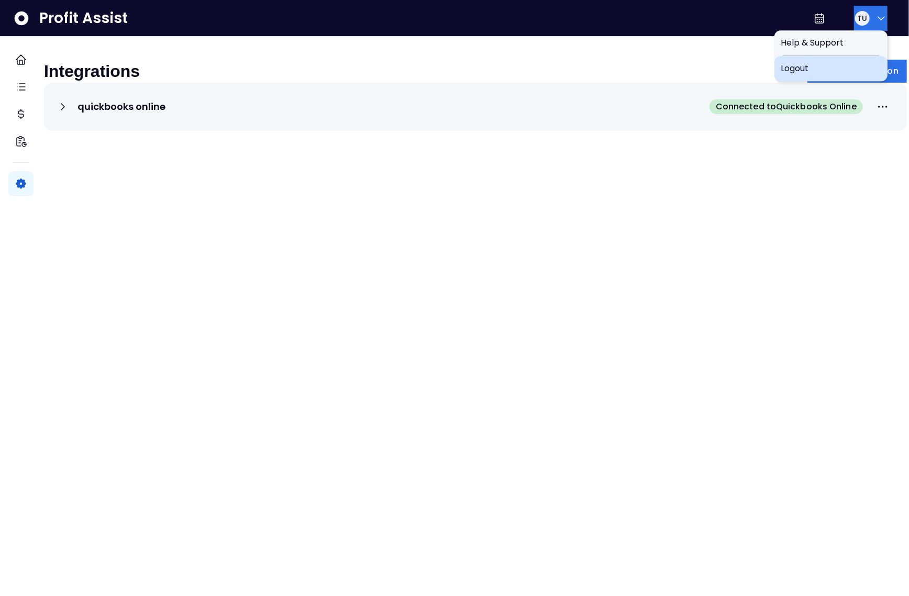
click at [801, 68] on span "Logout" at bounding box center [831, 68] width 101 height 13
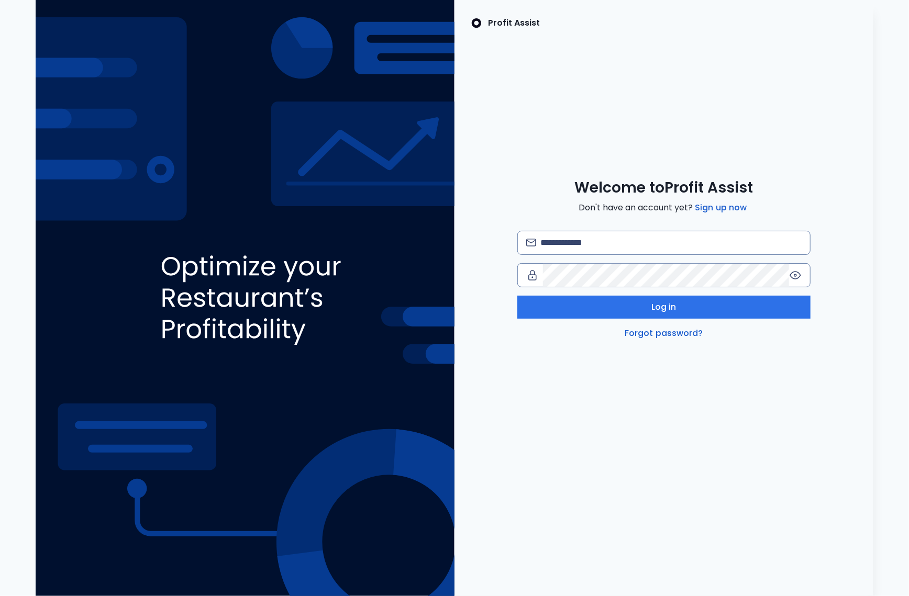
click at [640, 230] on div "Welcome to Profit Assist Don't have an account yet? Sign up now Log in Forgot p…" at bounding box center [664, 259] width 419 height 161
click at [628, 243] on input "email" at bounding box center [670, 242] width 261 height 23
type input "**********"
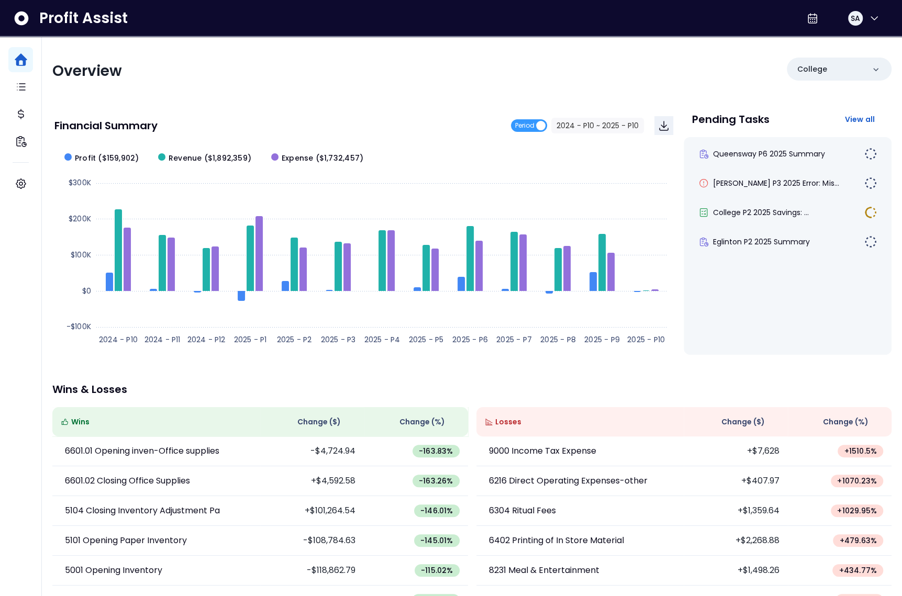
click at [652, 65] on div "Overview College" at bounding box center [471, 71] width 839 height 27
click at [531, 123] on span "Period" at bounding box center [524, 125] width 19 height 13
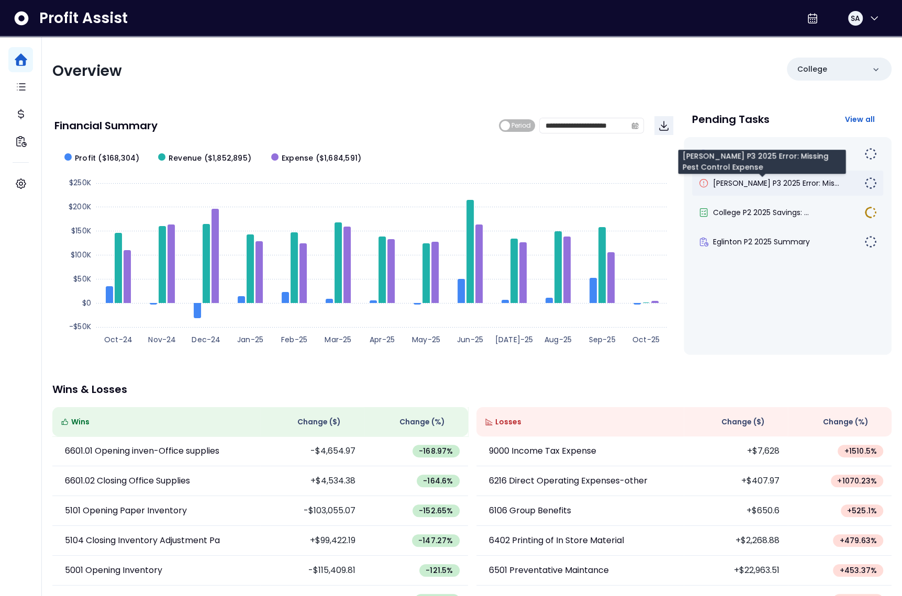
click at [760, 186] on span "Duncan P3 2025 Error: Mis..." at bounding box center [776, 183] width 126 height 10
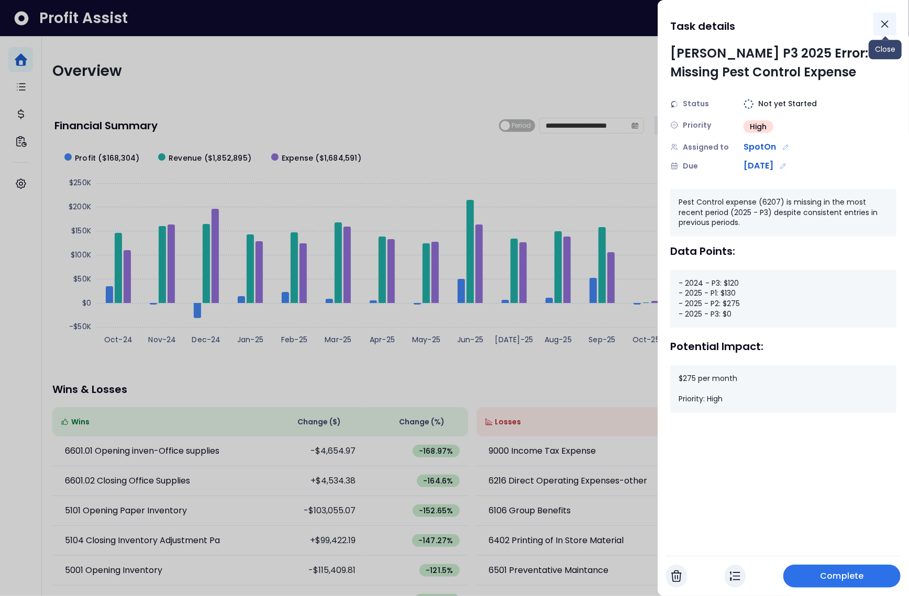
click at [889, 28] on icon "Close" at bounding box center [885, 24] width 13 height 13
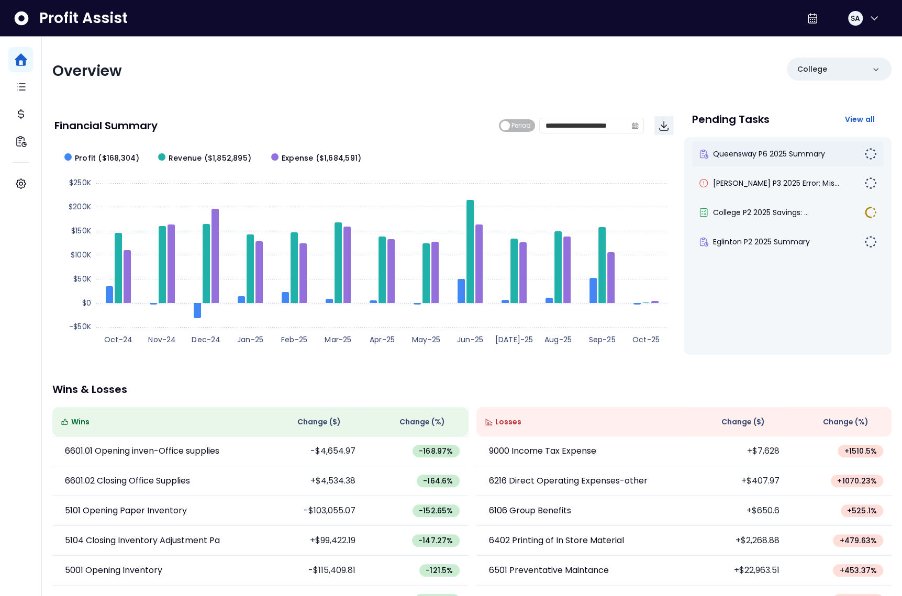
click at [787, 161] on div "Queensway P6 2025 Summary" at bounding box center [787, 153] width 191 height 25
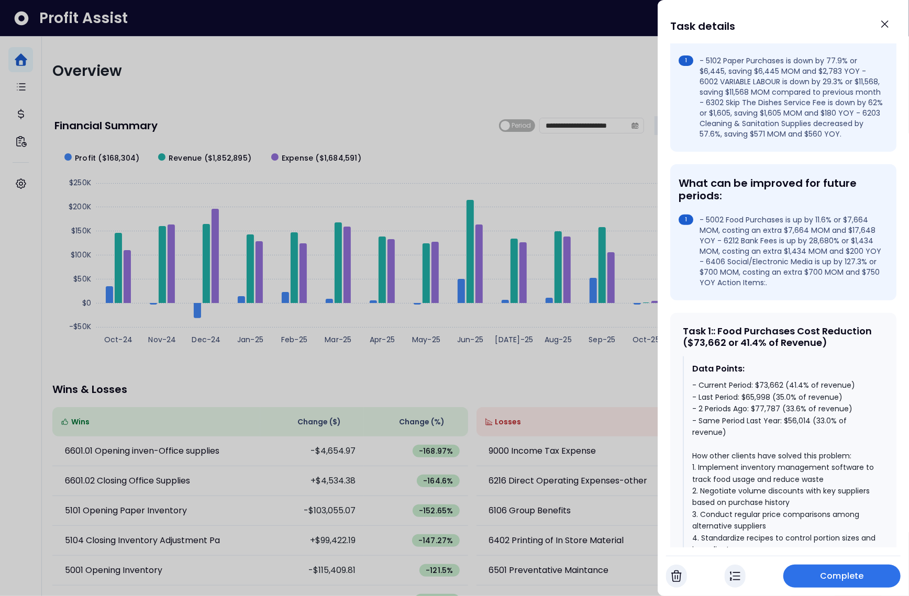
scroll to position [309, 0]
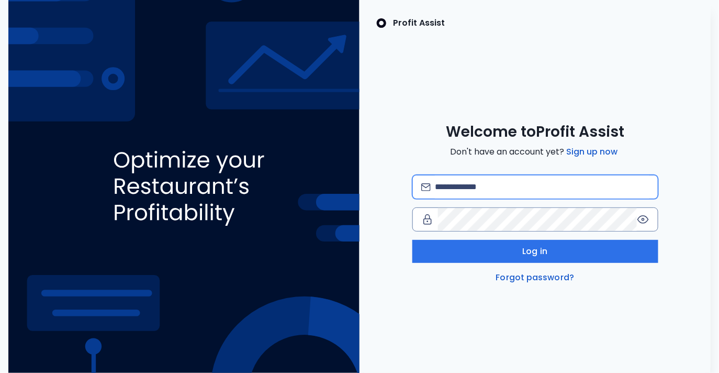
click at [450, 194] on input "email" at bounding box center [542, 186] width 214 height 23
type input "**********"
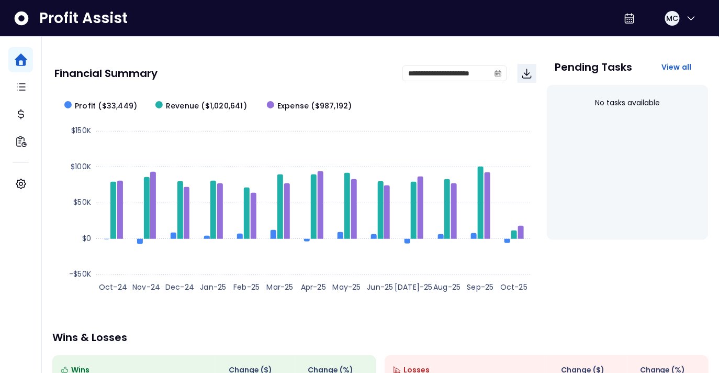
scroll to position [45, 0]
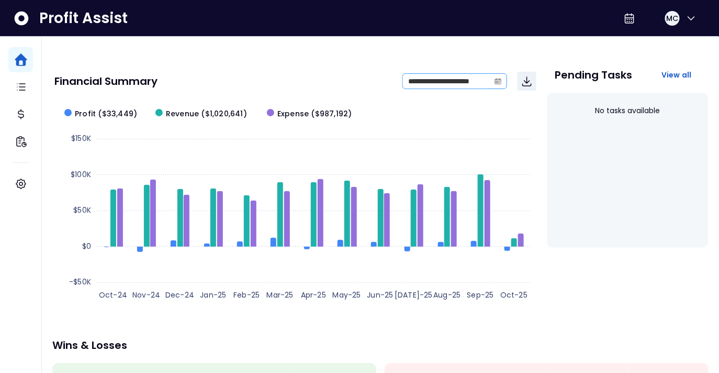
click at [499, 83] on icon "calendar" at bounding box center [498, 82] width 6 height 6
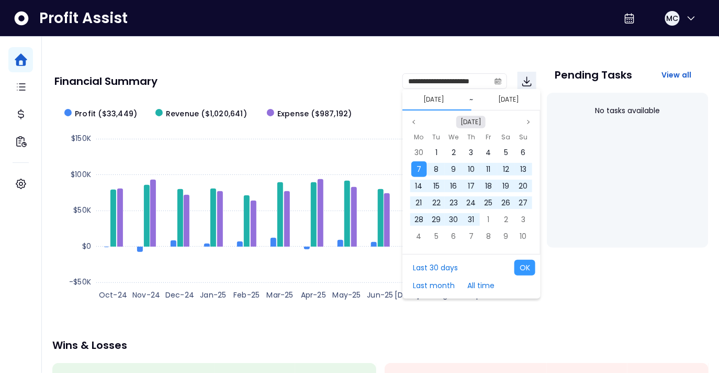
click at [479, 123] on button "[DATE]" at bounding box center [471, 122] width 29 height 13
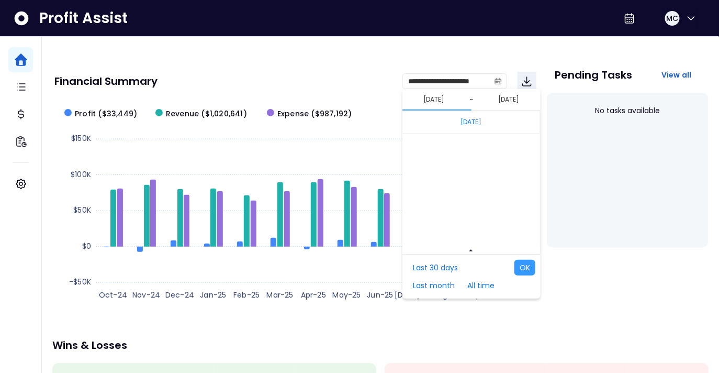
scroll to position [7012, 0]
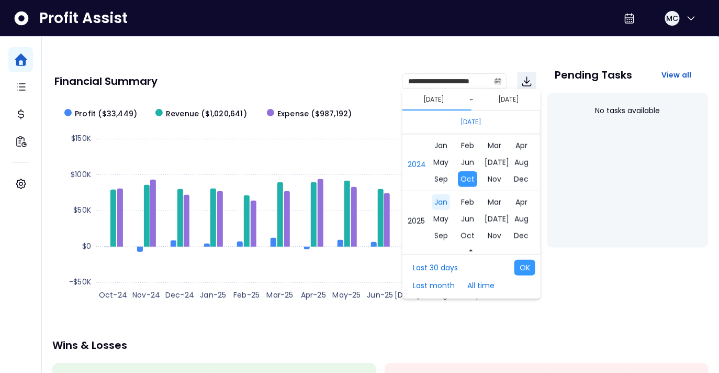
click at [444, 200] on span "Jan" at bounding box center [441, 202] width 18 height 16
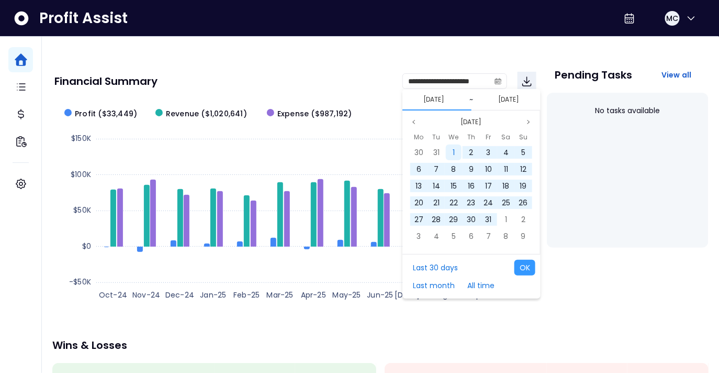
click at [453, 151] on span "1" at bounding box center [454, 152] width 2 height 10
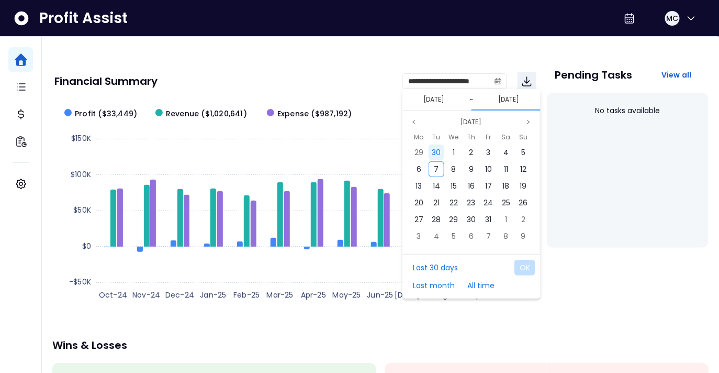
click at [437, 150] on span "30" at bounding box center [436, 152] width 9 height 10
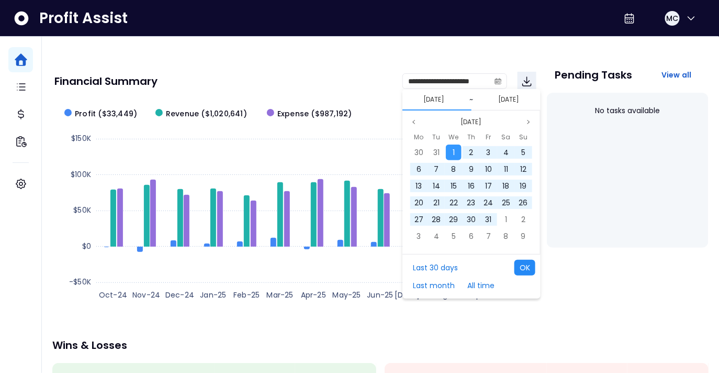
click at [524, 263] on button "OK" at bounding box center [525, 268] width 21 height 16
type input "**********"
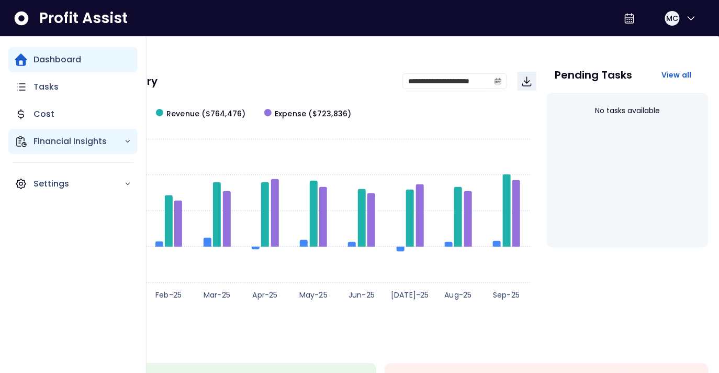
click at [24, 139] on icon "Main navigation" at bounding box center [21, 141] width 13 height 13
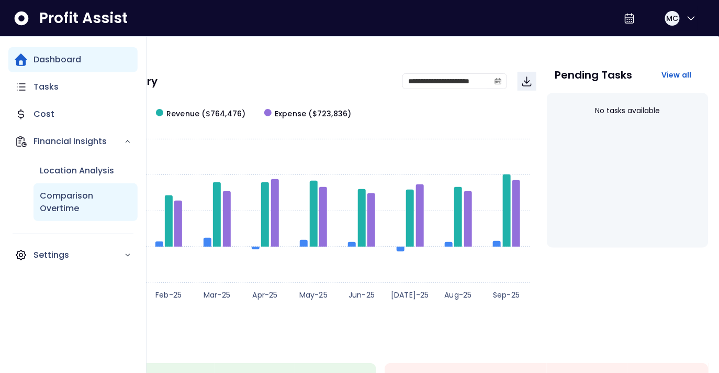
click at [63, 194] on p "Comparison Overtime" at bounding box center [86, 202] width 92 height 25
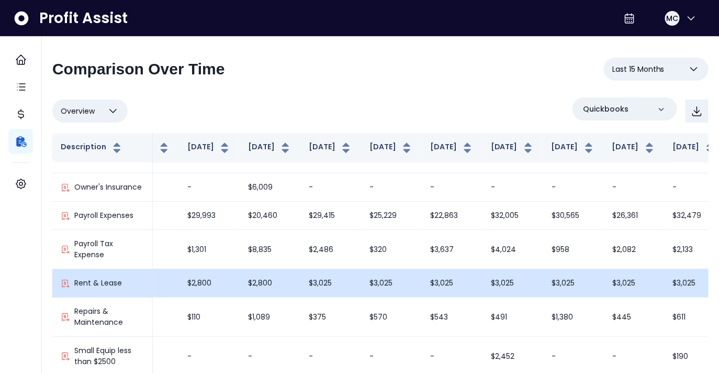
scroll to position [917, 274]
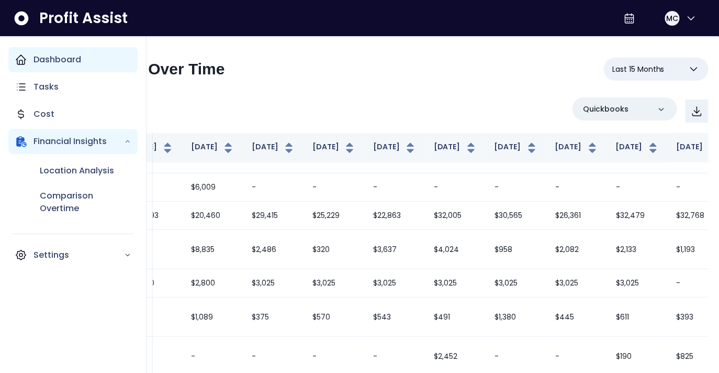
click at [30, 57] on div "Dashboard" at bounding box center [72, 59] width 129 height 25
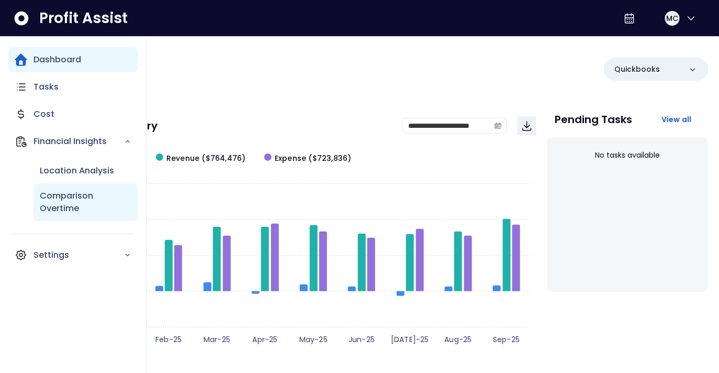
click at [59, 209] on p "Comparison Overtime" at bounding box center [86, 202] width 92 height 25
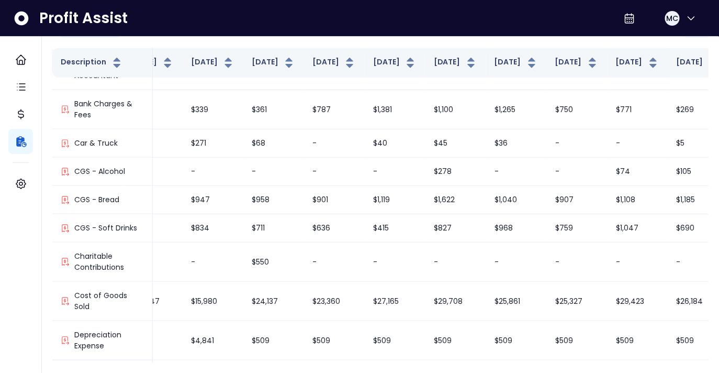
scroll to position [314, 274]
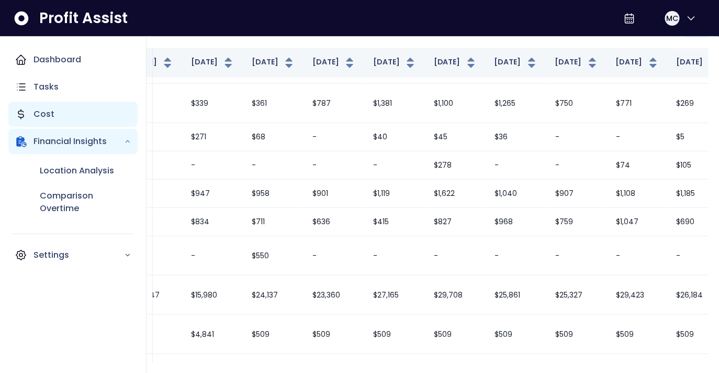
click at [32, 105] on div "Cost" at bounding box center [72, 114] width 129 height 25
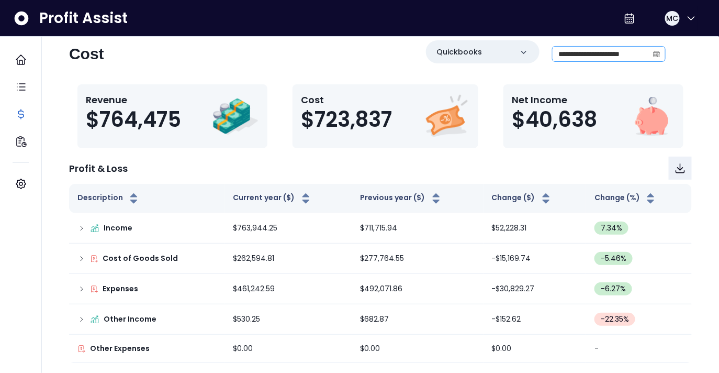
click at [660, 57] on span at bounding box center [657, 54] width 17 height 15
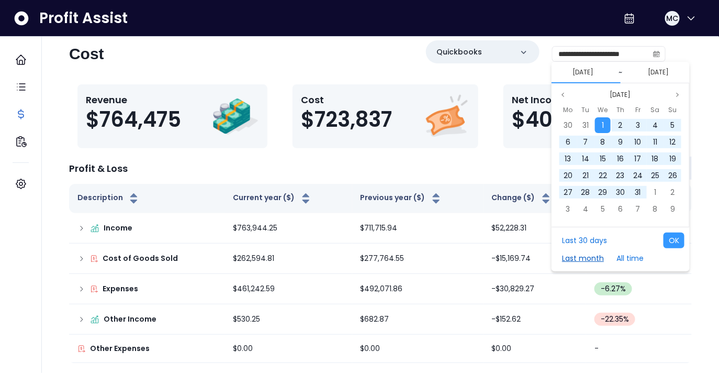
click at [589, 259] on button "Last month" at bounding box center [583, 258] width 52 height 16
click at [670, 238] on button "OK" at bounding box center [674, 240] width 21 height 16
type input "**********"
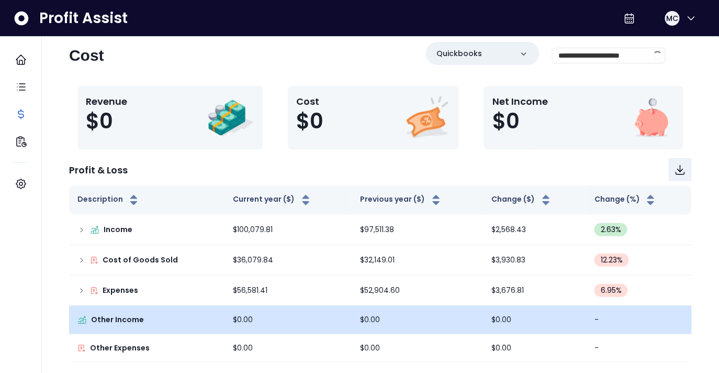
scroll to position [15, 0]
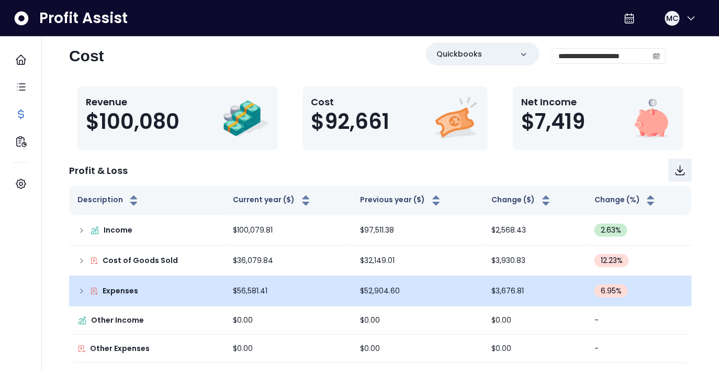
click at [88, 292] on div "Expenses" at bounding box center [146, 290] width 139 height 11
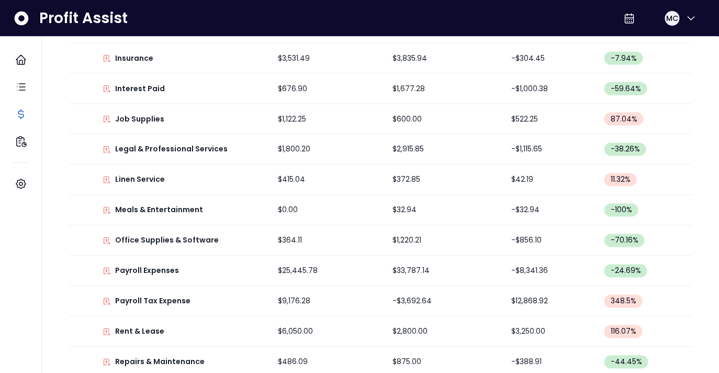
scroll to position [522, 0]
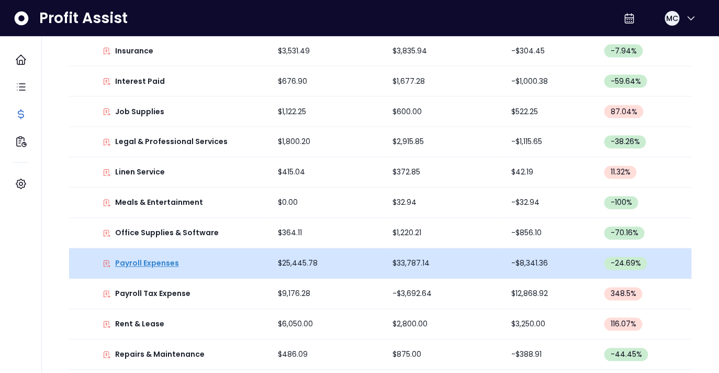
click at [154, 263] on p "Payroll Expenses" at bounding box center [147, 263] width 64 height 11
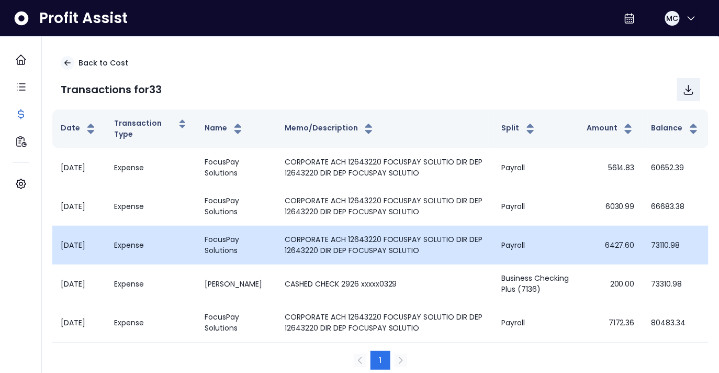
scroll to position [26, 0]
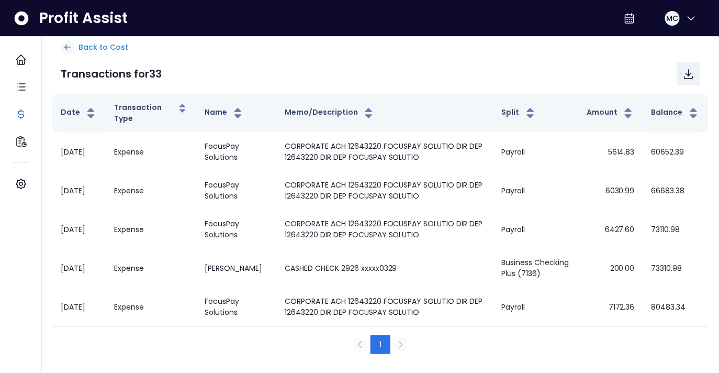
click at [102, 49] on p "Back to Cost" at bounding box center [104, 47] width 50 height 11
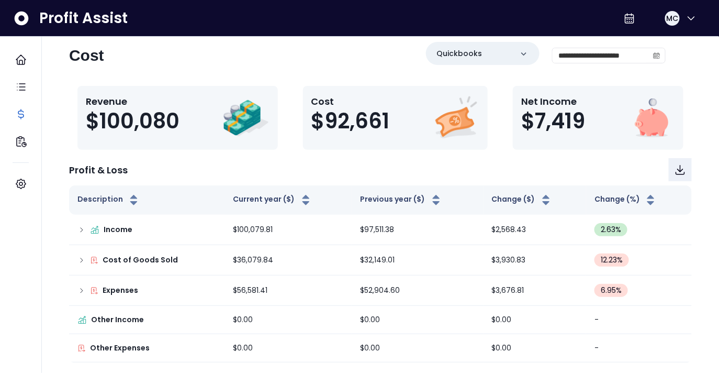
scroll to position [15, 0]
click at [659, 58] on icon "calendar" at bounding box center [656, 55] width 7 height 7
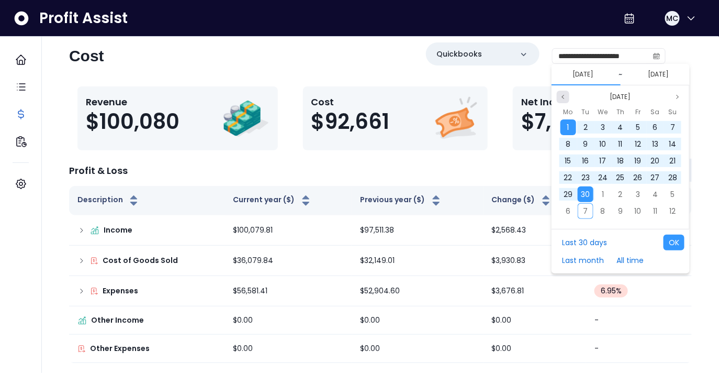
click at [563, 94] on icon "page previous" at bounding box center [563, 97] width 6 height 6
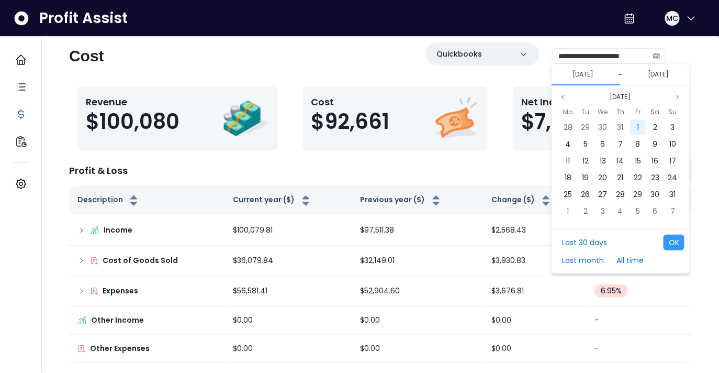
click at [639, 122] on div "1" at bounding box center [638, 127] width 16 height 16
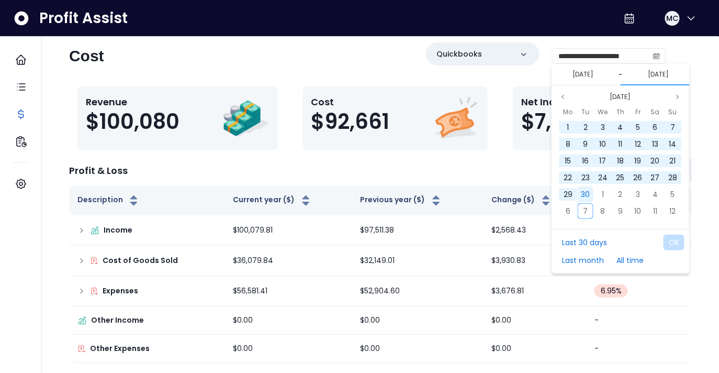
click at [586, 194] on span "30" at bounding box center [586, 194] width 9 height 10
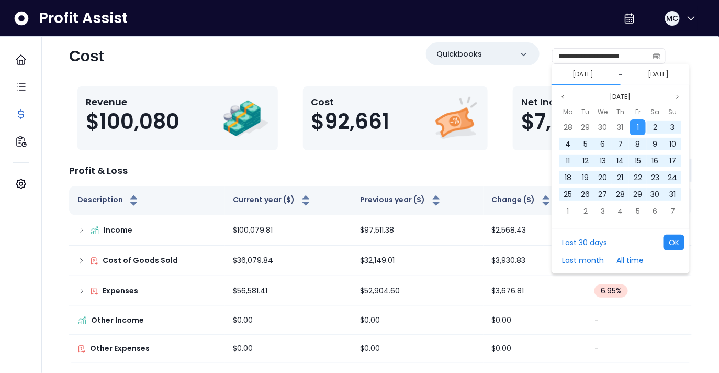
click at [674, 239] on button "OK" at bounding box center [674, 243] width 21 height 16
type input "**********"
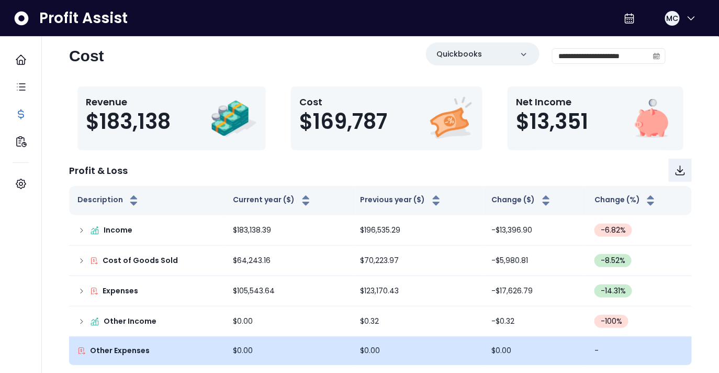
scroll to position [17, 0]
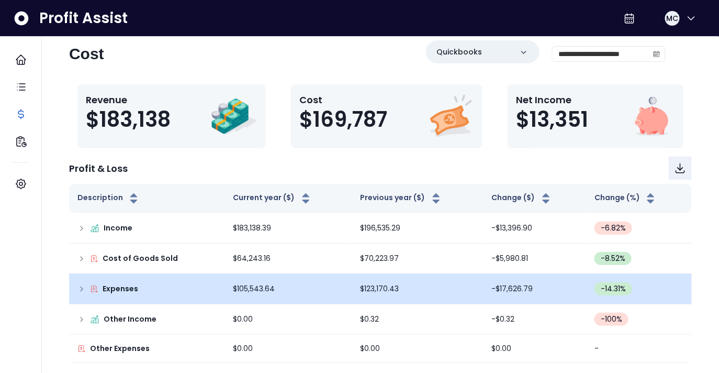
click at [80, 286] on icon at bounding box center [81, 289] width 8 height 8
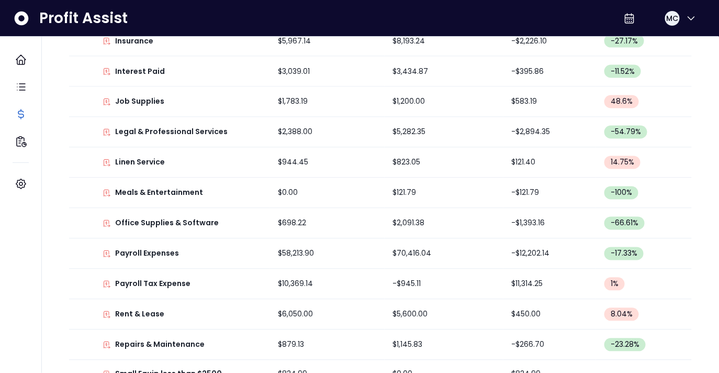
scroll to position [582, 0]
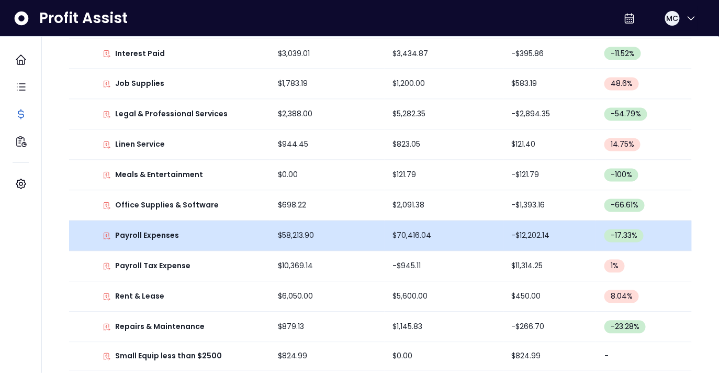
click at [154, 240] on td "Payroll Expenses" at bounding box center [169, 236] width 201 height 30
drag, startPoint x: 154, startPoint y: 234, endPoint x: 88, endPoint y: 243, distance: 66.6
click at [88, 243] on td "Payroll Expenses" at bounding box center [169, 236] width 201 height 30
click at [79, 242] on td "Payroll Expenses" at bounding box center [169, 236] width 201 height 30
click at [152, 238] on p "Payroll Expenses" at bounding box center [147, 235] width 64 height 11
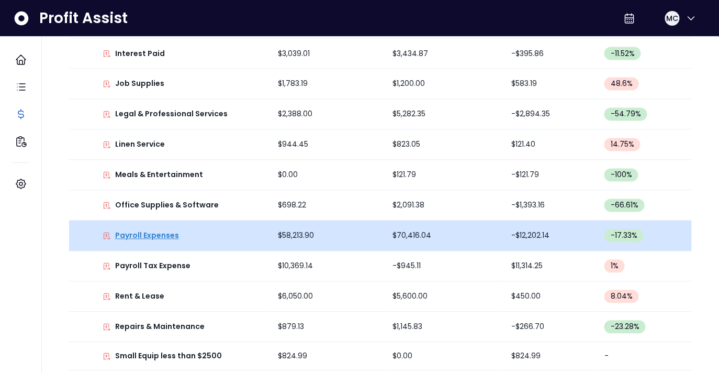
scroll to position [0, 0]
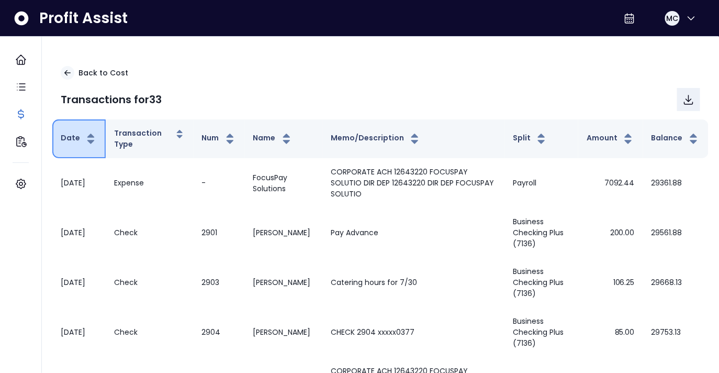
click at [76, 143] on button "Date" at bounding box center [79, 138] width 37 height 13
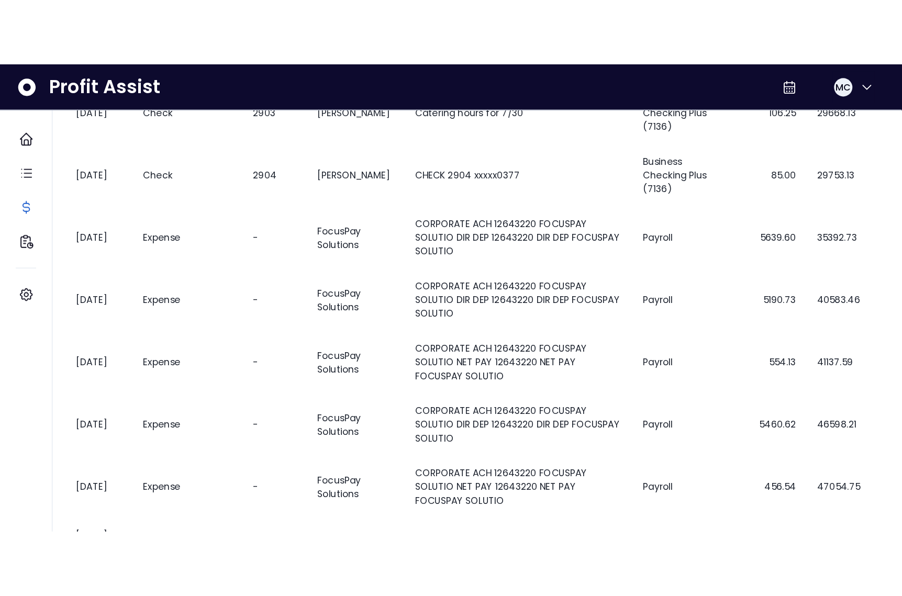
scroll to position [23, 0]
